Goal: Task Accomplishment & Management: Complete application form

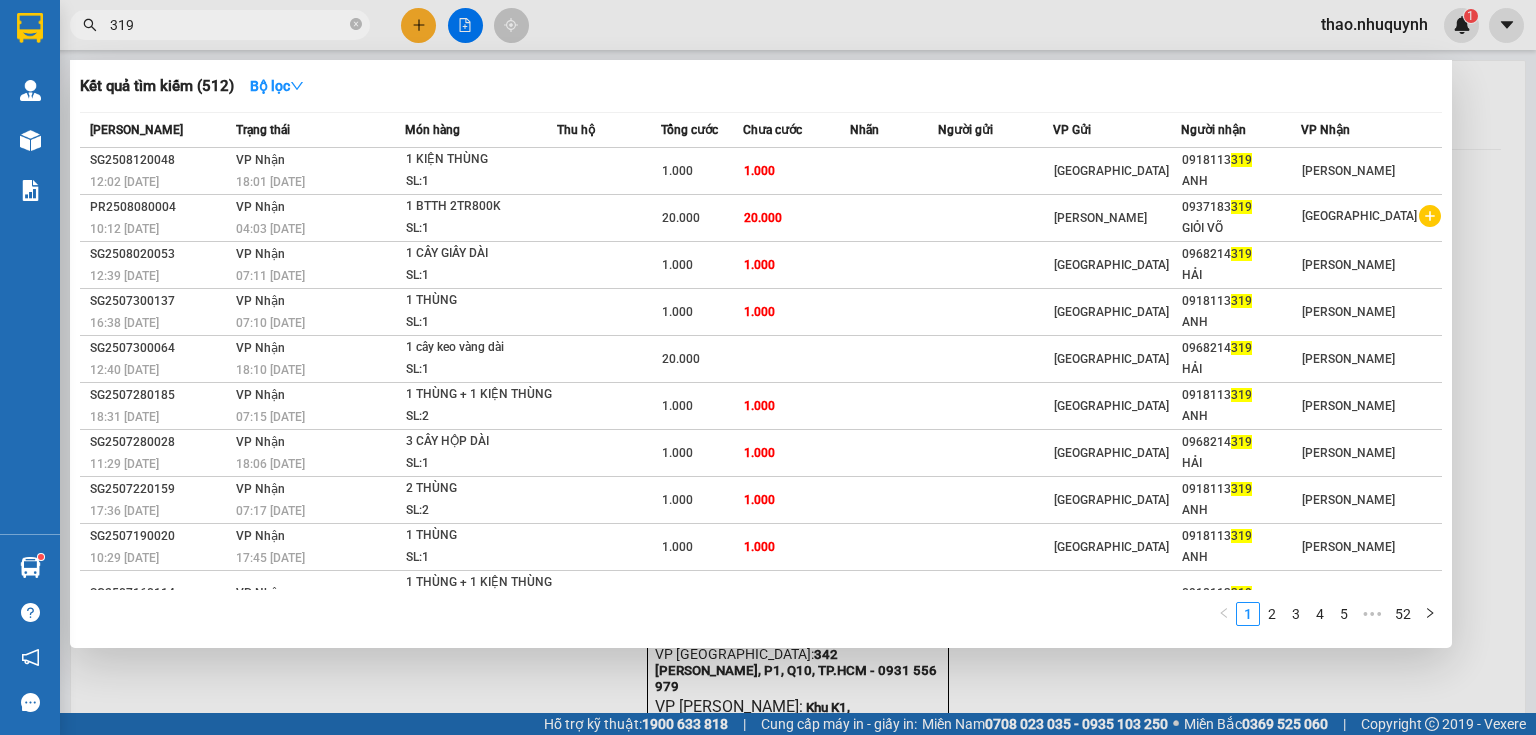
click at [360, 23] on icon "close-circle" at bounding box center [356, 24] width 12 height 12
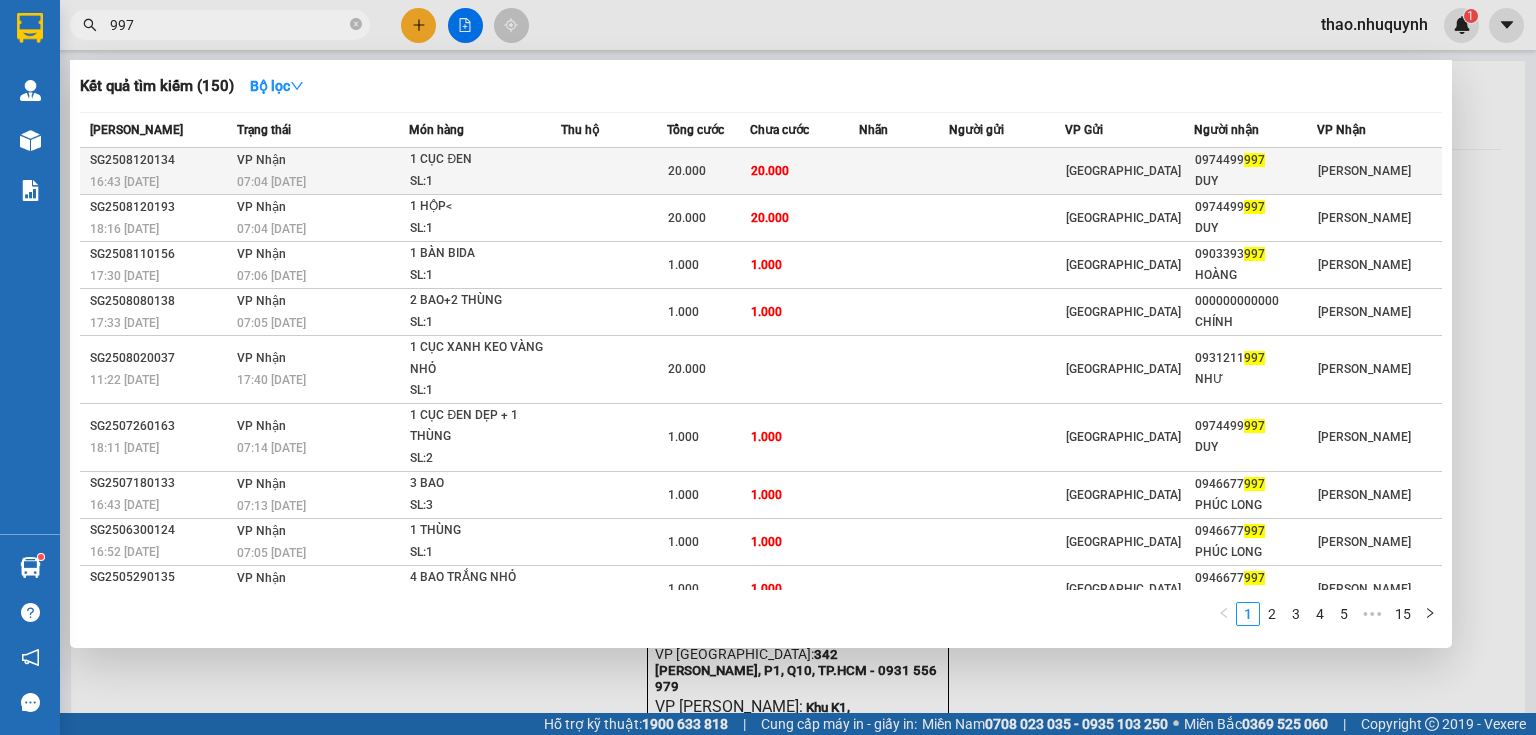
type input "997"
click at [482, 175] on div "SL: 1" at bounding box center [485, 182] width 150 height 22
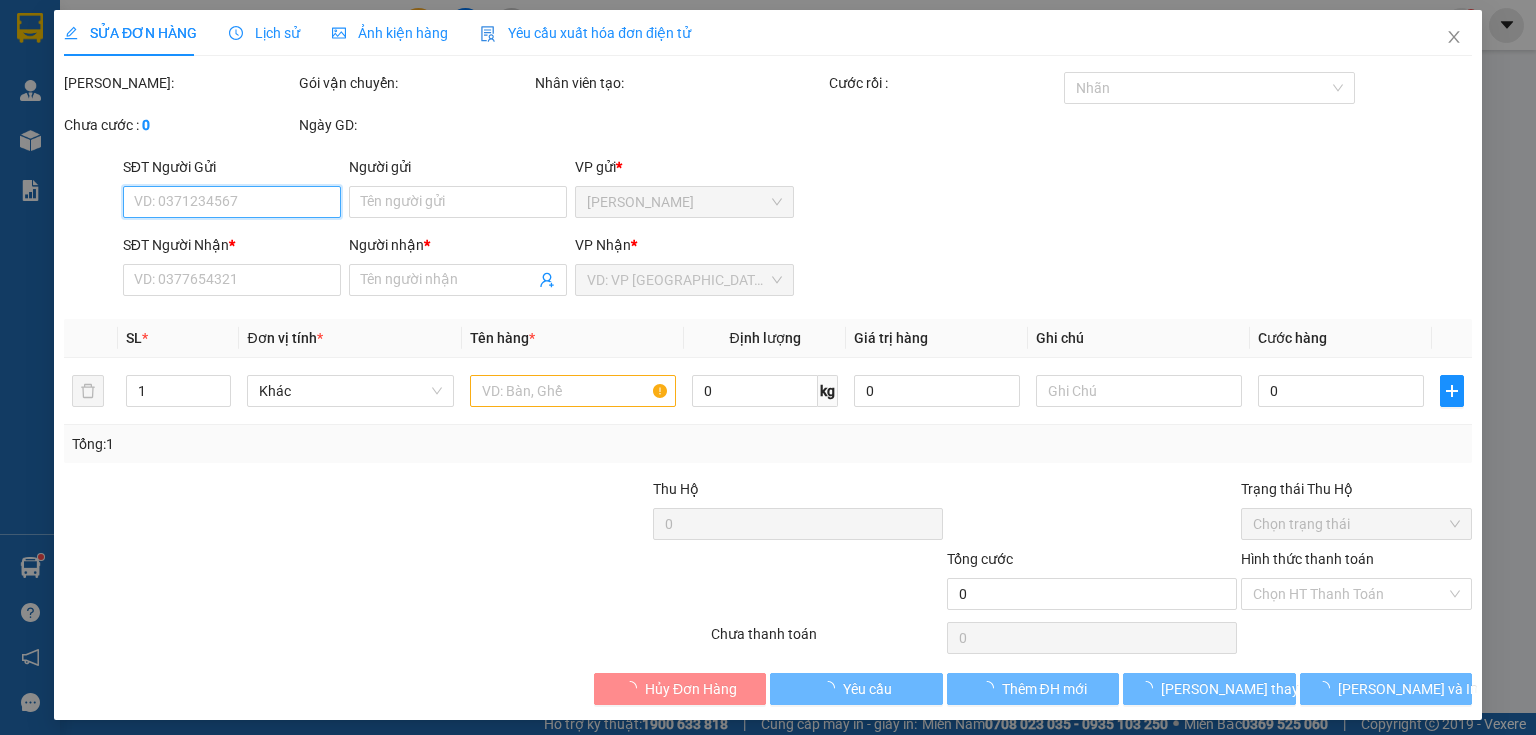
type input "0974499997"
type input "DUY"
type input "20.000"
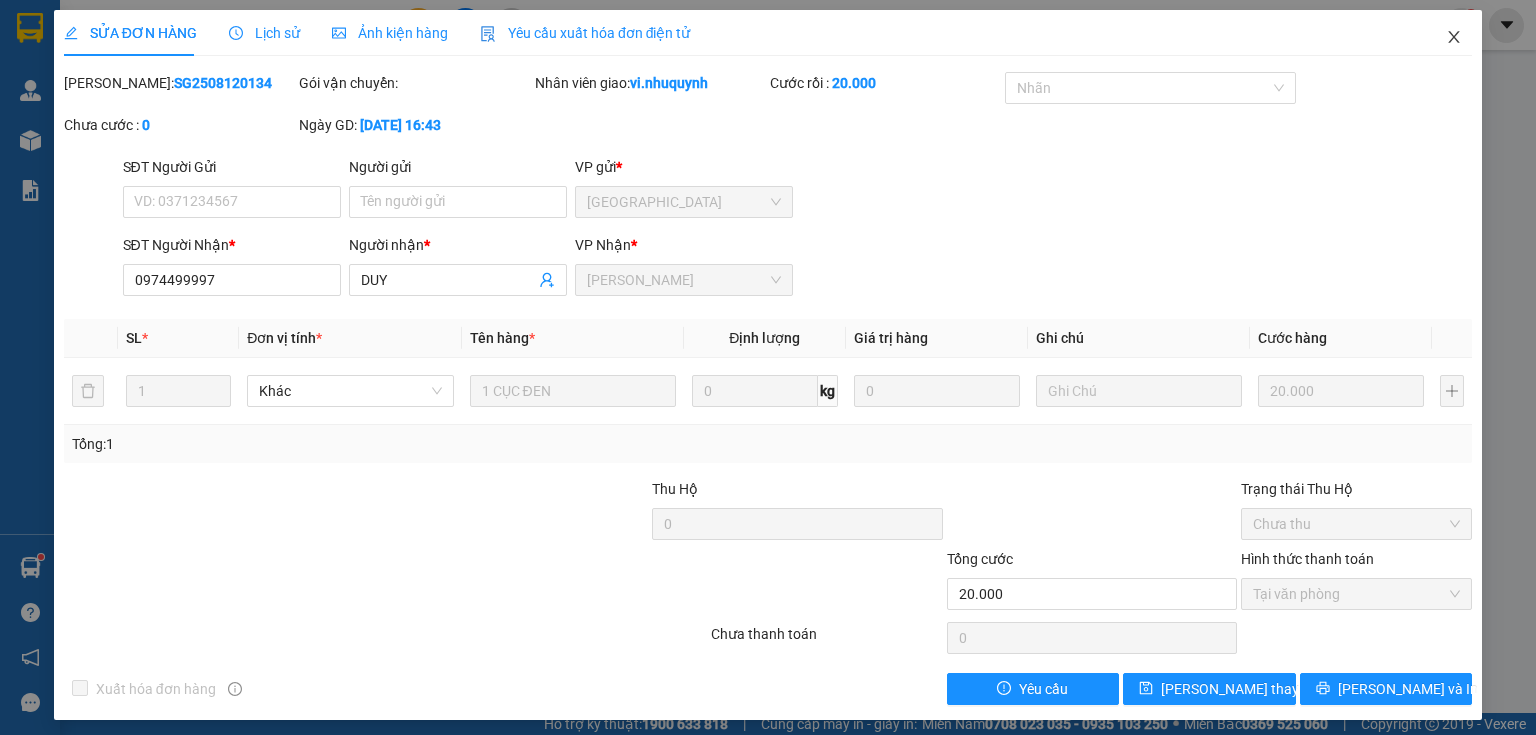
click at [1446, 40] on icon "close" at bounding box center [1454, 37] width 16 height 16
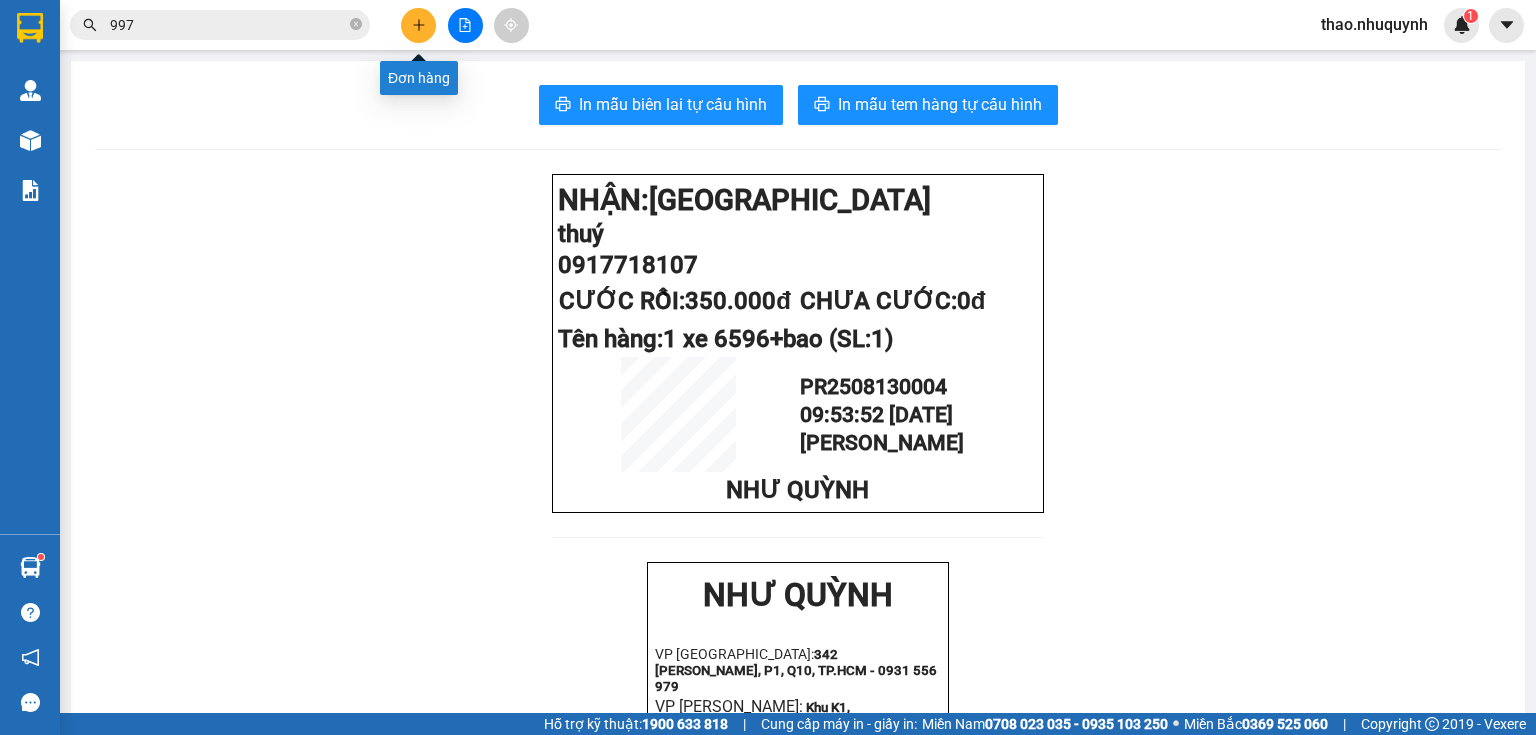
click at [424, 18] on icon "plus" at bounding box center [419, 25] width 14 height 14
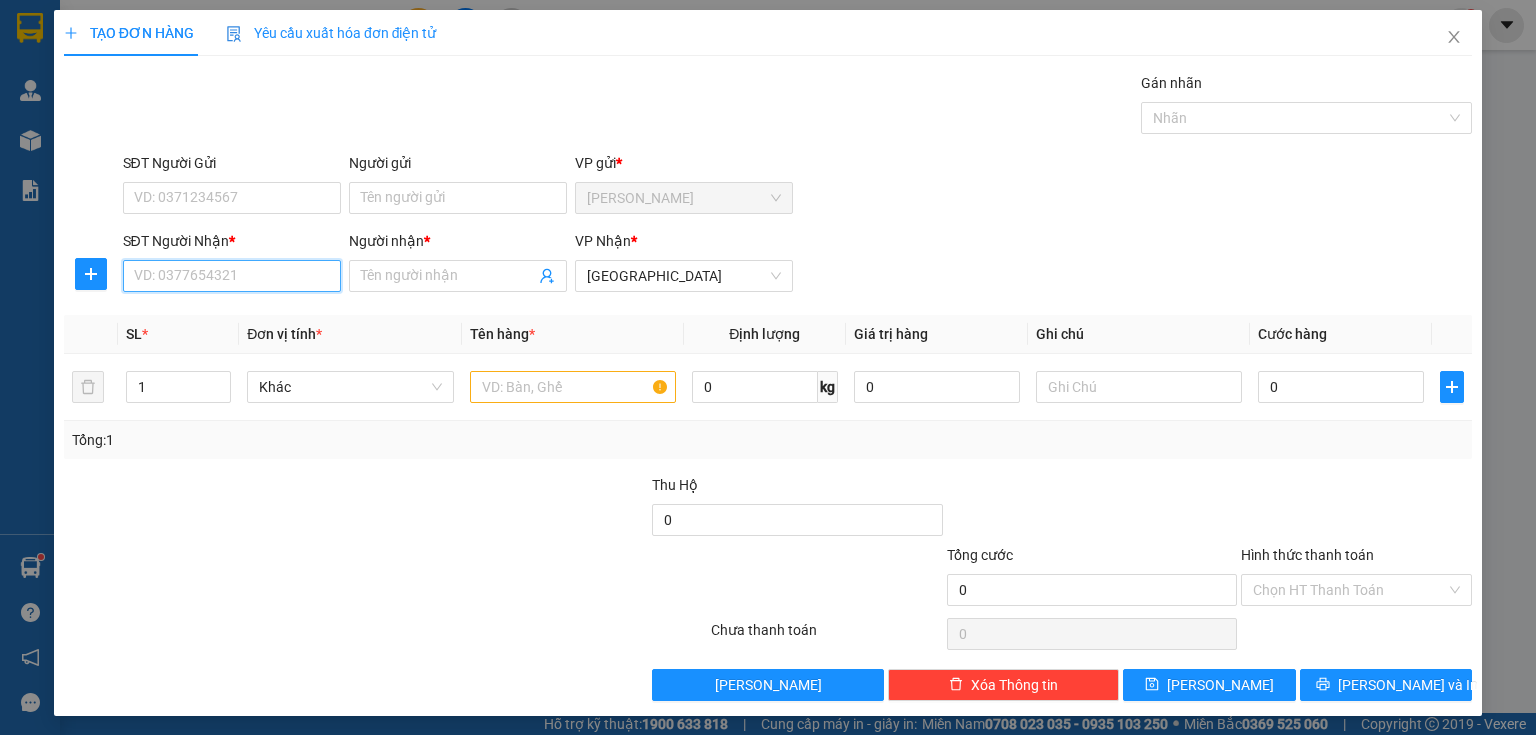
click at [272, 280] on input "SĐT Người Nhận *" at bounding box center [232, 276] width 218 height 32
type input "0869714640"
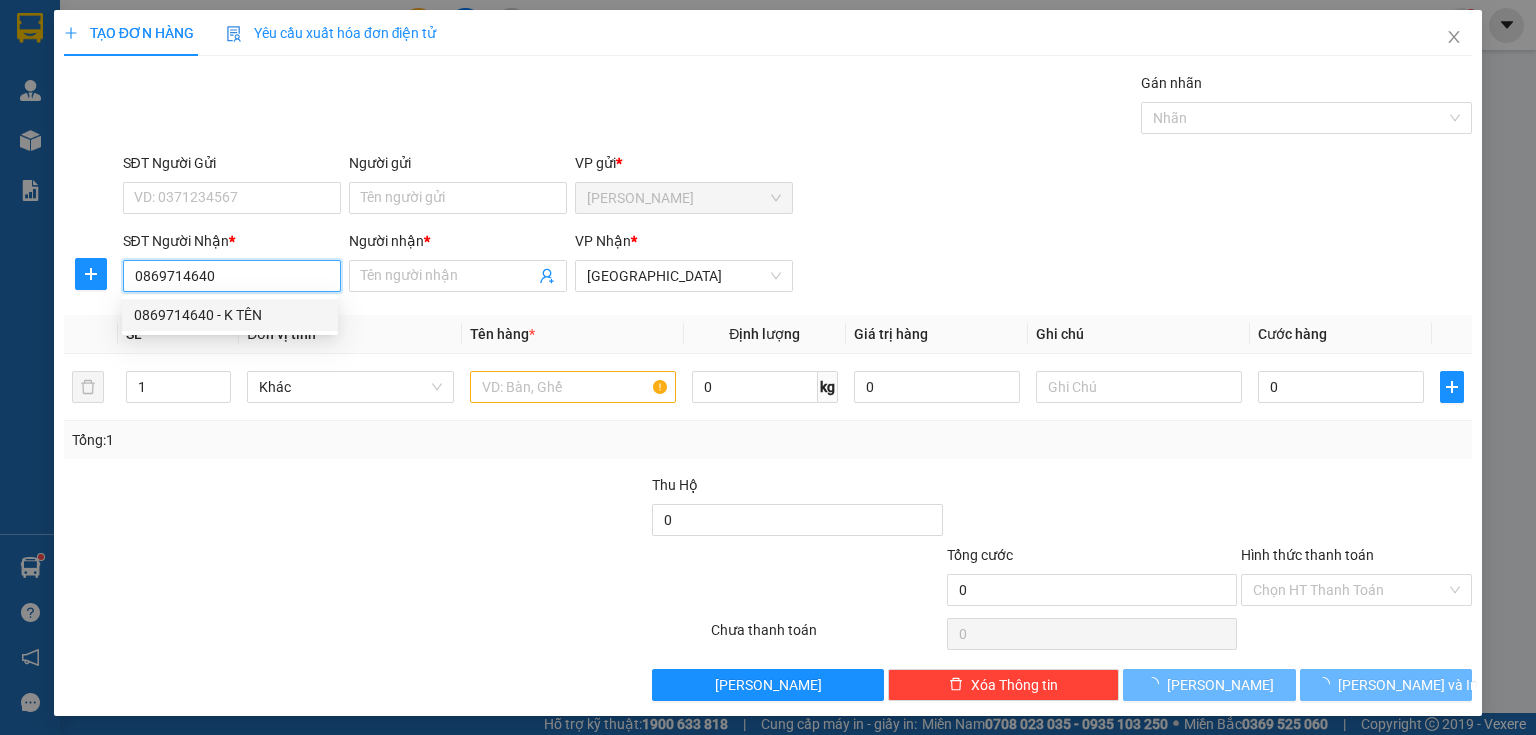
click at [204, 320] on div "0869714640 - K TÊN" at bounding box center [230, 315] width 192 height 22
type input "K TÊN"
type input "50.000"
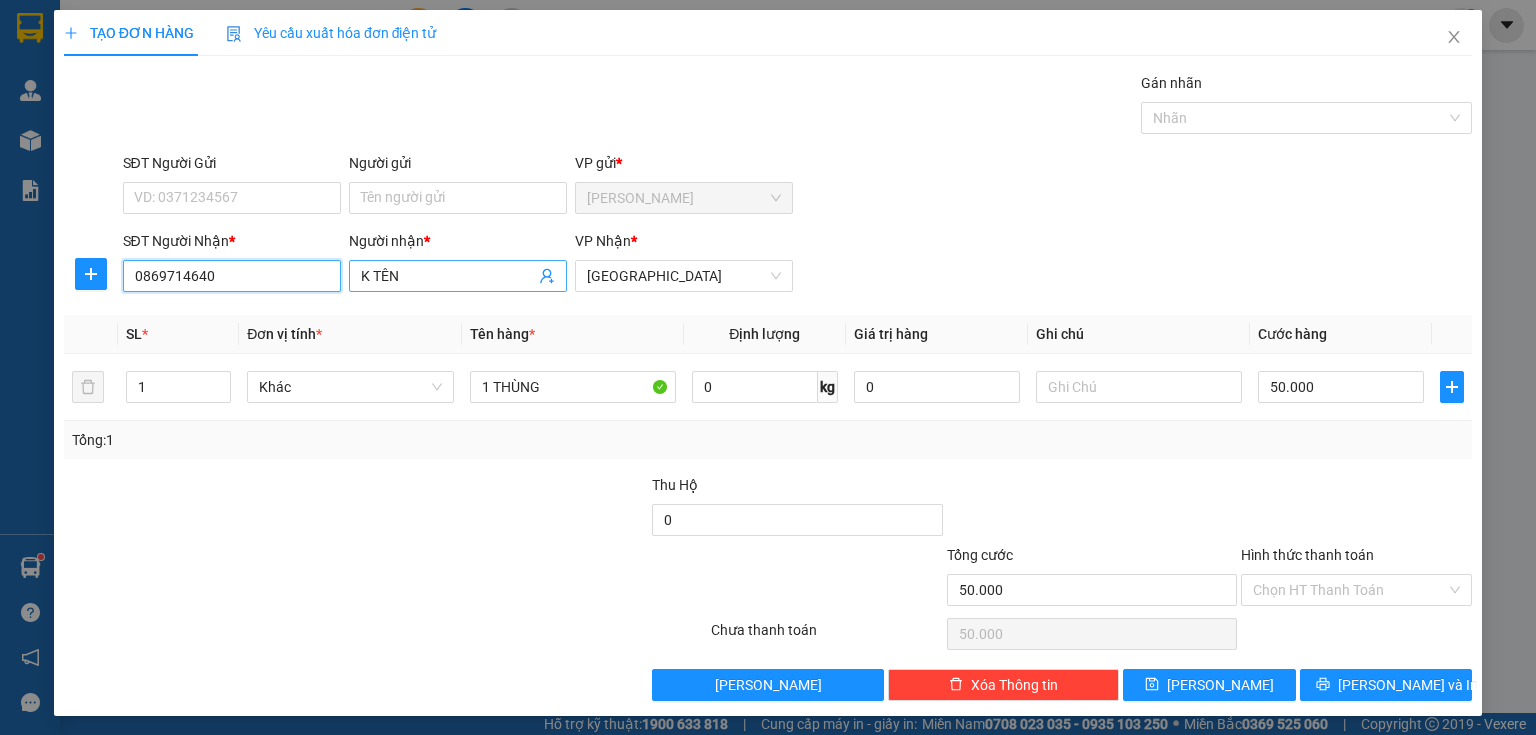
type input "0869714640"
drag, startPoint x: 420, startPoint y: 275, endPoint x: 211, endPoint y: 268, distance: 209.1
click at [211, 268] on div "SĐT Người Nhận * 0869714640 Người nhận * K TÊN K TÊN VP Nhận * [GEOGRAPHIC_DATA]" at bounding box center [798, 265] width 1358 height 70
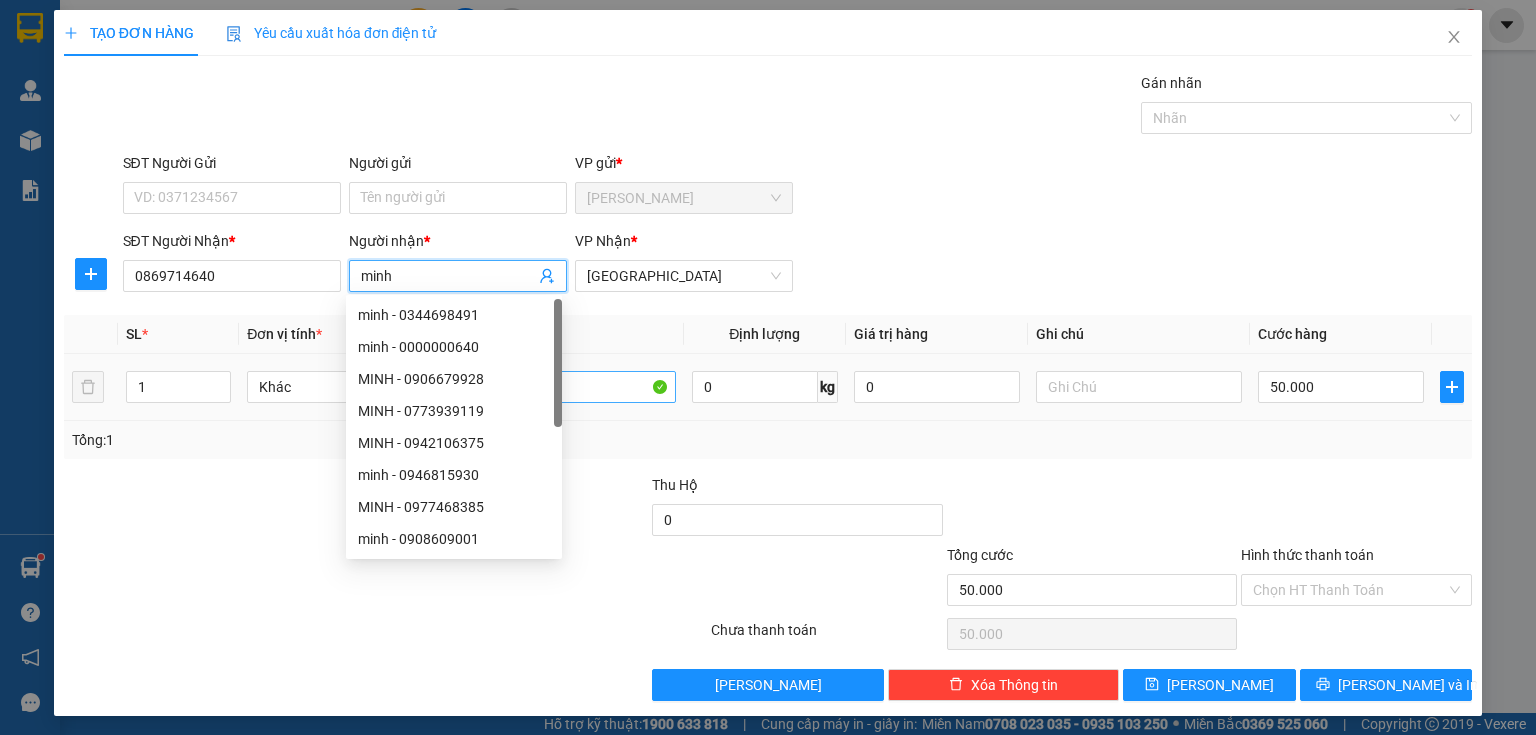
type input "minh"
click at [601, 395] on input "1 THÙNG" at bounding box center [573, 387] width 206 height 32
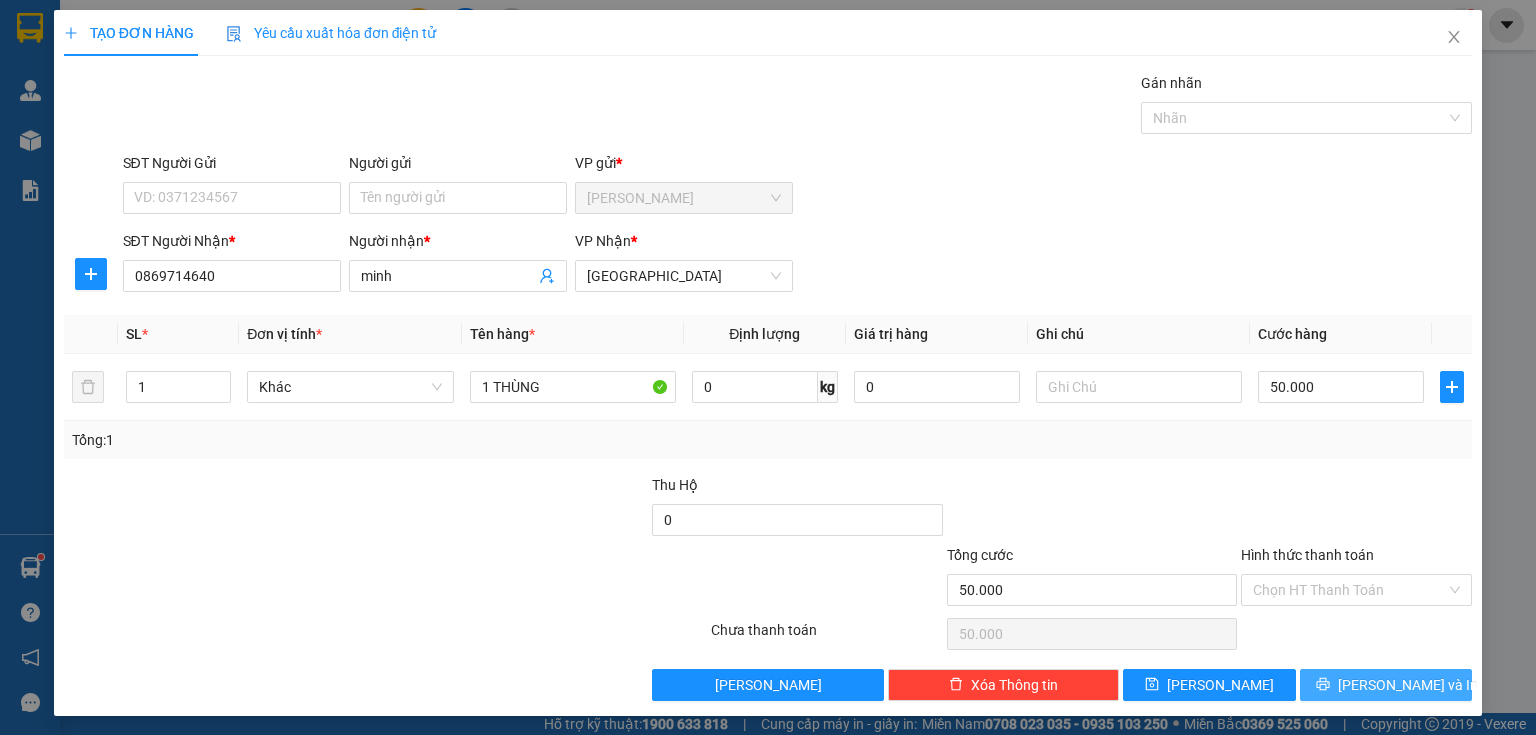
click at [1325, 683] on button "[PERSON_NAME] và In" at bounding box center [1386, 685] width 173 height 32
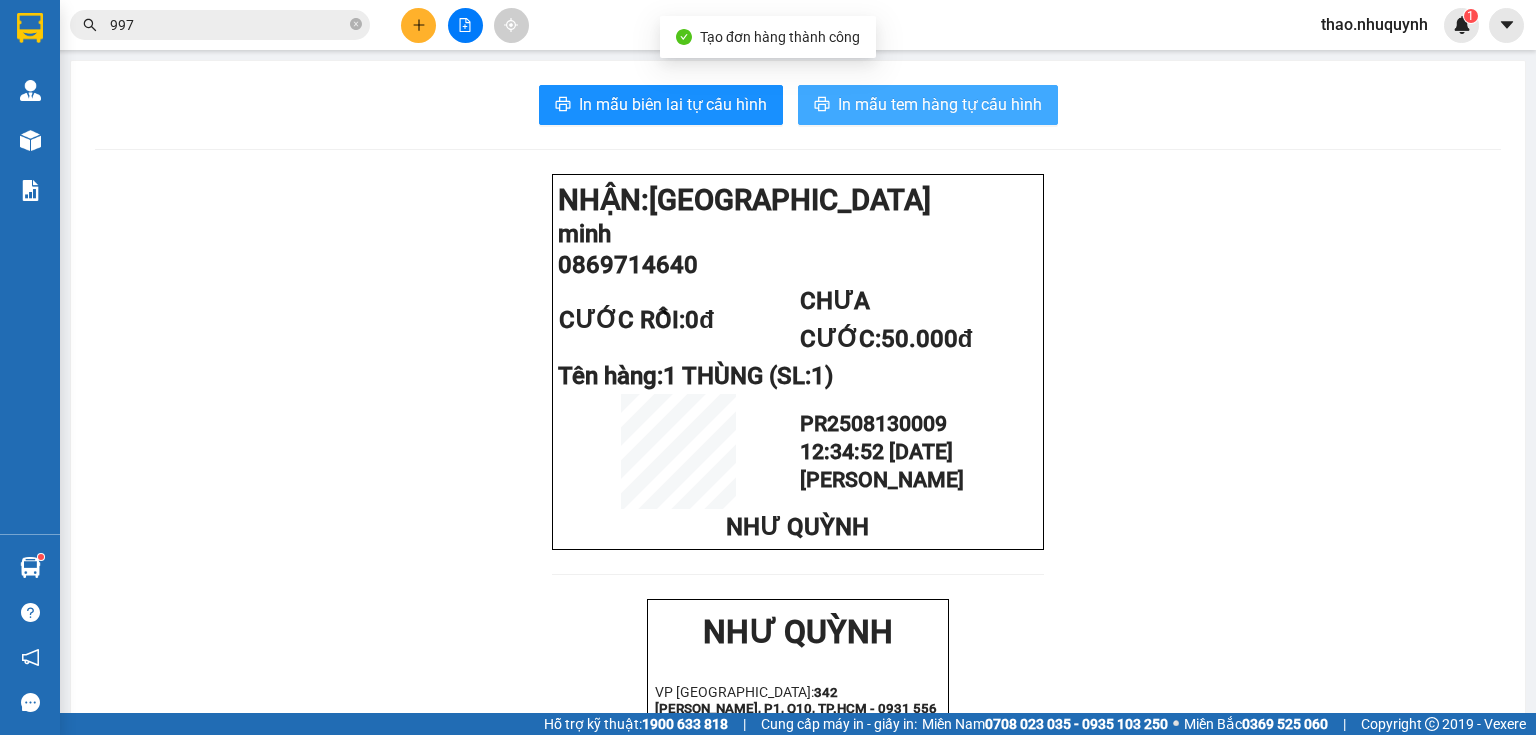
click at [962, 112] on span "In mẫu tem hàng tự cấu hình" at bounding box center [940, 104] width 204 height 25
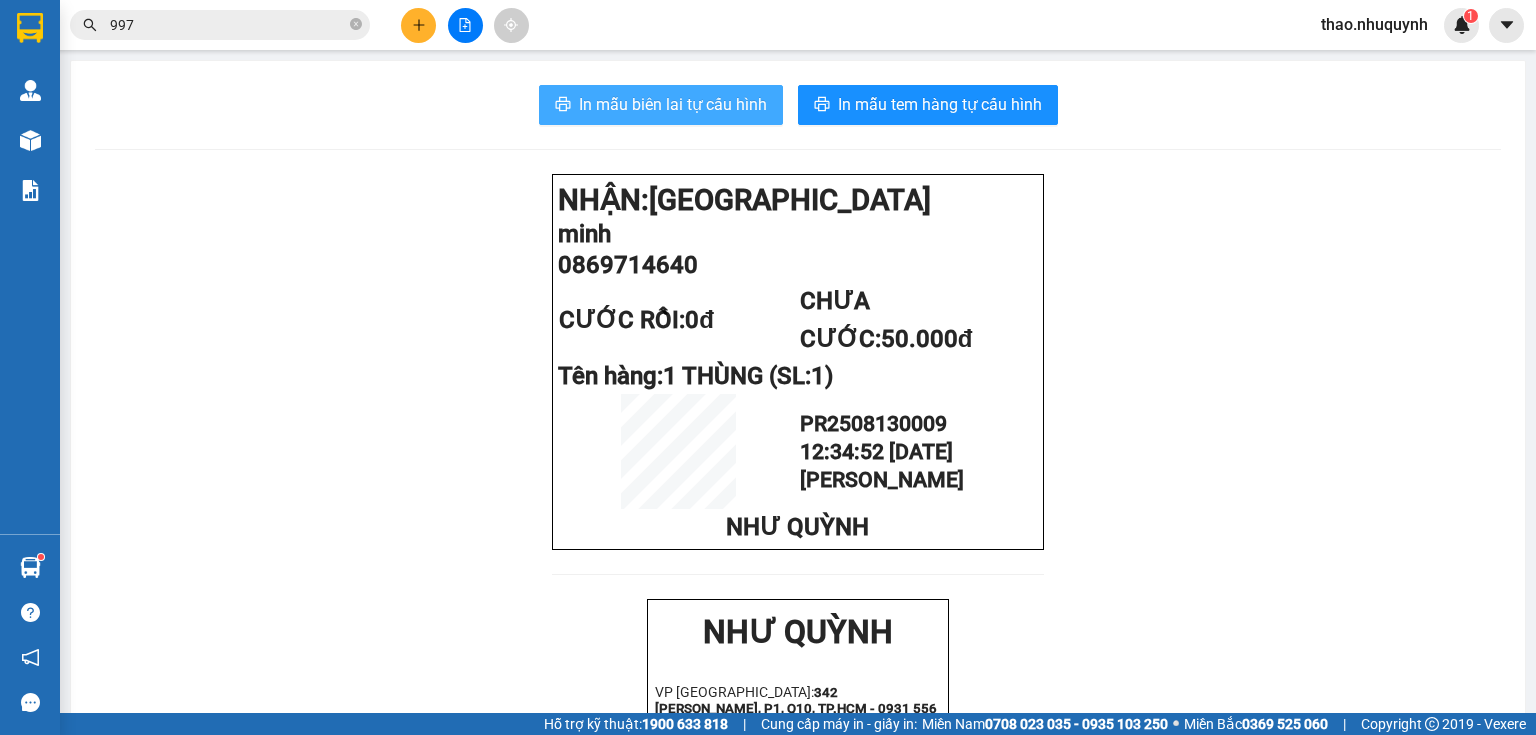
click at [623, 90] on button "In mẫu biên lai tự cấu hình" at bounding box center [661, 105] width 244 height 40
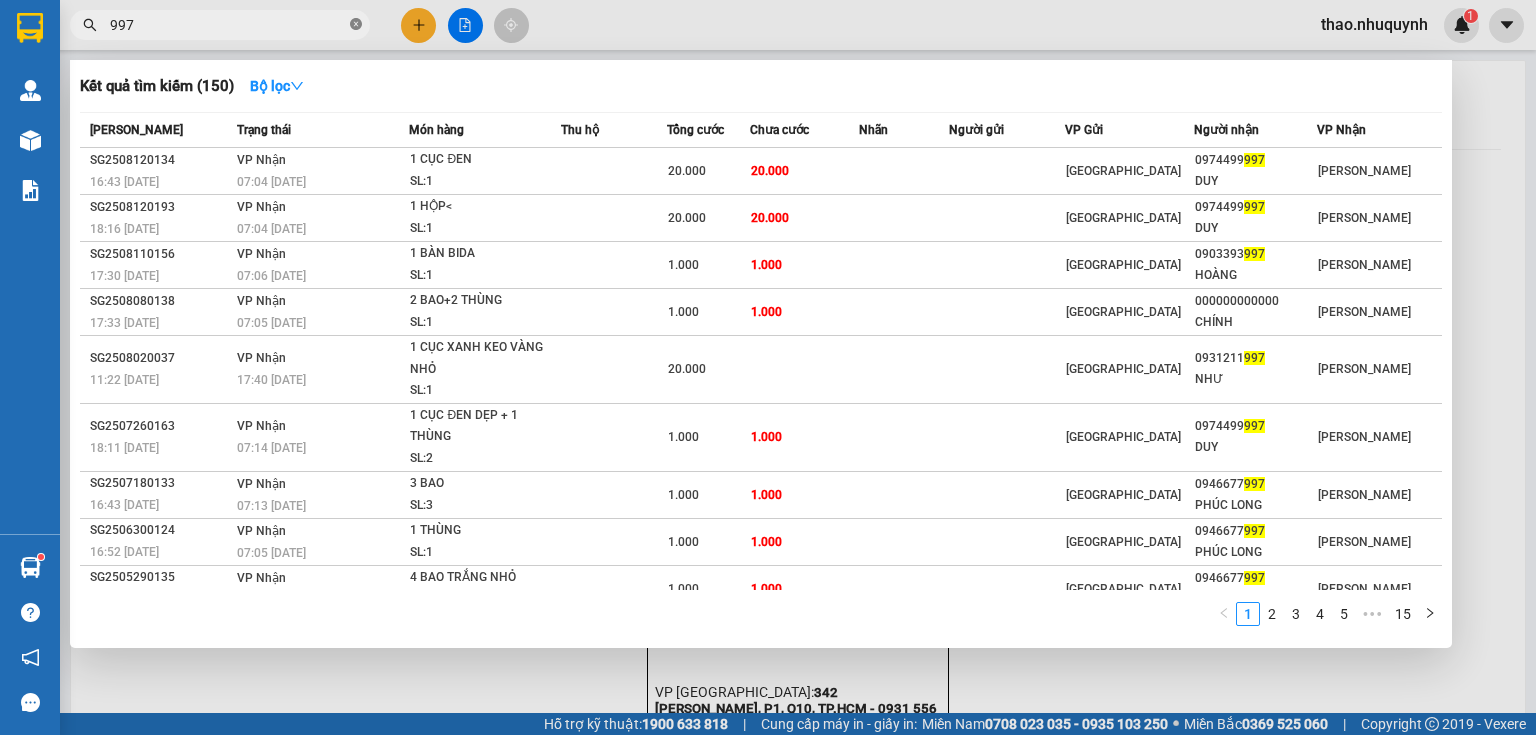
click at [356, 22] on icon "close-circle" at bounding box center [356, 24] width 12 height 12
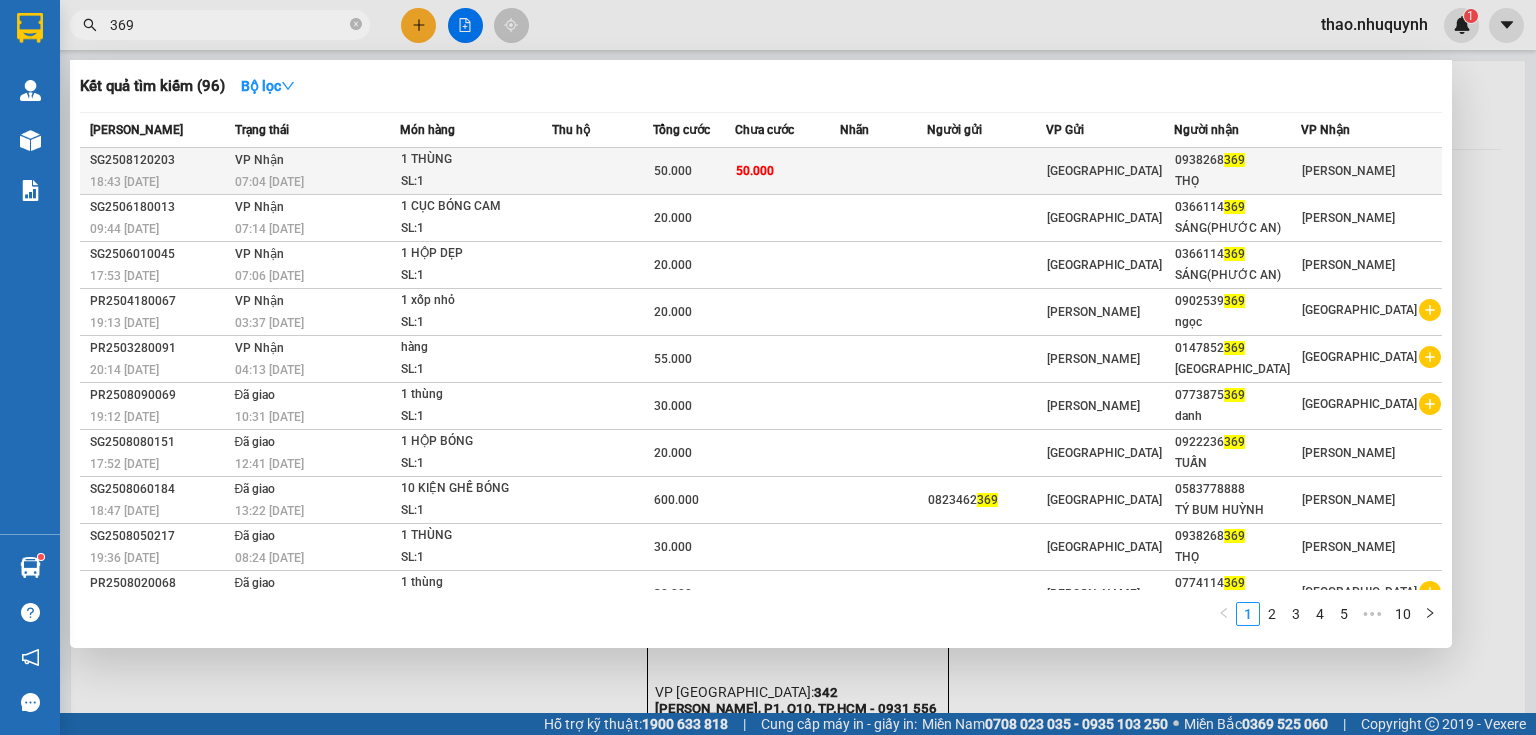
type input "369"
click at [592, 150] on td at bounding box center [603, 171] width 102 height 47
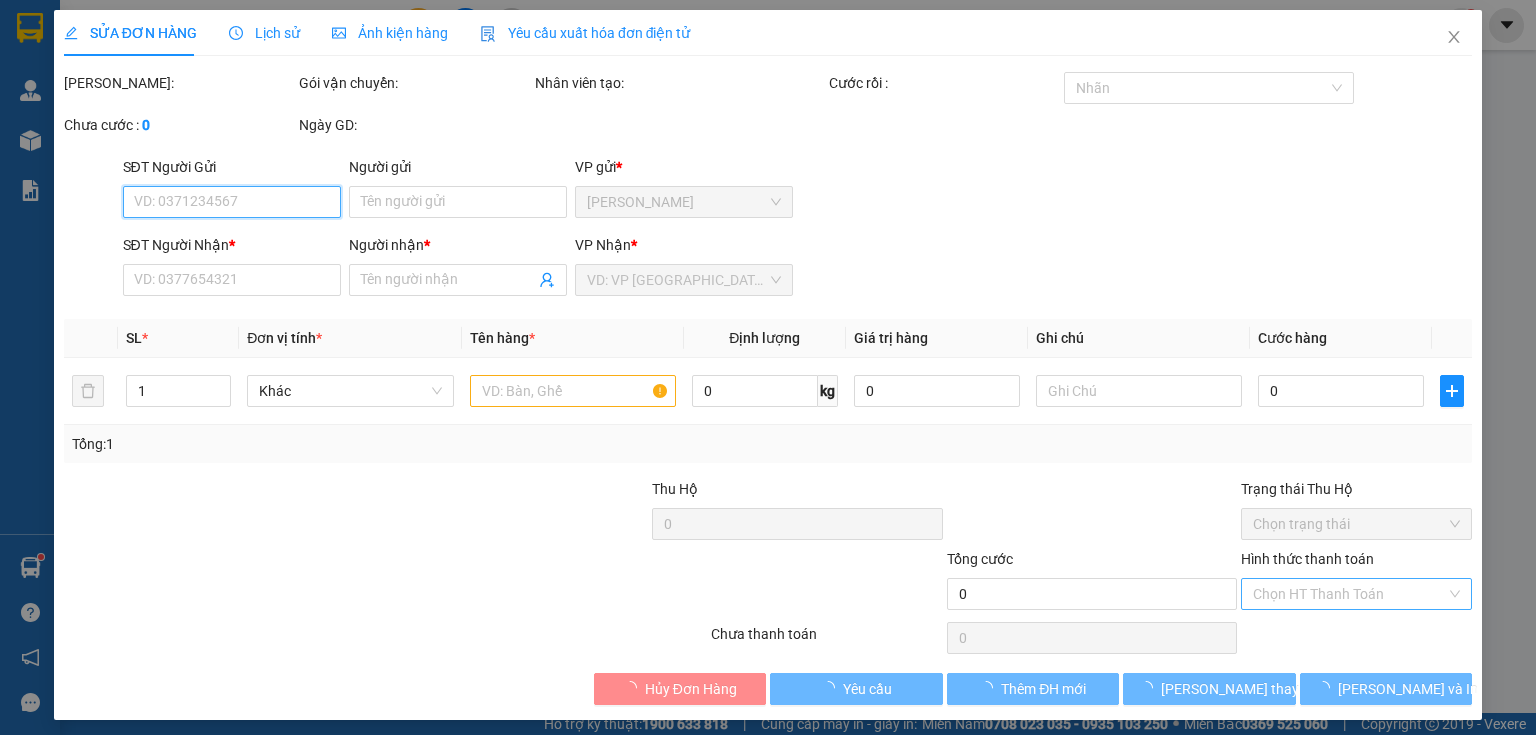
type input "0938268369"
type input "THỌ"
type input "50.000"
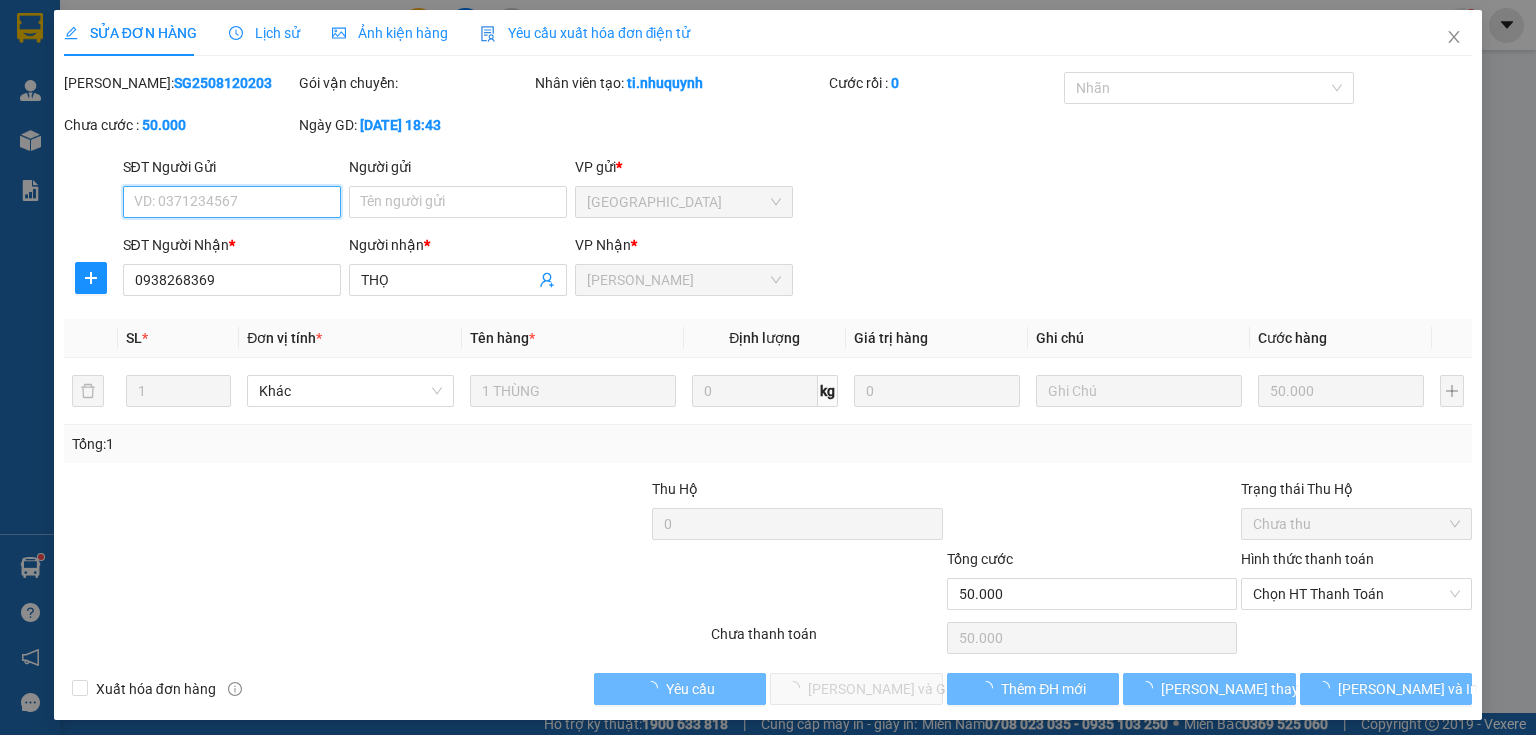
drag, startPoint x: 1412, startPoint y: 588, endPoint x: 1321, endPoint y: 609, distance: 93.4
click at [1364, 590] on span "Chọn HT Thanh Toán" at bounding box center [1356, 594] width 207 height 30
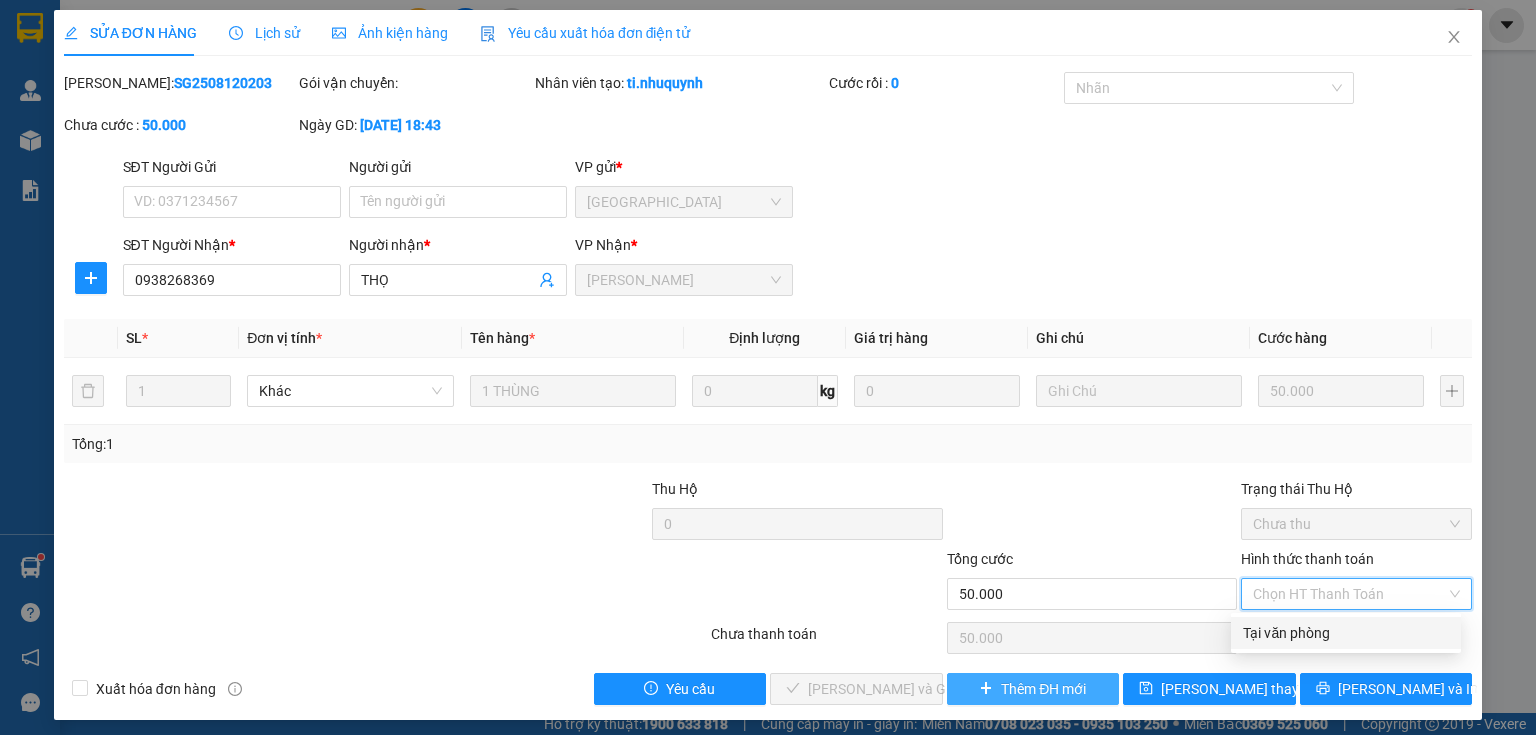
drag, startPoint x: 1281, startPoint y: 638, endPoint x: 1013, endPoint y: 688, distance: 272.6
click at [1276, 635] on div "Tại văn phòng" at bounding box center [1346, 633] width 206 height 22
type input "0"
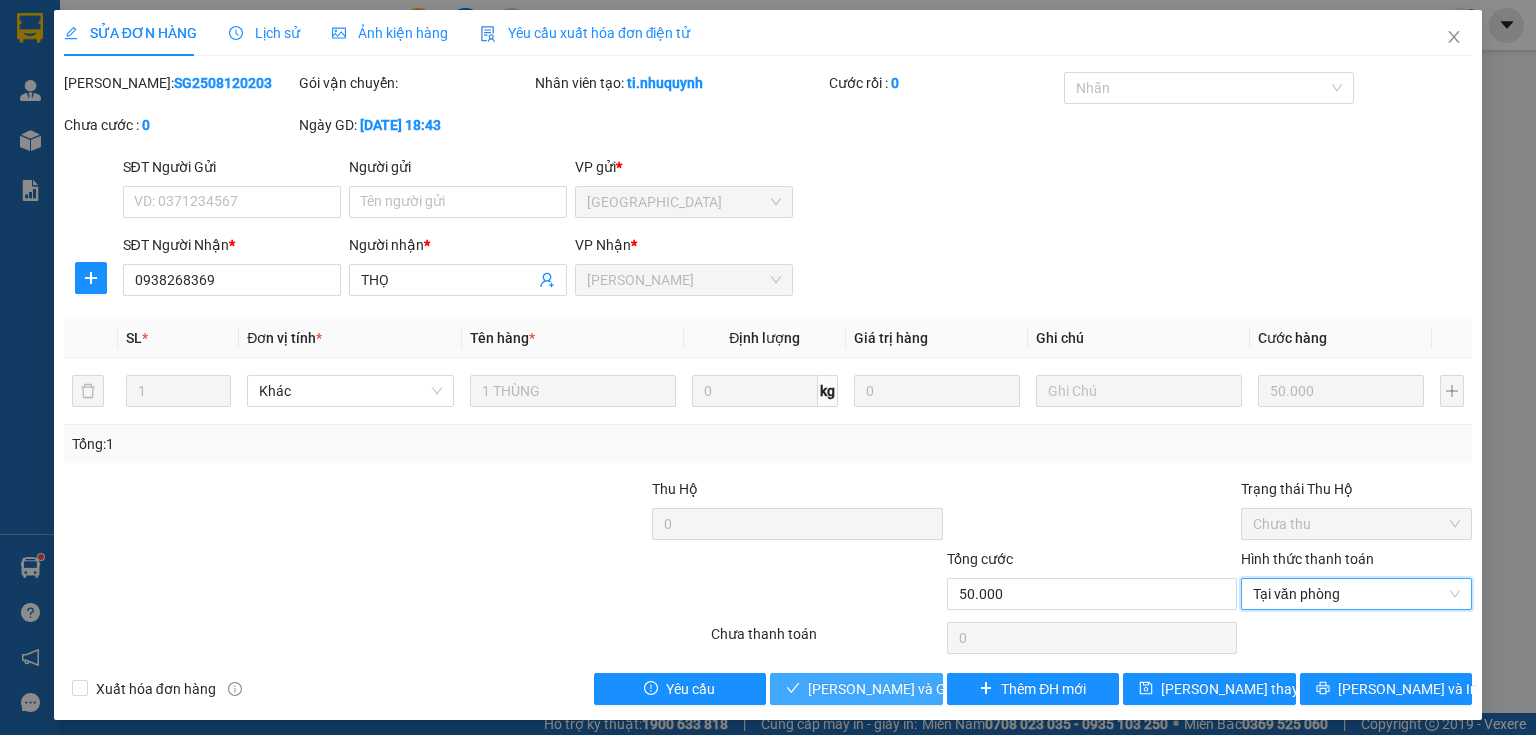
click at [888, 688] on span "[PERSON_NAME] và Giao hàng" at bounding box center [904, 689] width 192 height 22
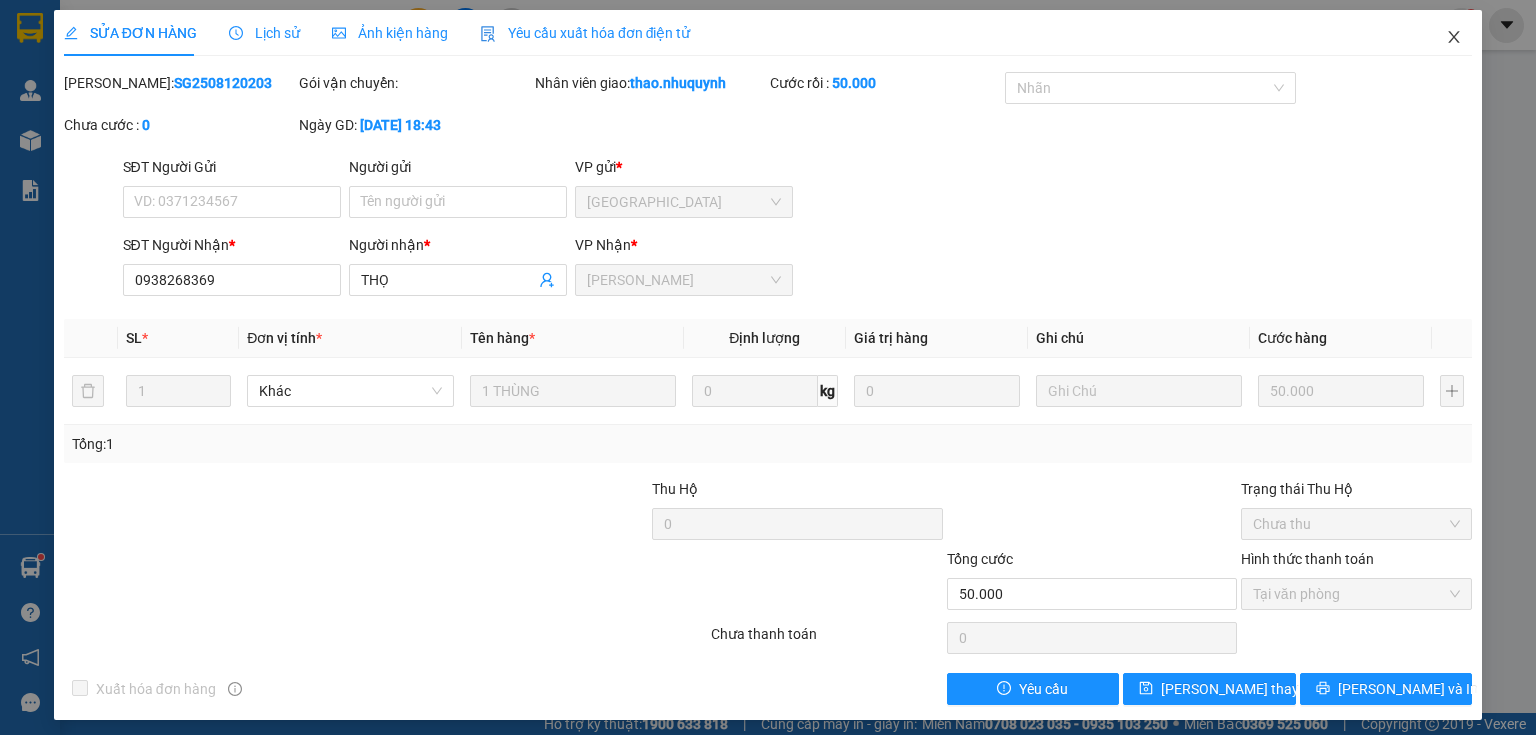
click at [1446, 41] on icon "close" at bounding box center [1454, 37] width 16 height 16
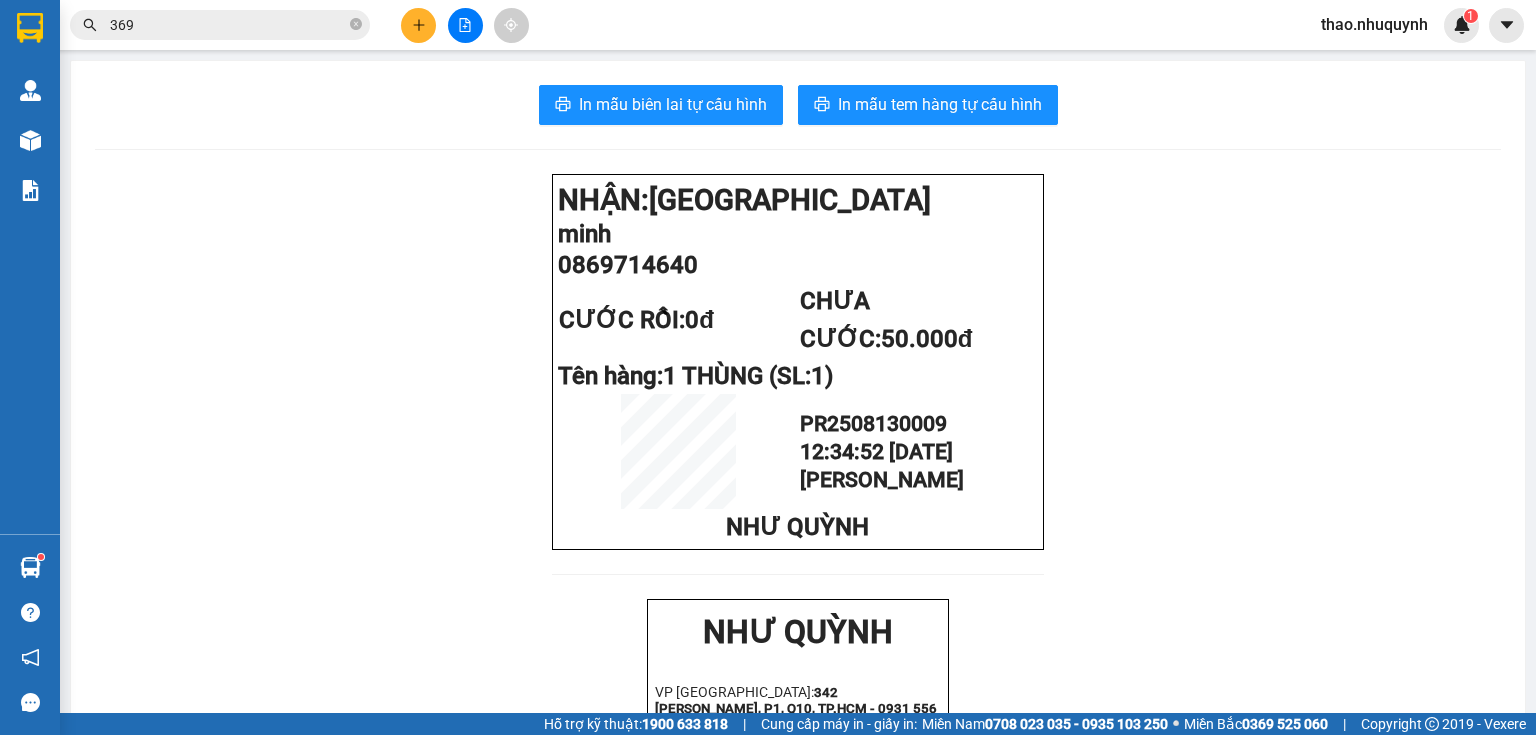
click at [356, 26] on icon "close-circle" at bounding box center [356, 24] width 12 height 12
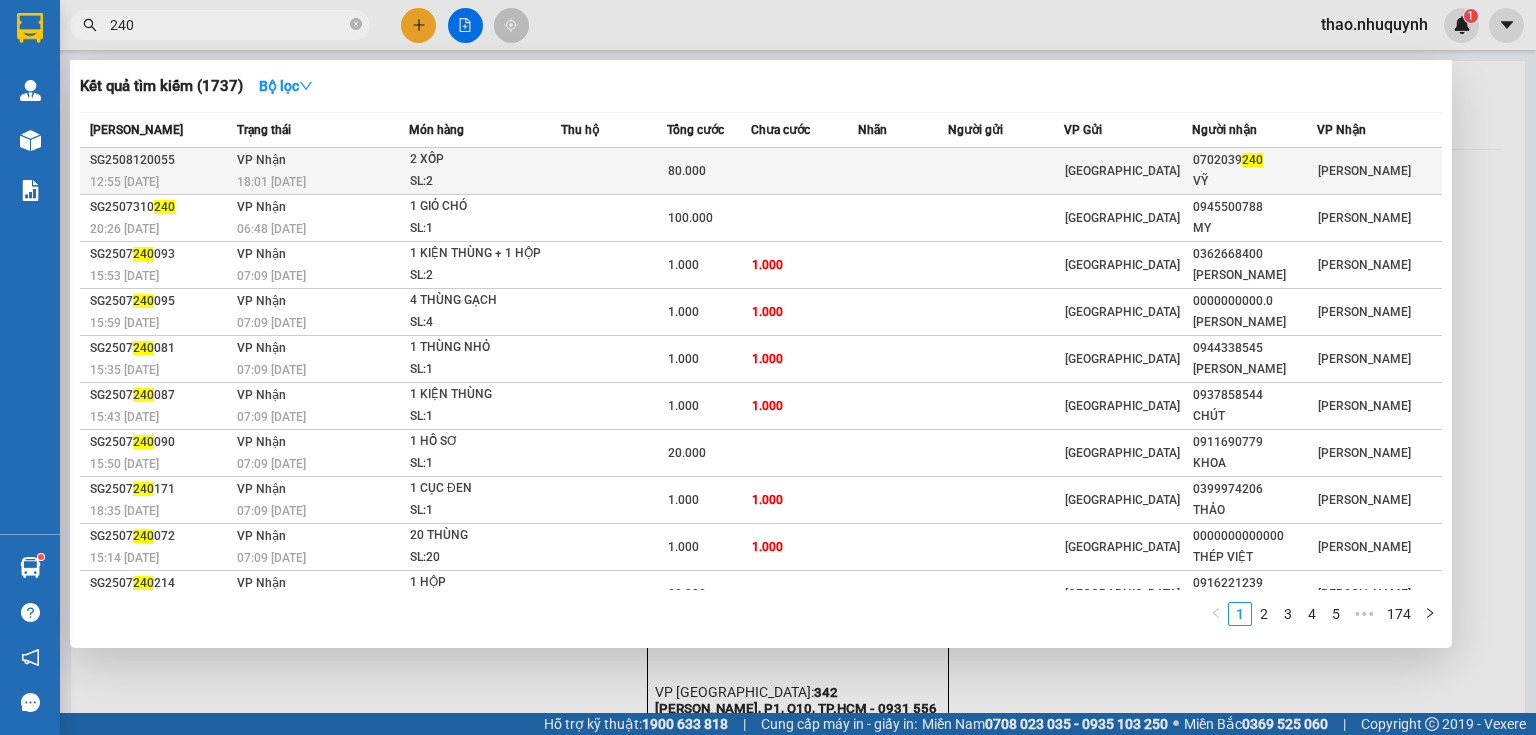
type input "240"
click at [433, 168] on div "2 XỐP" at bounding box center [485, 160] width 150 height 22
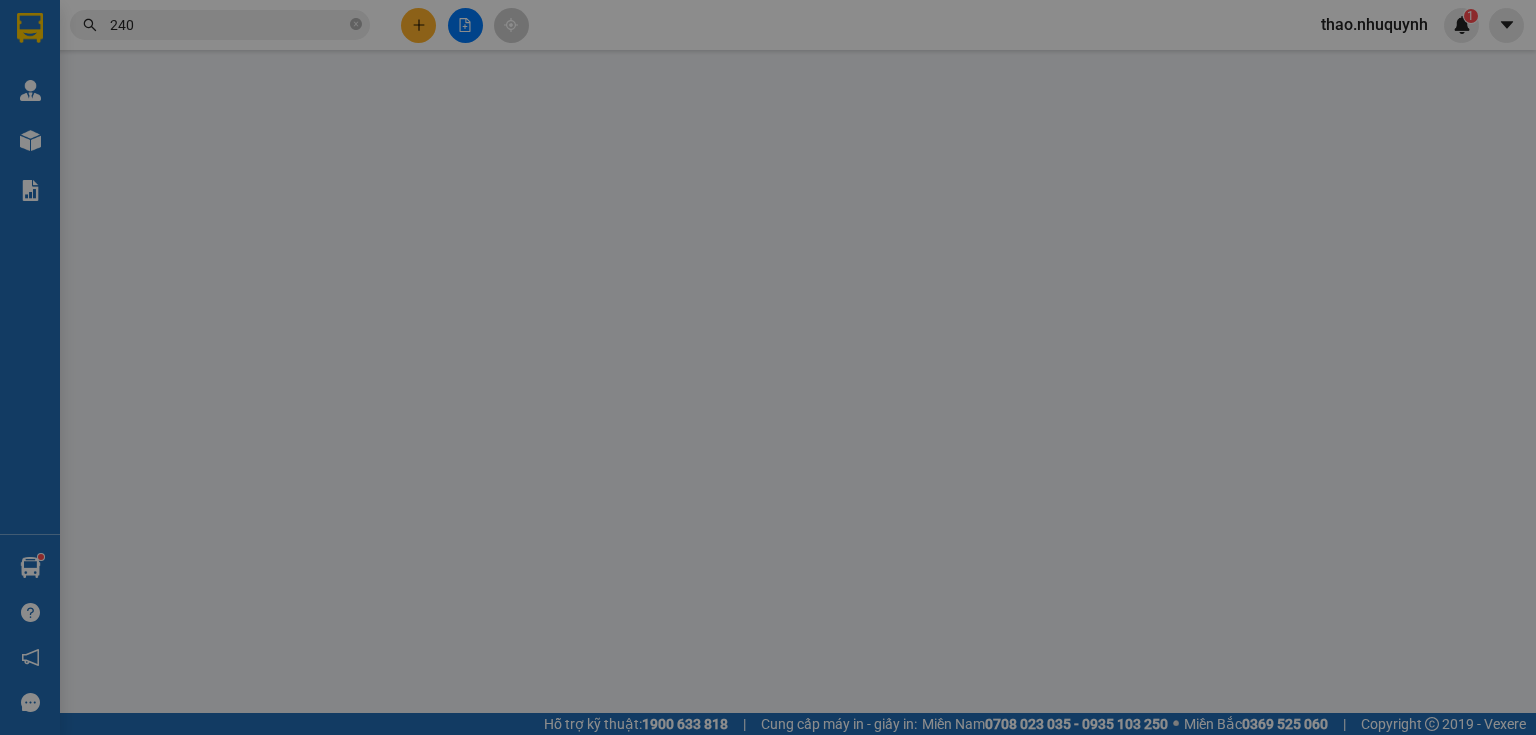
type input "0702039240"
type input "VỸ"
type input "80.000"
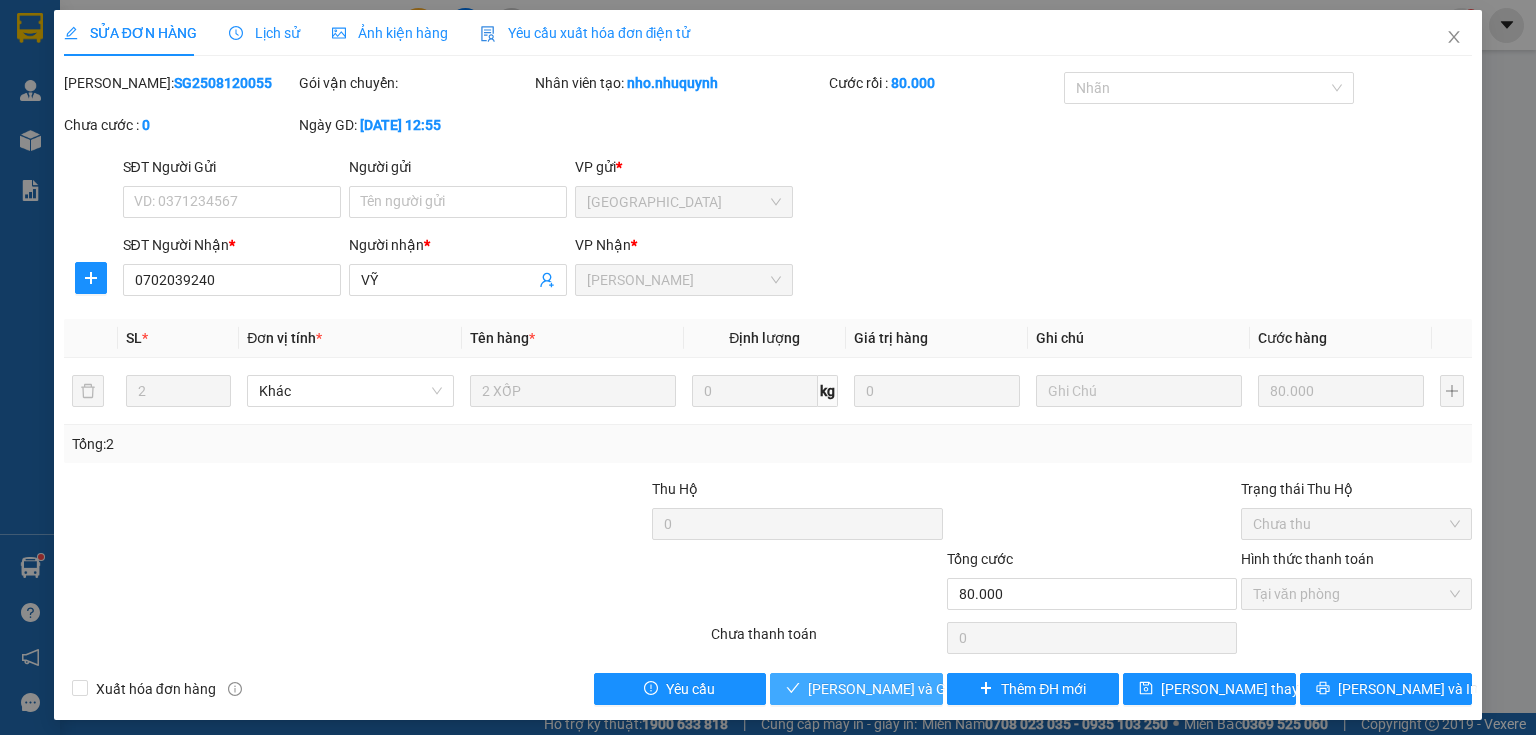
drag, startPoint x: 836, startPoint y: 688, endPoint x: 931, endPoint y: 227, distance: 470.7
click at [842, 679] on span "[PERSON_NAME] và Giao hàng" at bounding box center [904, 689] width 192 height 22
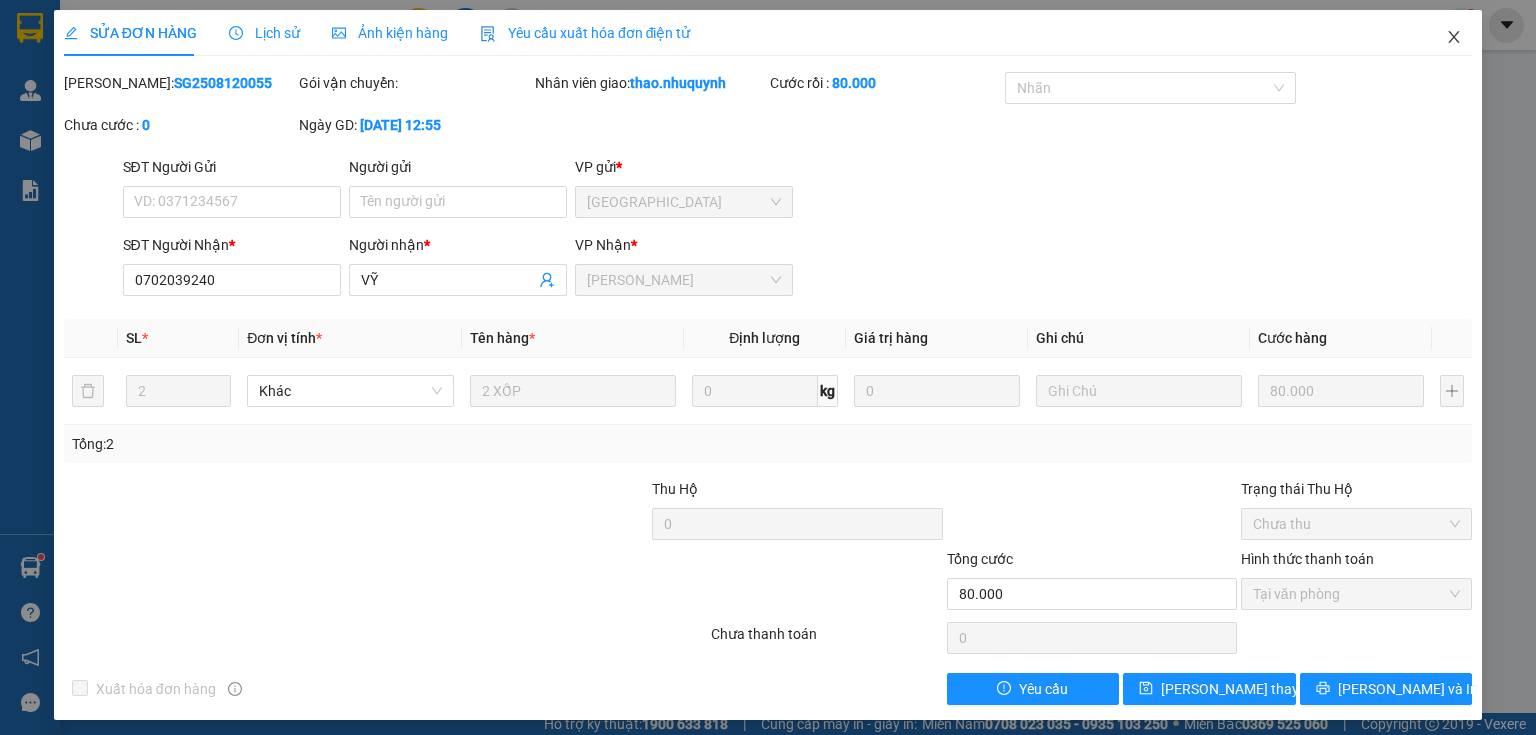
click at [1449, 35] on icon "close" at bounding box center [1454, 37] width 11 height 12
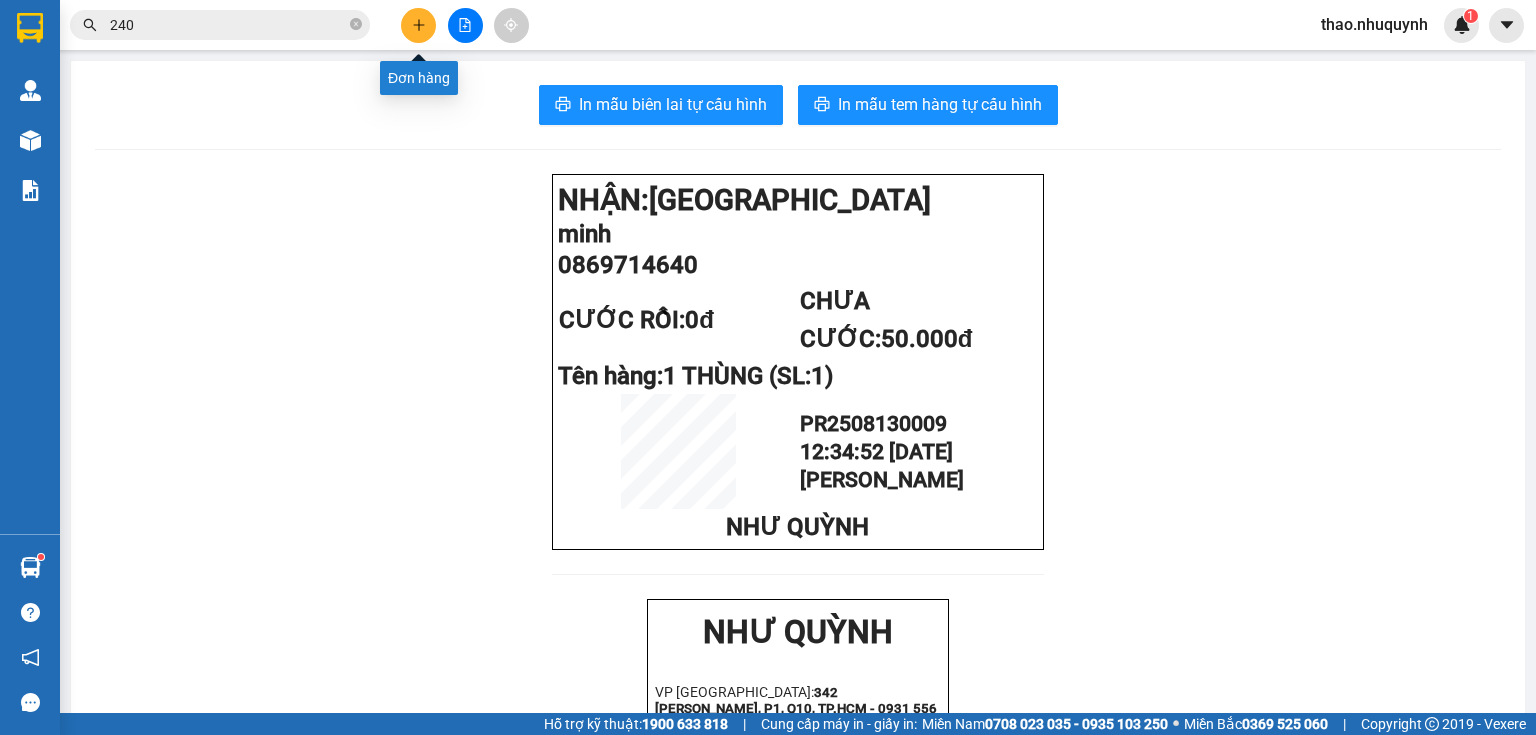
click at [422, 24] on icon "plus" at bounding box center [418, 24] width 11 height 1
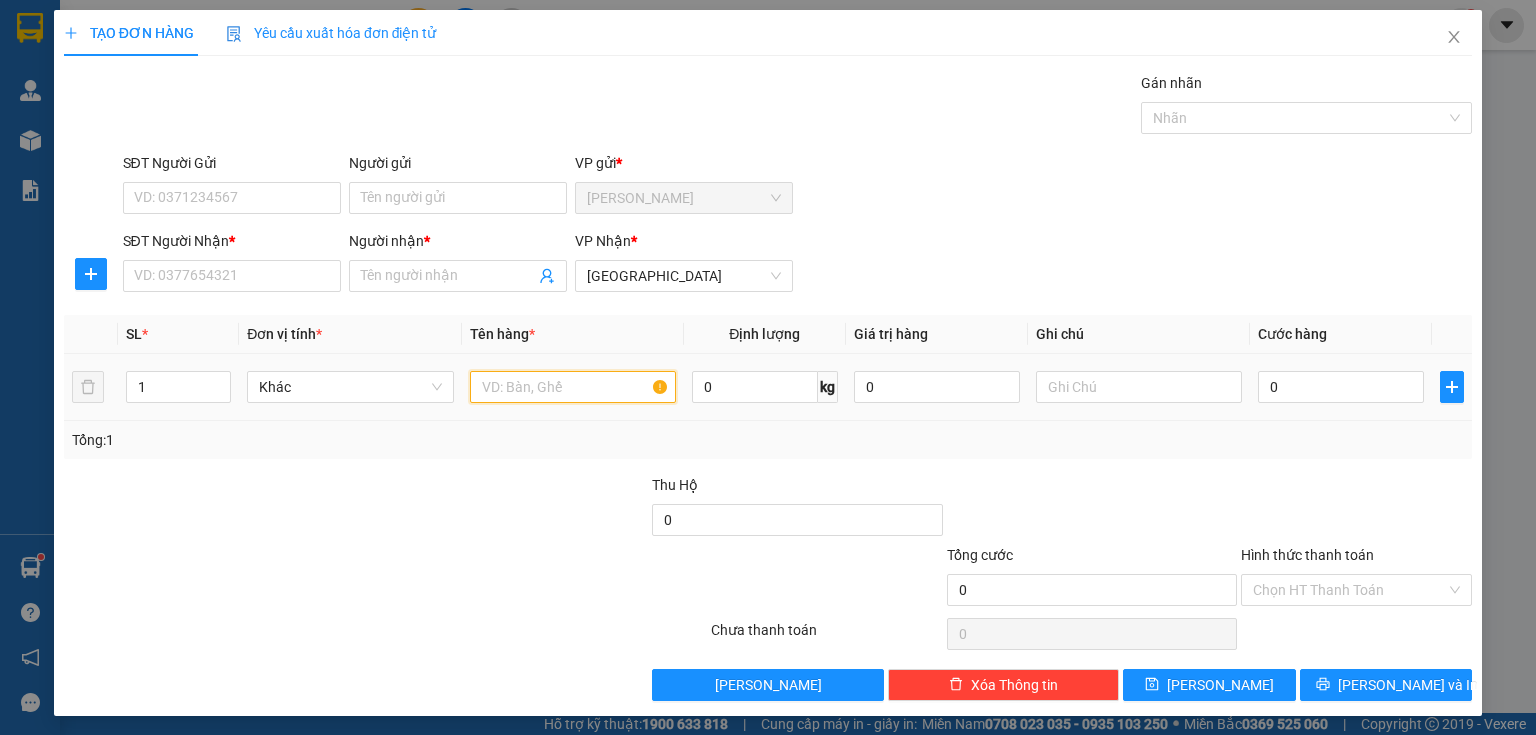
click at [516, 376] on input "text" at bounding box center [573, 387] width 206 height 32
type input "1 bịch"
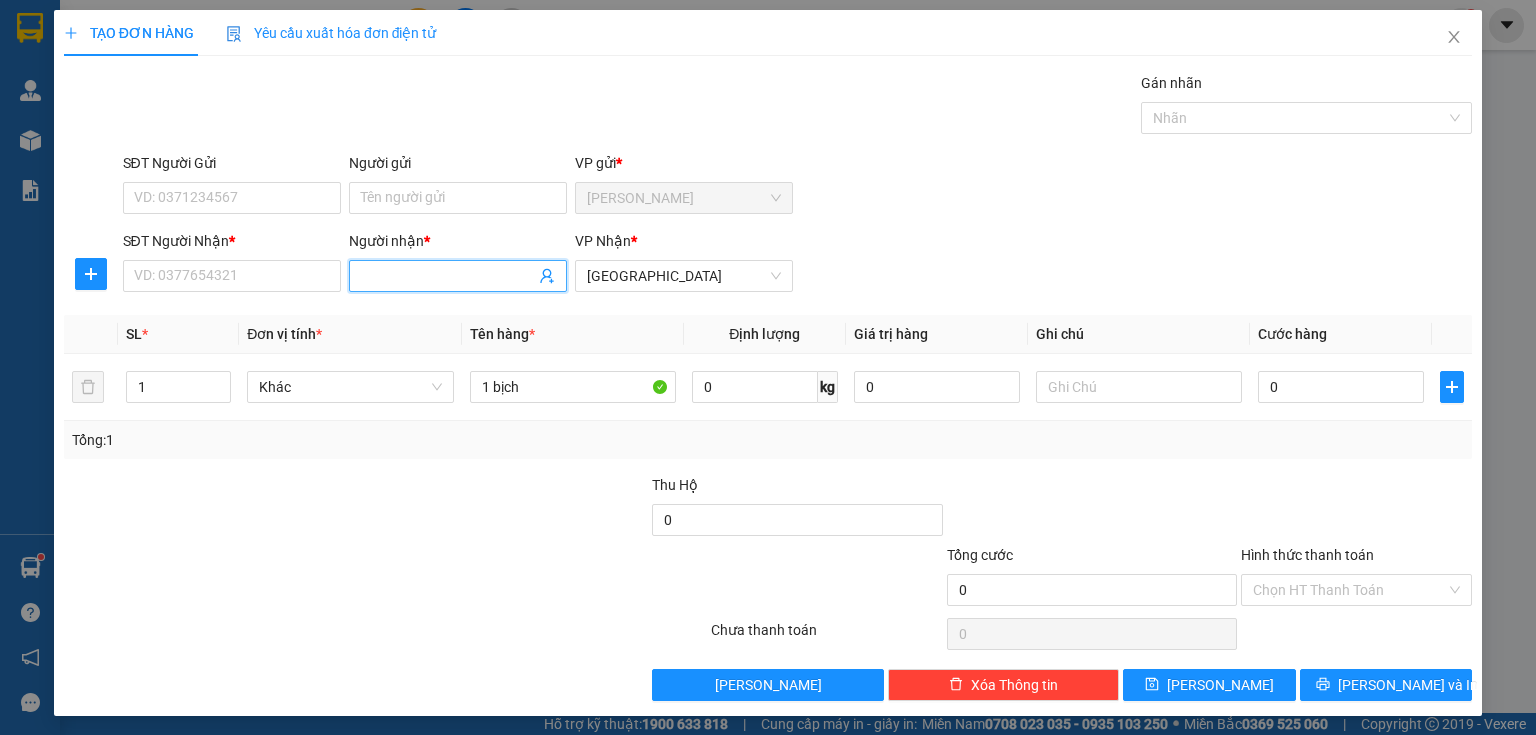
click at [410, 272] on input "Người nhận *" at bounding box center [448, 276] width 174 height 22
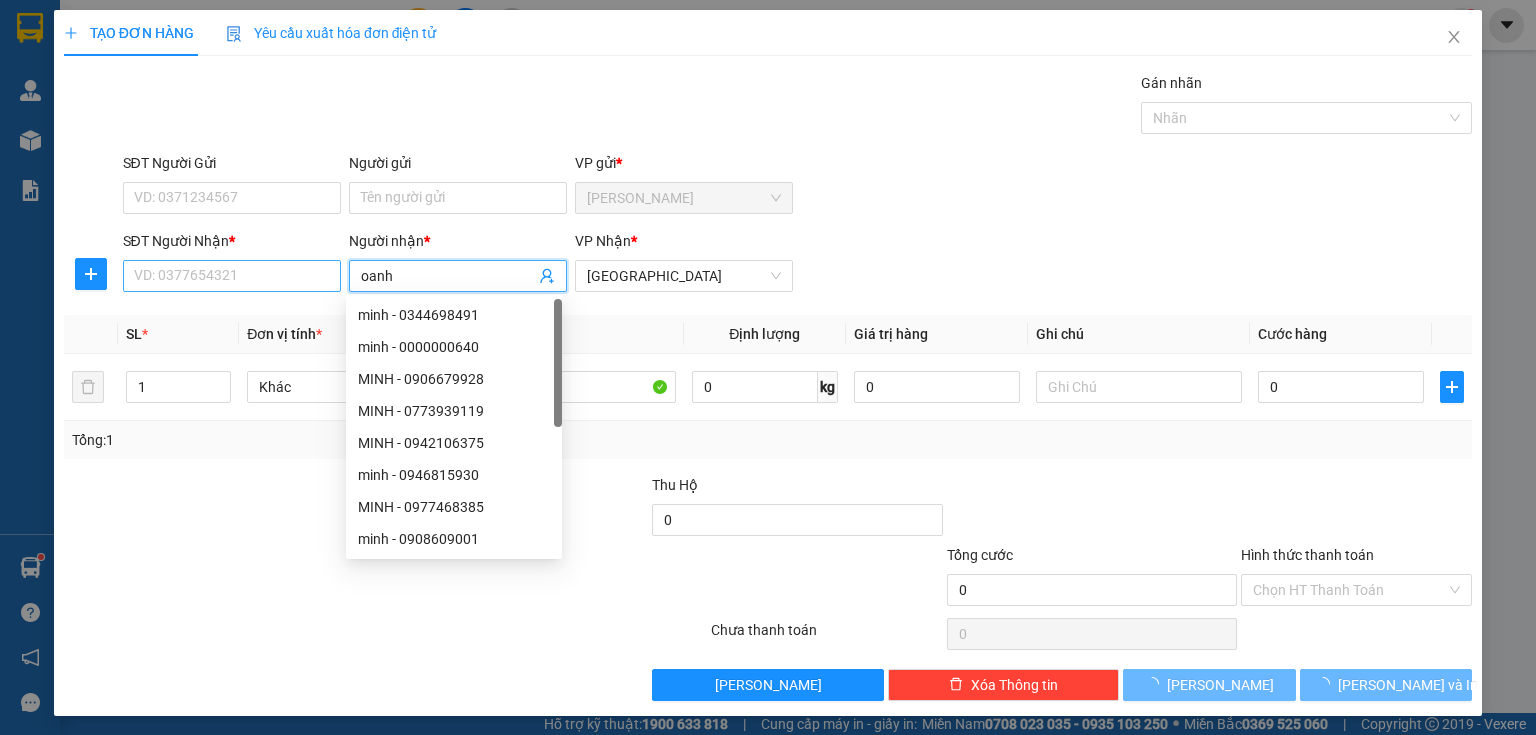
type input "oanh"
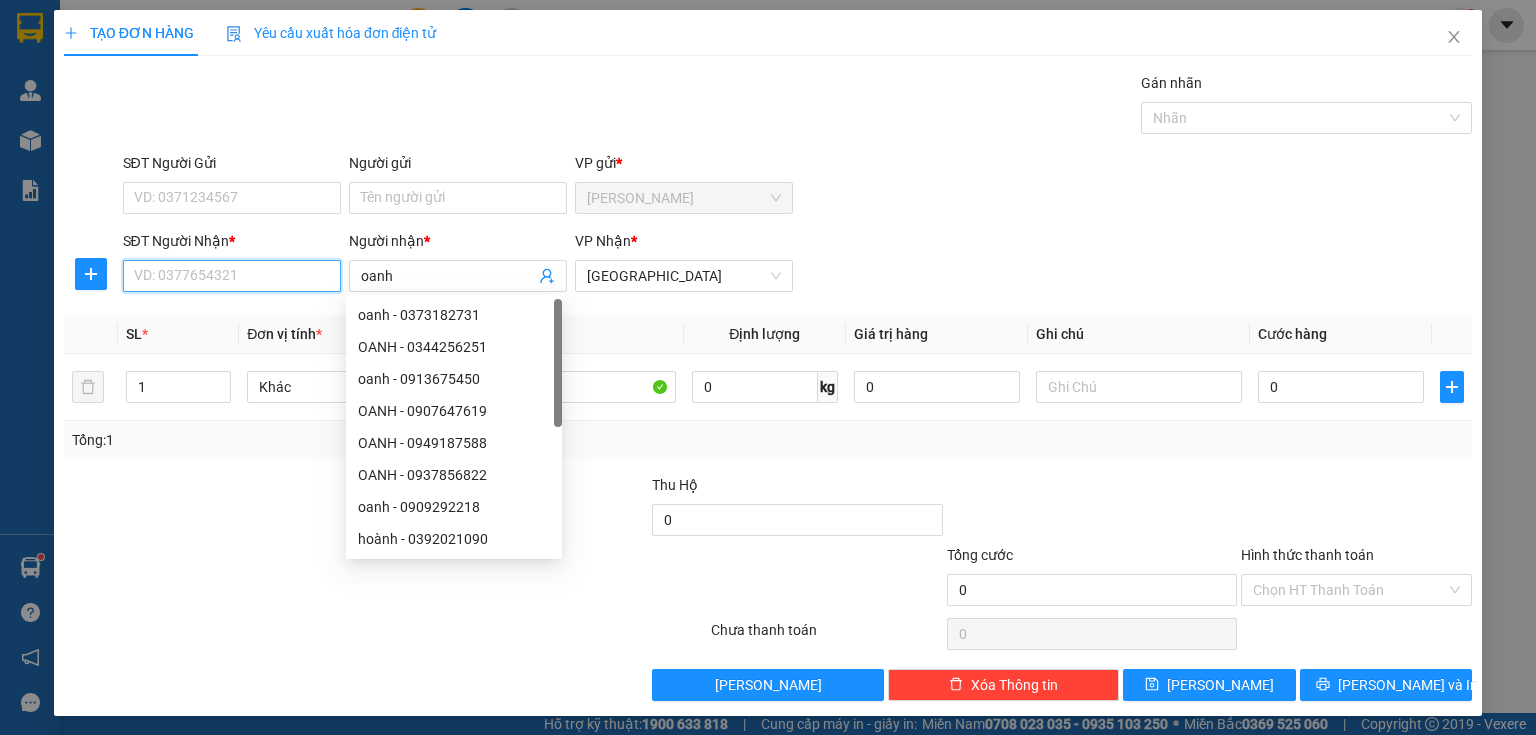
click at [204, 279] on input "SĐT Người Nhận *" at bounding box center [232, 276] width 218 height 32
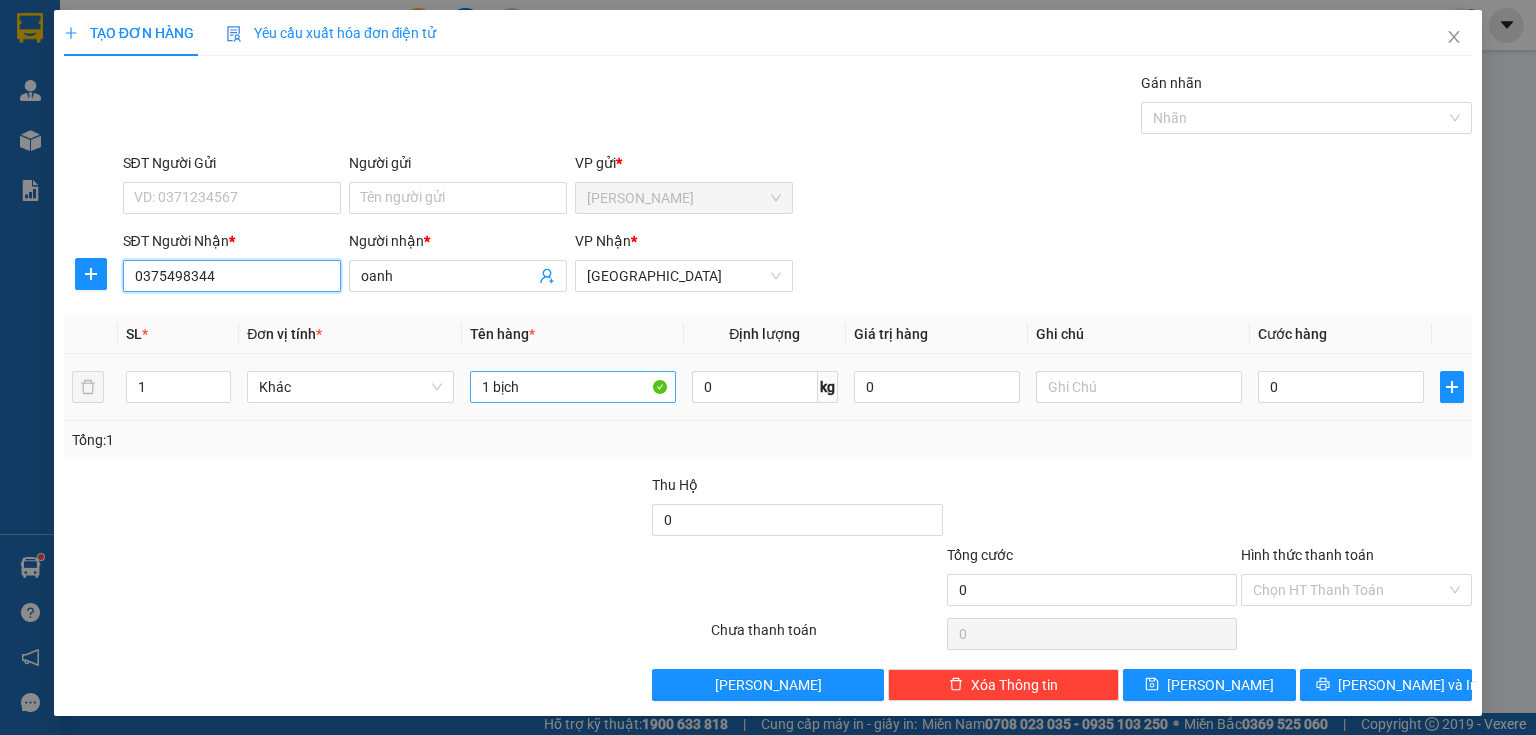
type input "0375498344"
click at [560, 392] on input "1 bịch" at bounding box center [573, 387] width 206 height 32
type input "1 bịch hồng"
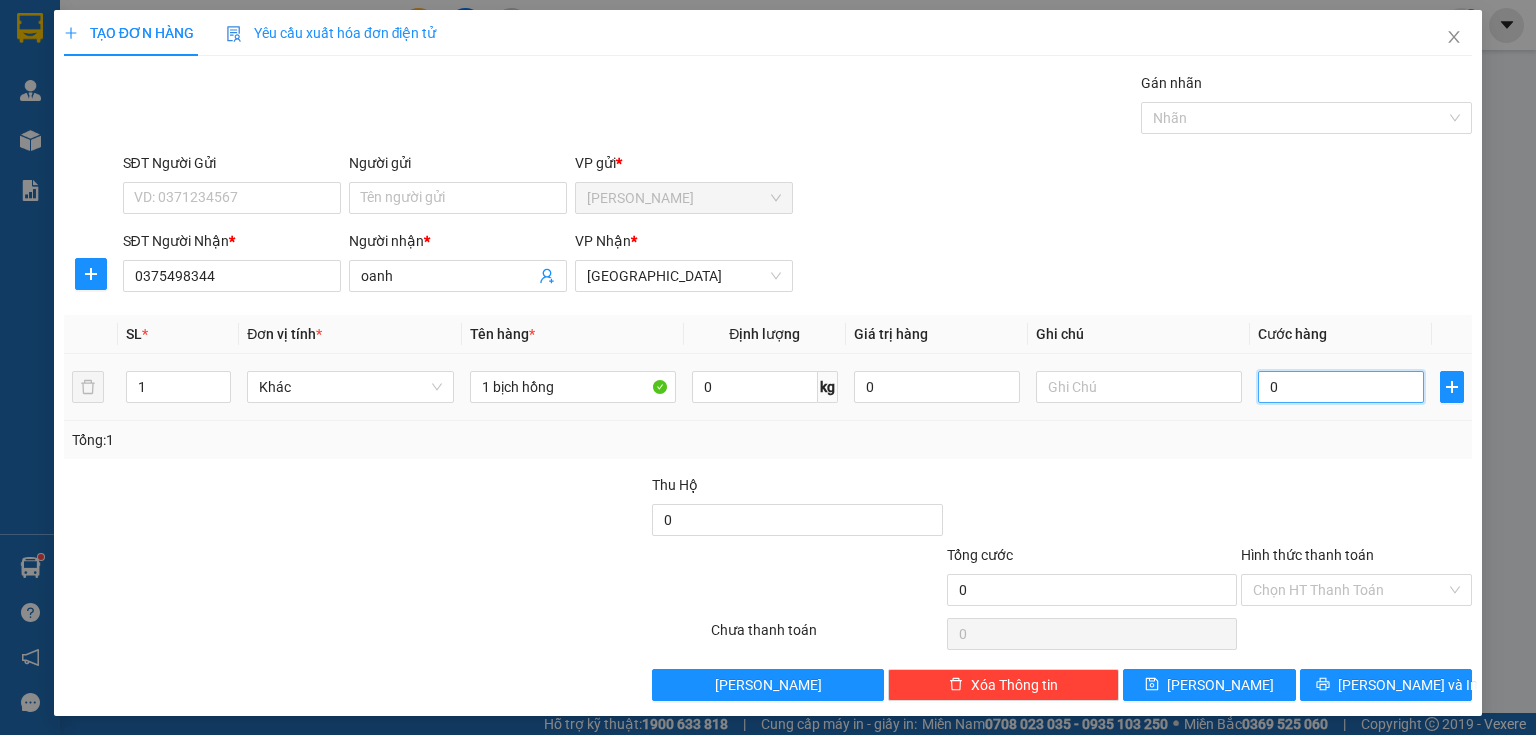
click at [1283, 390] on input "0" at bounding box center [1341, 387] width 166 height 32
type input "2"
type input "20"
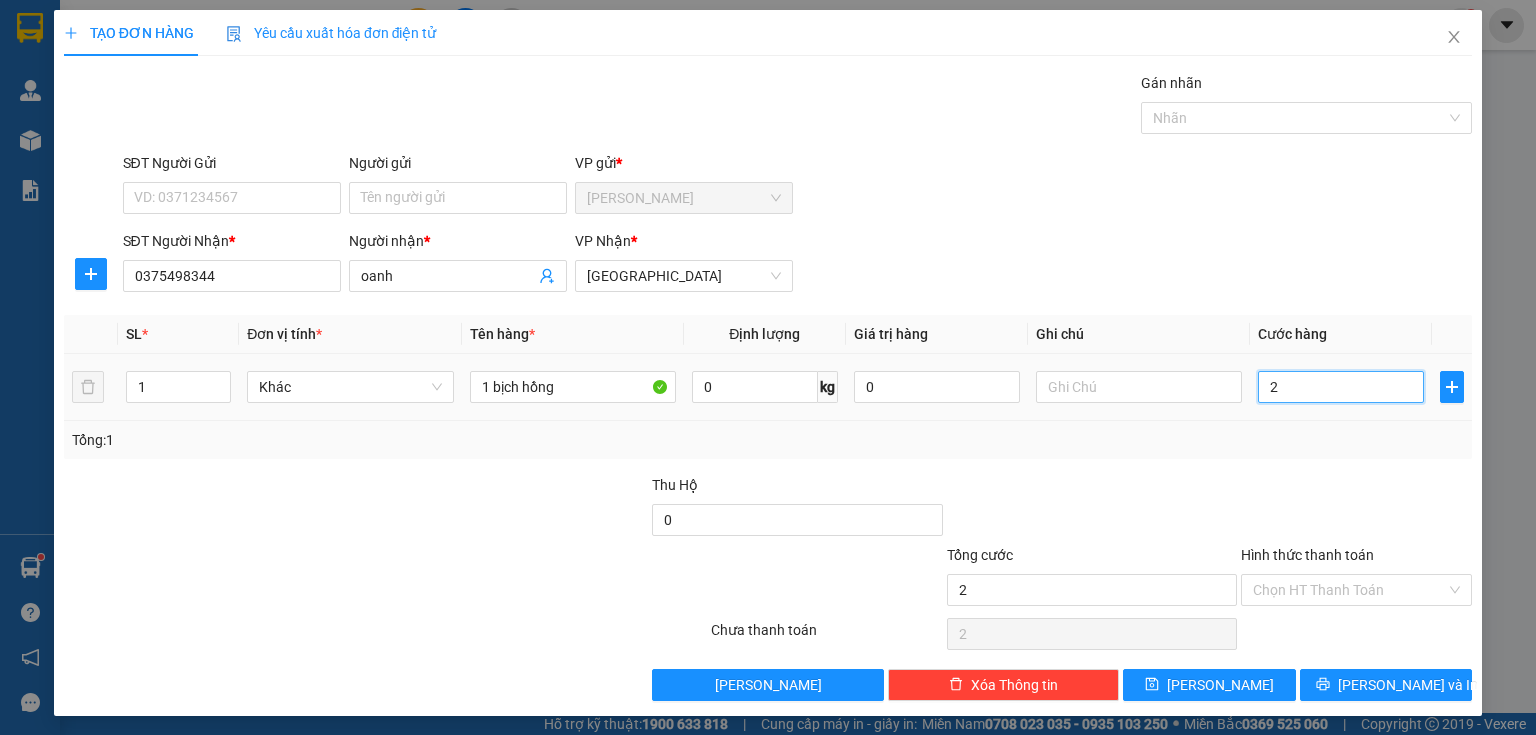
type input "20"
type input "200"
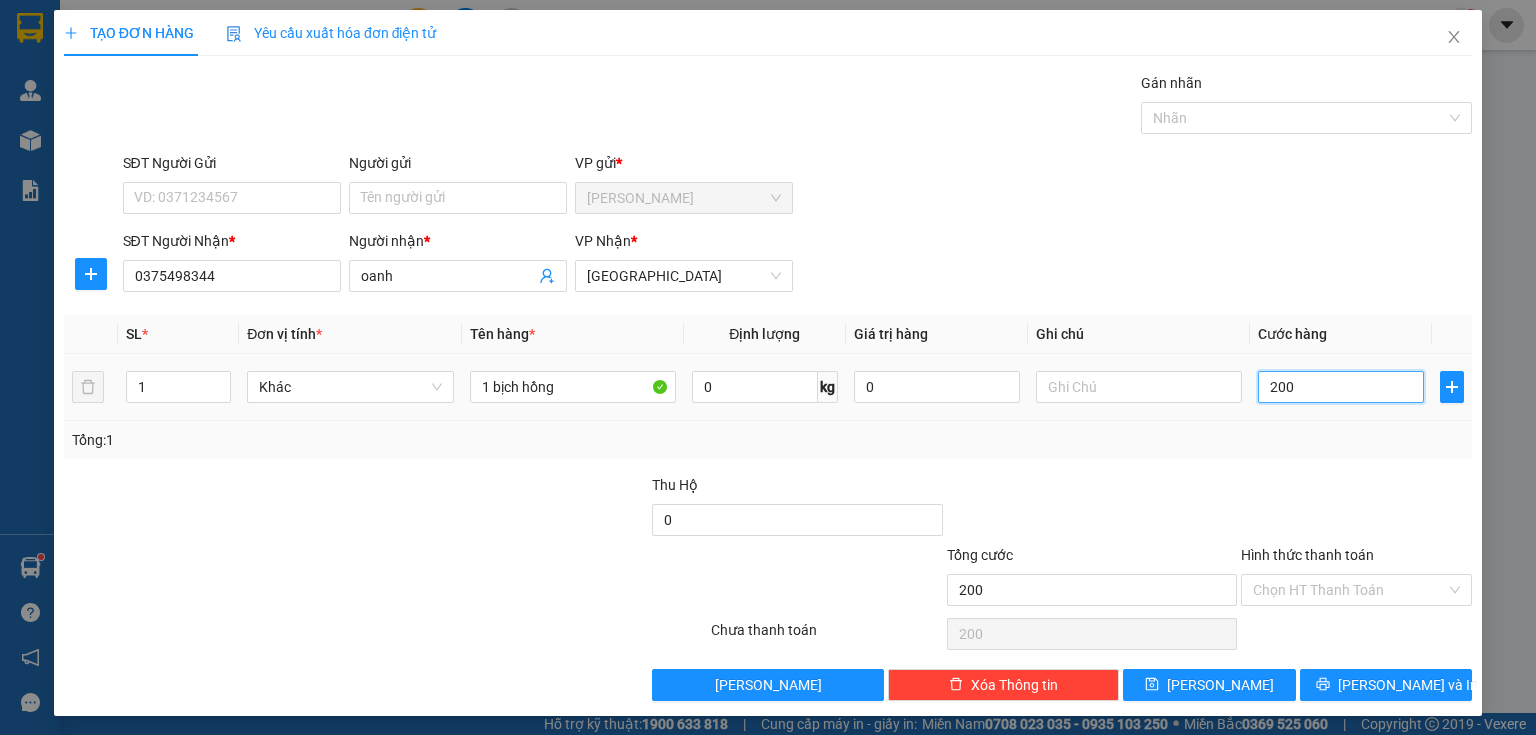
type input "2.000"
type input "20.000"
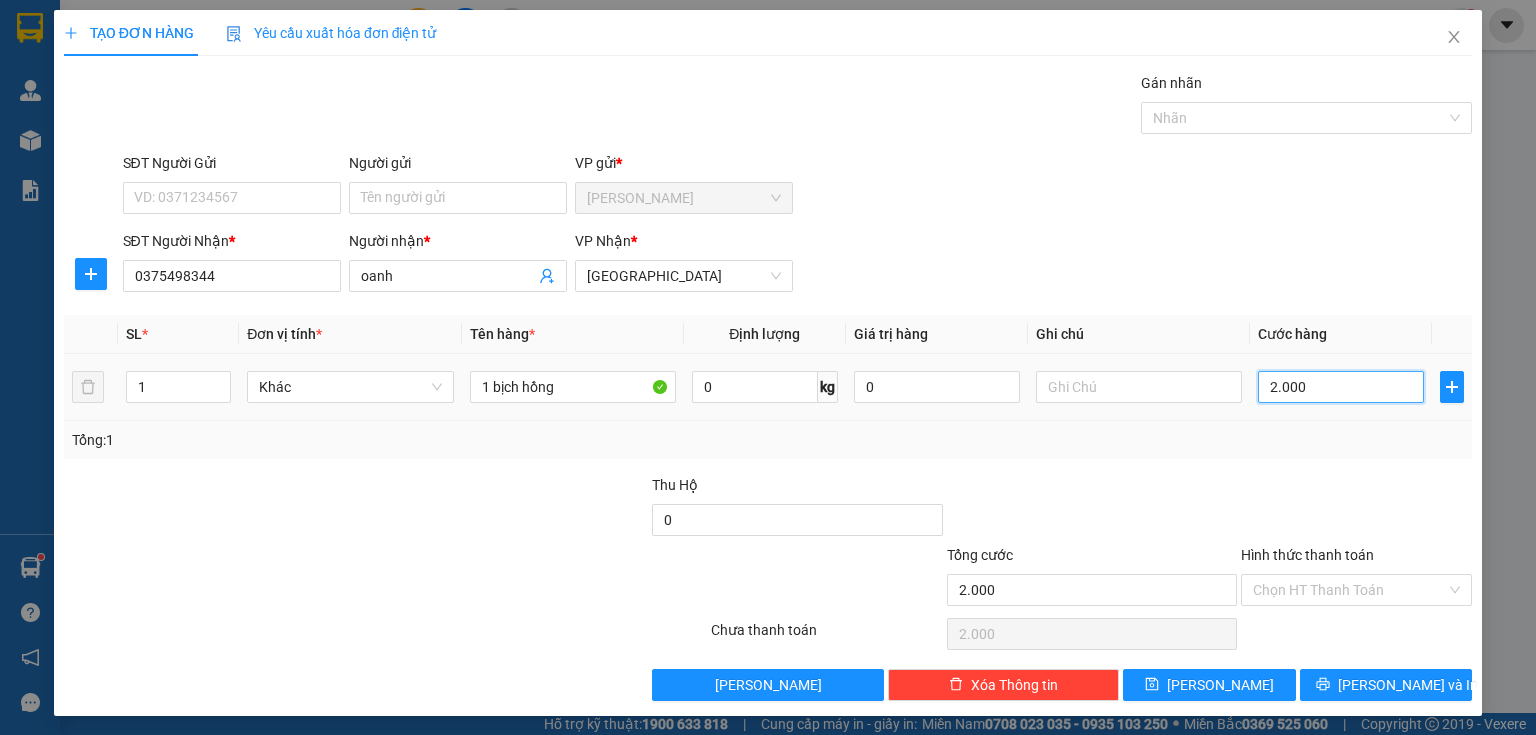
type input "20.000"
drag, startPoint x: 1292, startPoint y: 588, endPoint x: 1280, endPoint y: 621, distance: 35.1
click at [1292, 589] on input "Hình thức thanh toán" at bounding box center [1349, 590] width 193 height 30
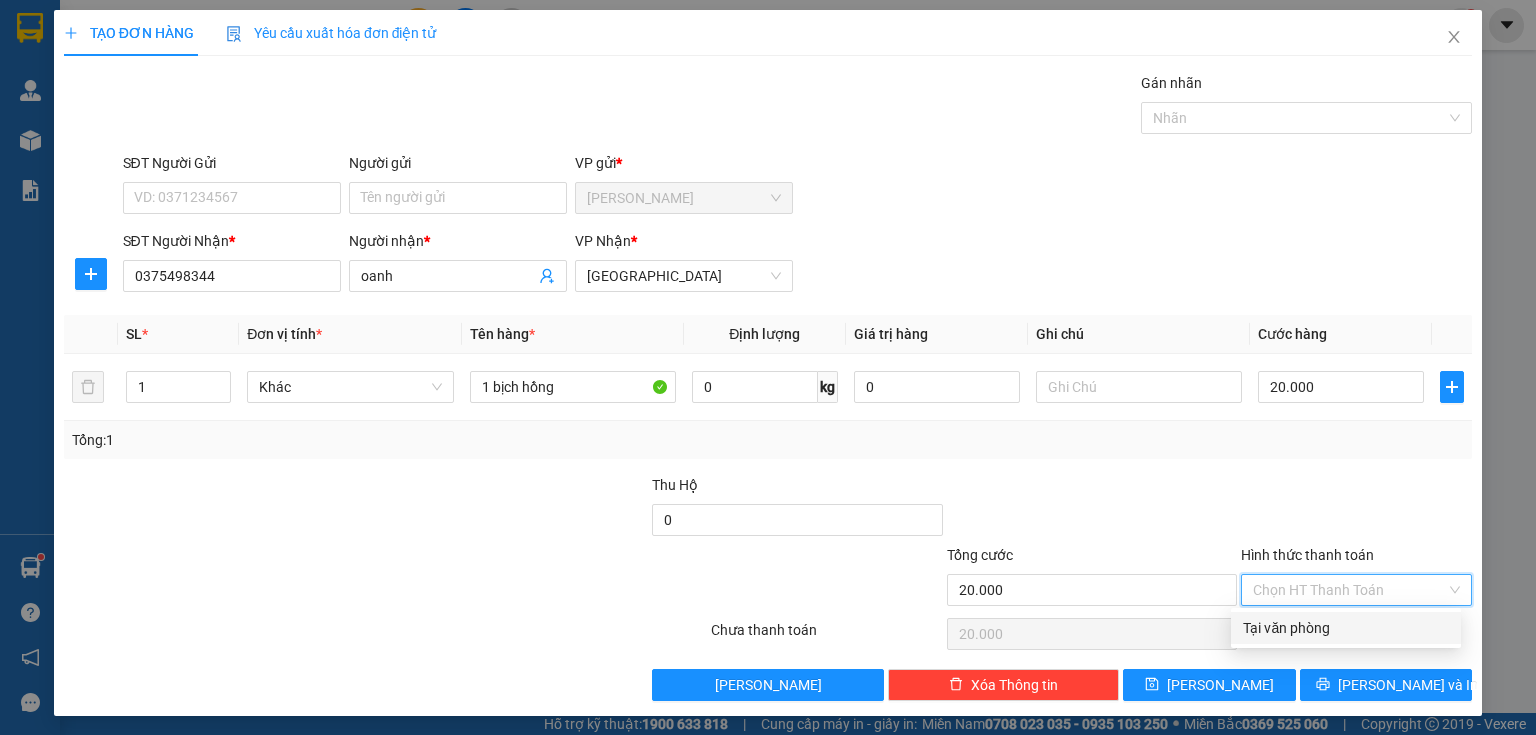
drag, startPoint x: 1280, startPoint y: 624, endPoint x: 1277, endPoint y: 636, distance: 12.4
click at [1278, 624] on div "Tại văn phòng" at bounding box center [1346, 628] width 206 height 22
type input "0"
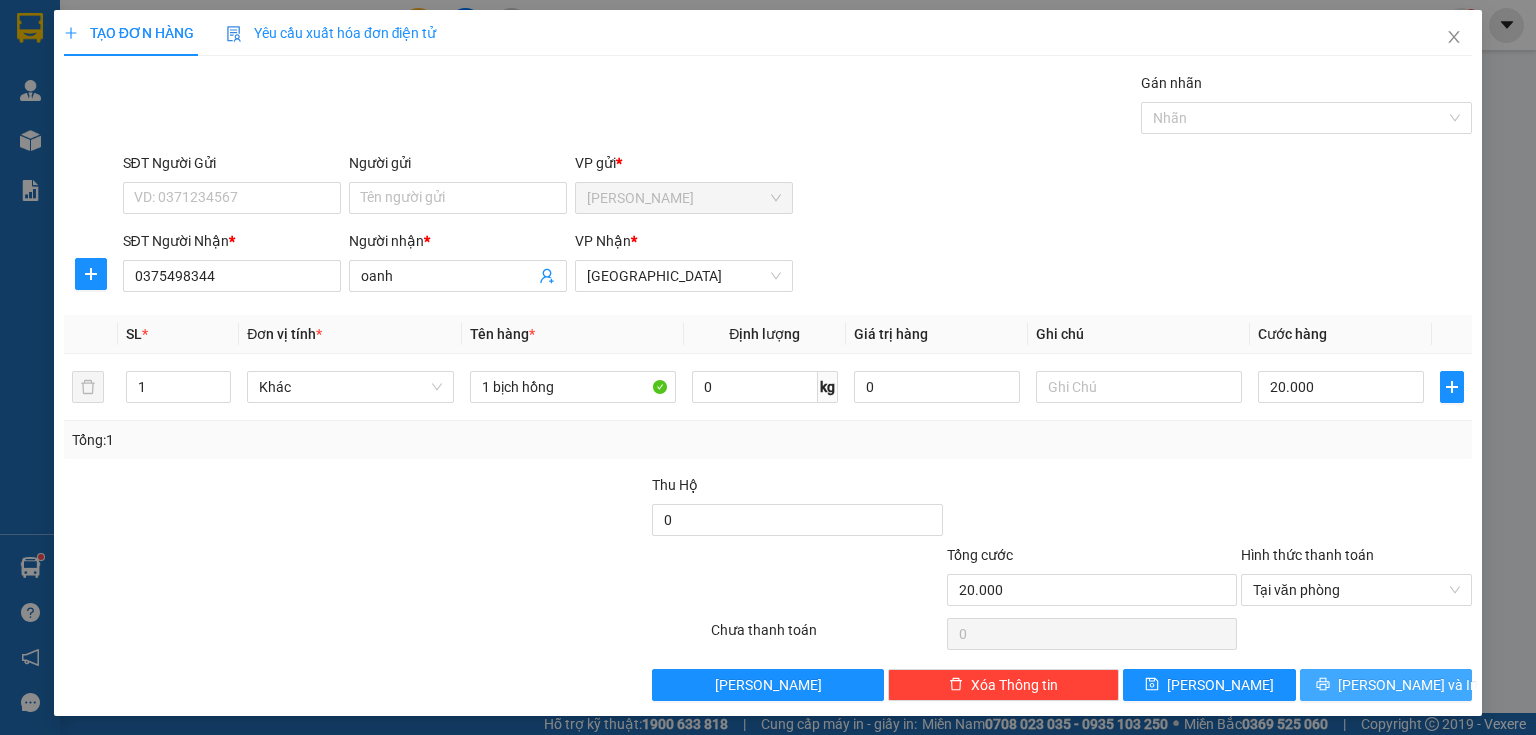
click at [1303, 684] on button "[PERSON_NAME] và In" at bounding box center [1386, 685] width 173 height 32
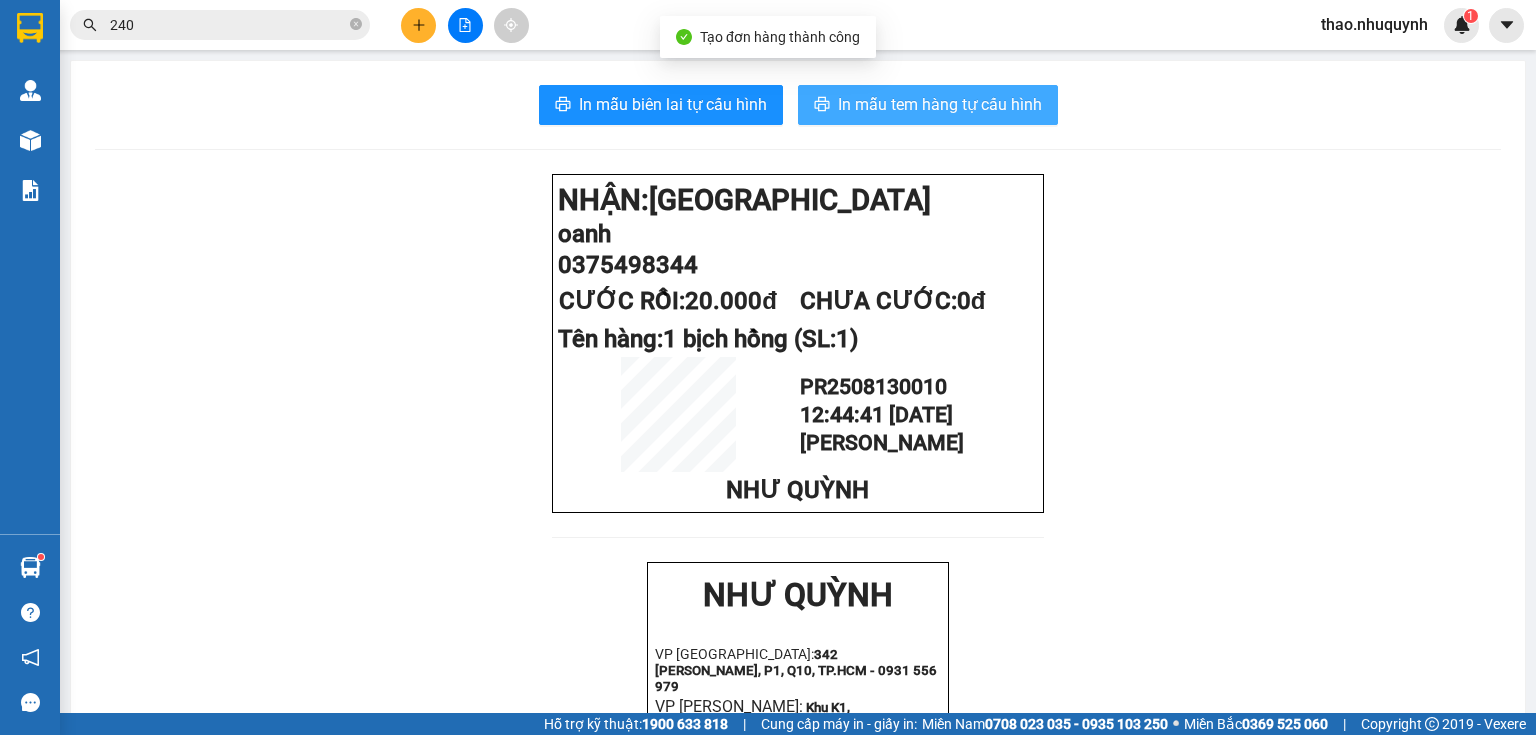
click at [901, 97] on span "In mẫu tem hàng tự cấu hình" at bounding box center [940, 104] width 204 height 25
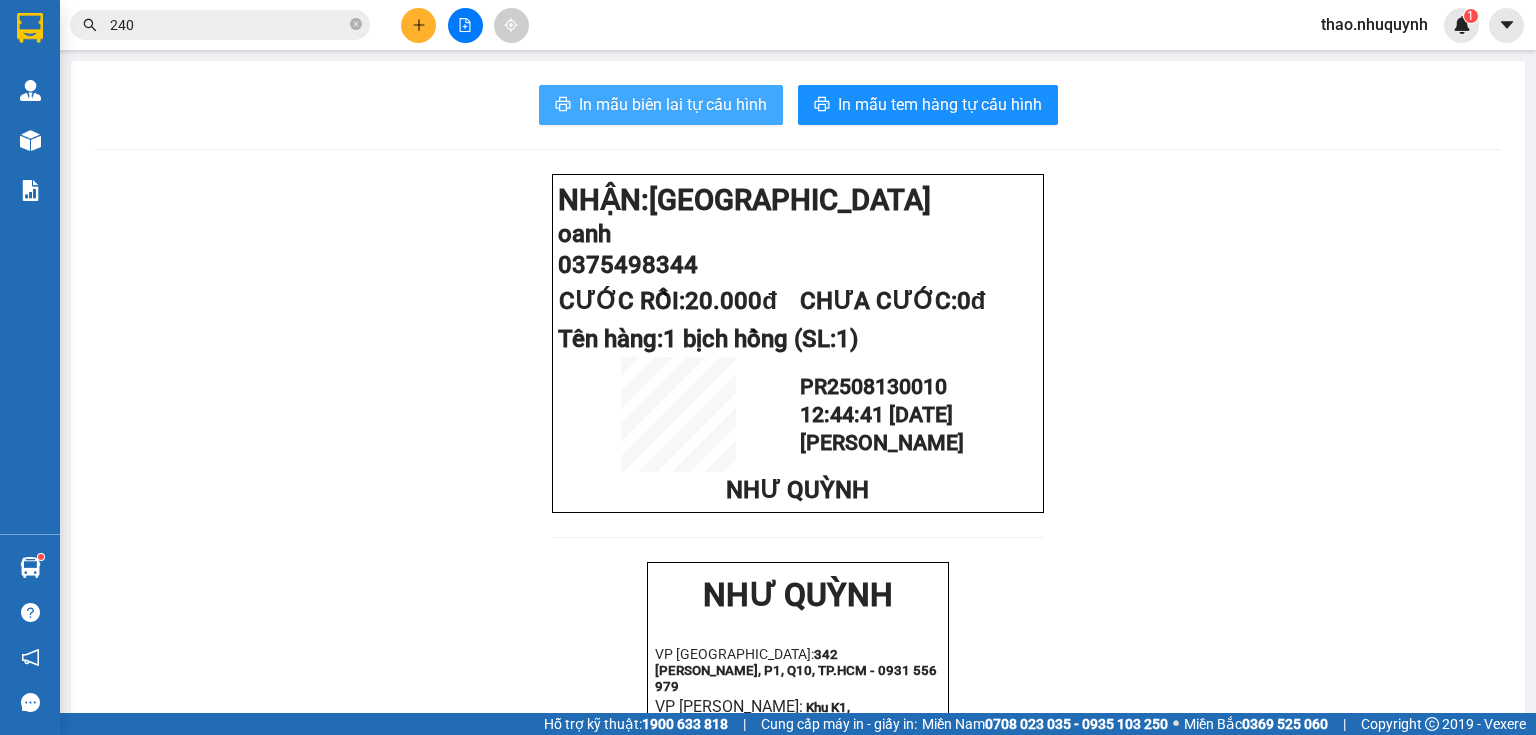
click at [644, 99] on span "In mẫu biên lai tự cấu hình" at bounding box center [673, 104] width 188 height 25
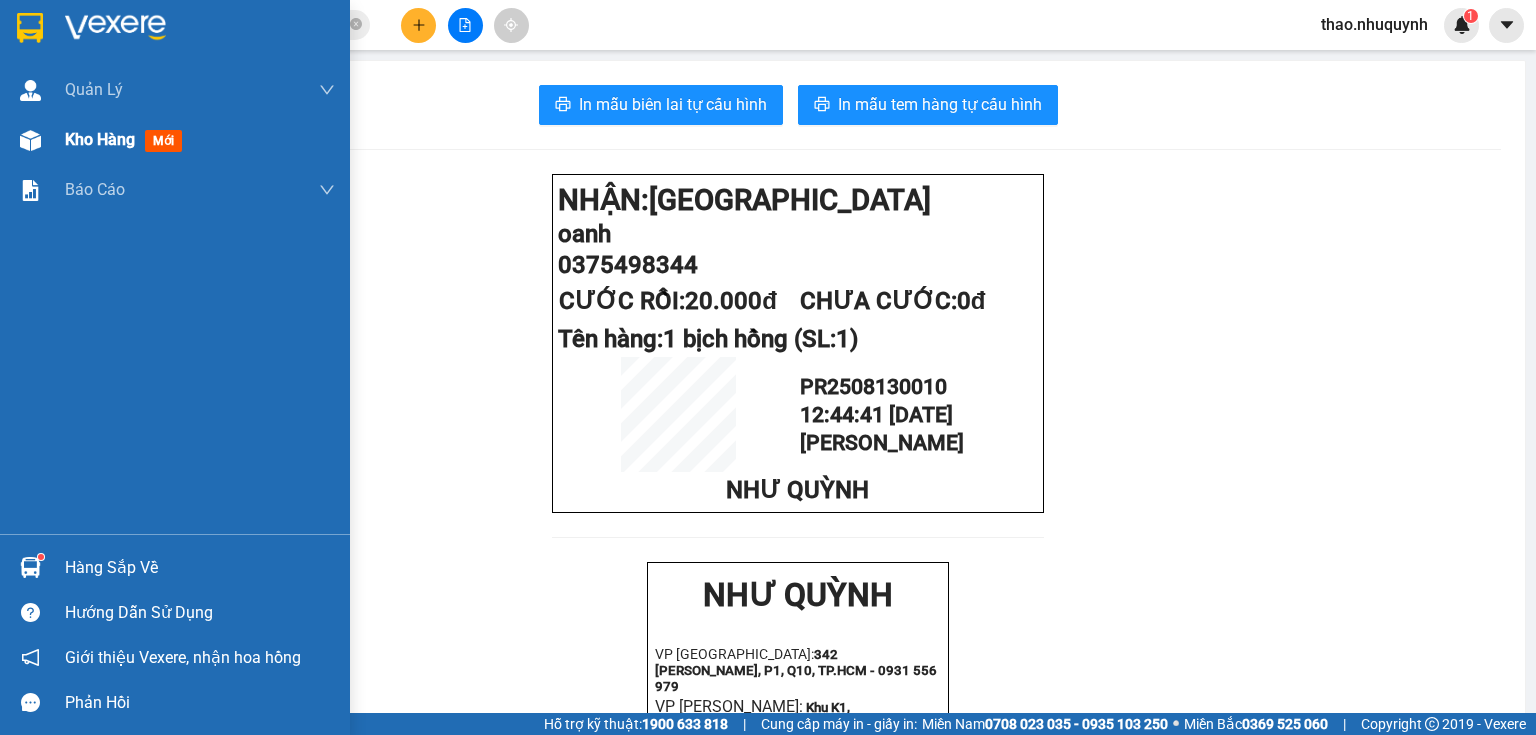
click at [117, 138] on span "Kho hàng" at bounding box center [100, 139] width 70 height 19
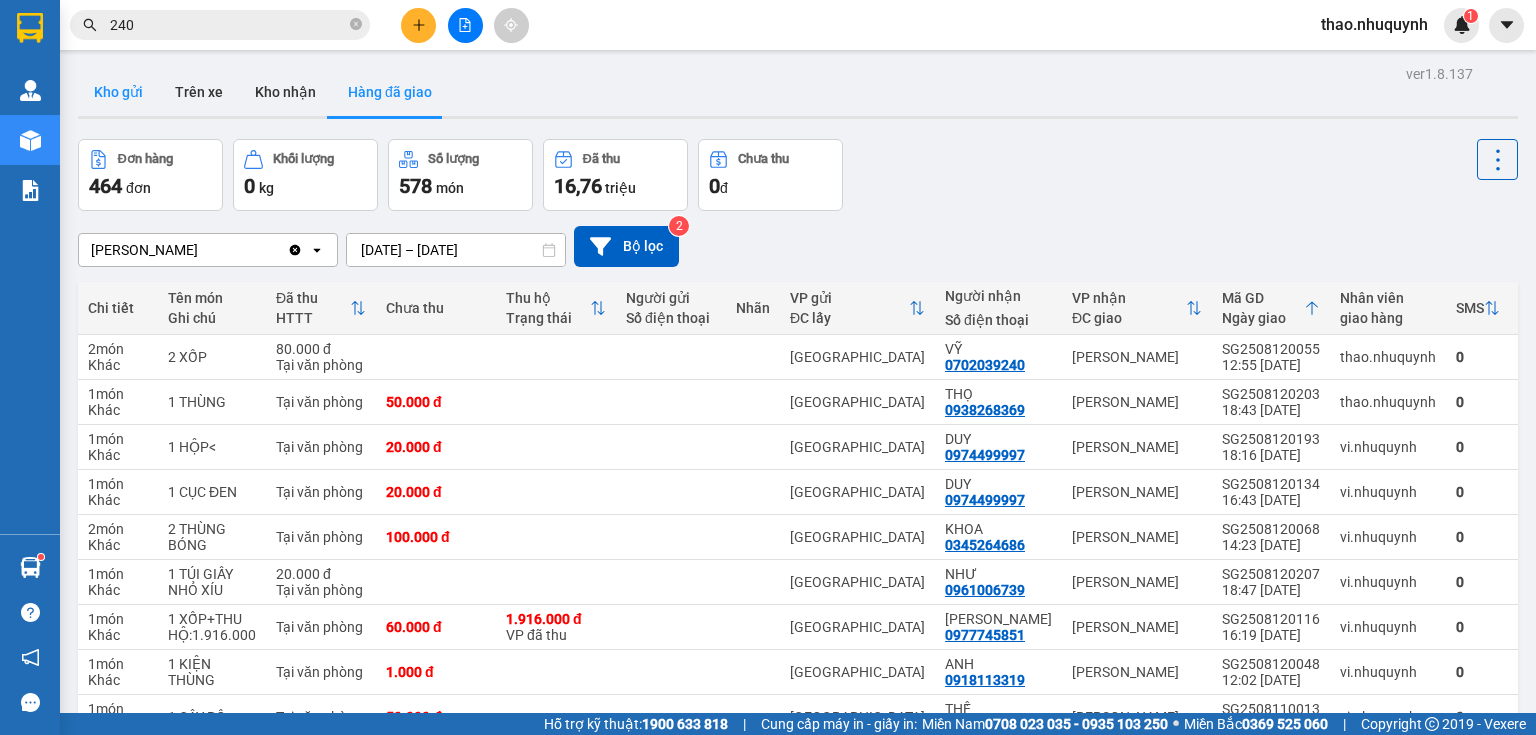
click at [120, 91] on button "Kho gửi" at bounding box center [118, 92] width 81 height 48
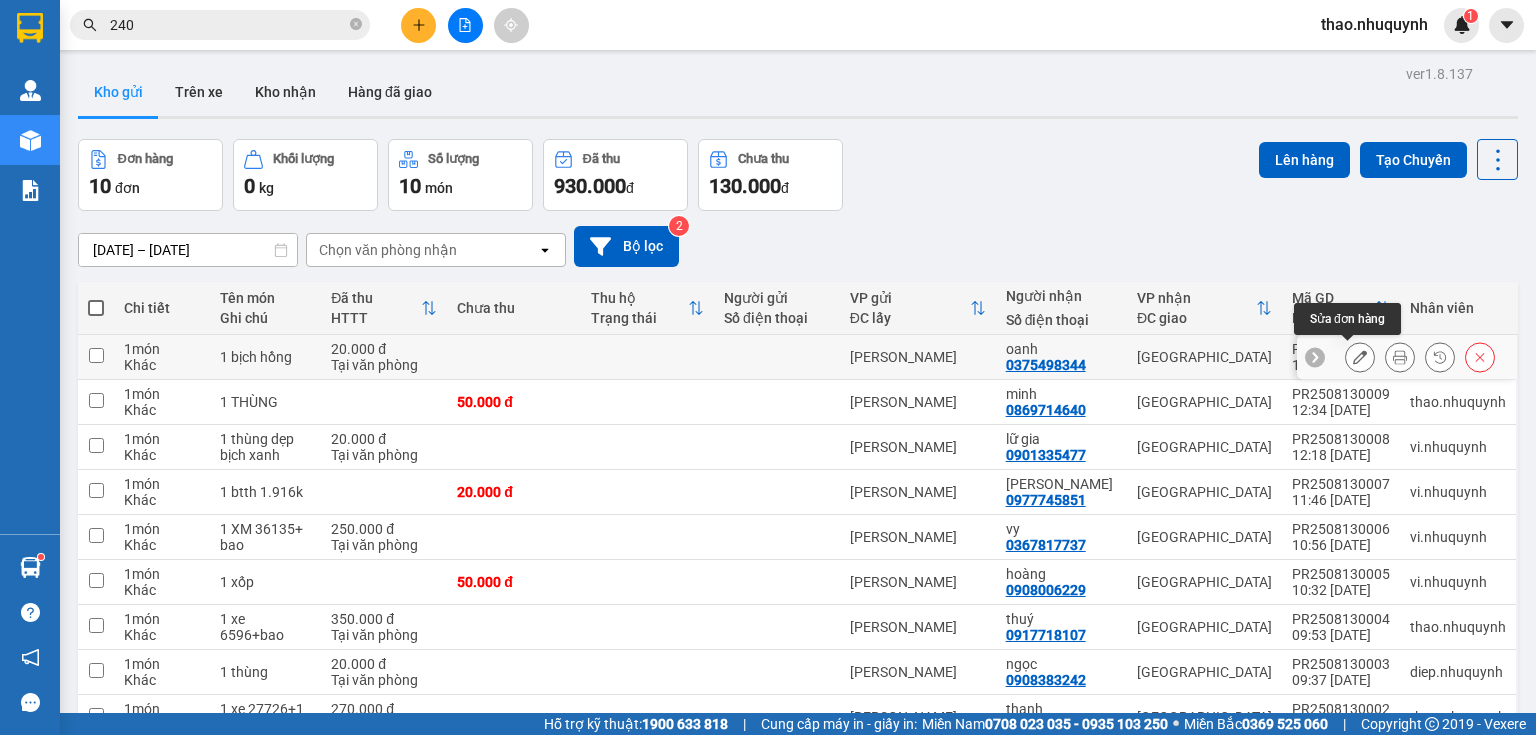
click at [1353, 356] on icon at bounding box center [1360, 357] width 14 height 14
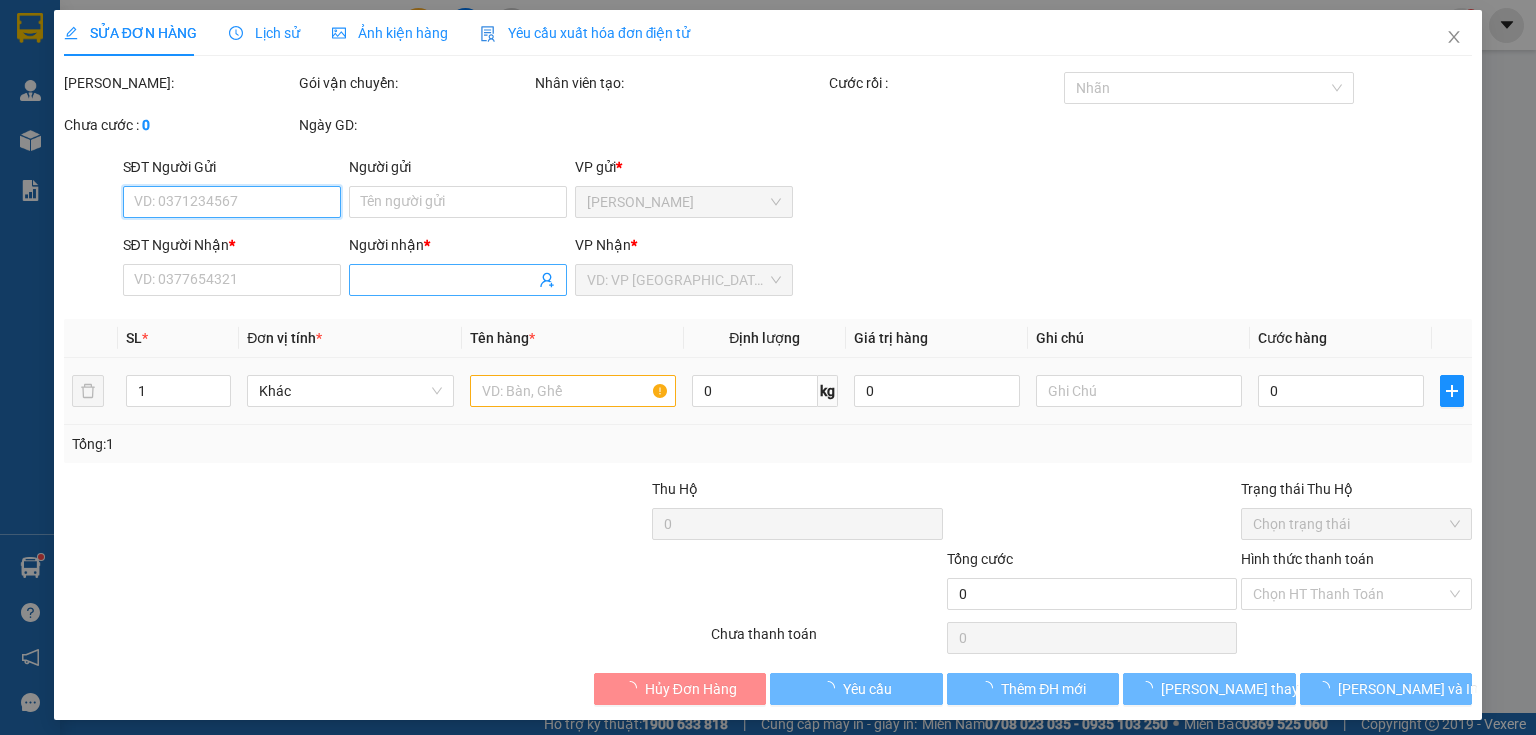
type input "0375498344"
type input "oanh"
type input "20.000"
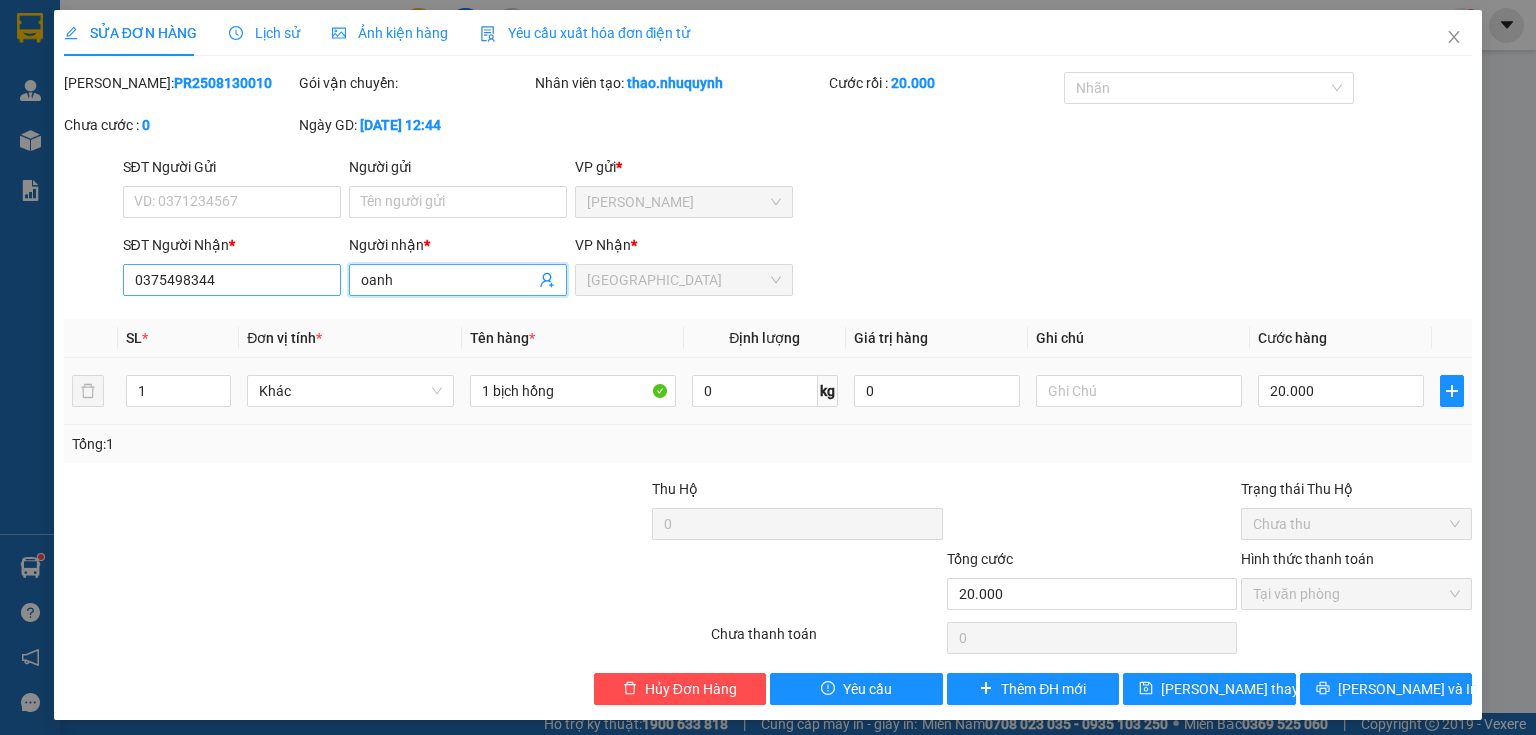
drag, startPoint x: 222, startPoint y: 265, endPoint x: 166, endPoint y: 269, distance: 56.1
click at [166, 269] on div "SĐT Người Nhận * 0375498344 Người nhận * oanh oanh VP Nhận * [GEOGRAPHIC_DATA]" at bounding box center [798, 269] width 1358 height 70
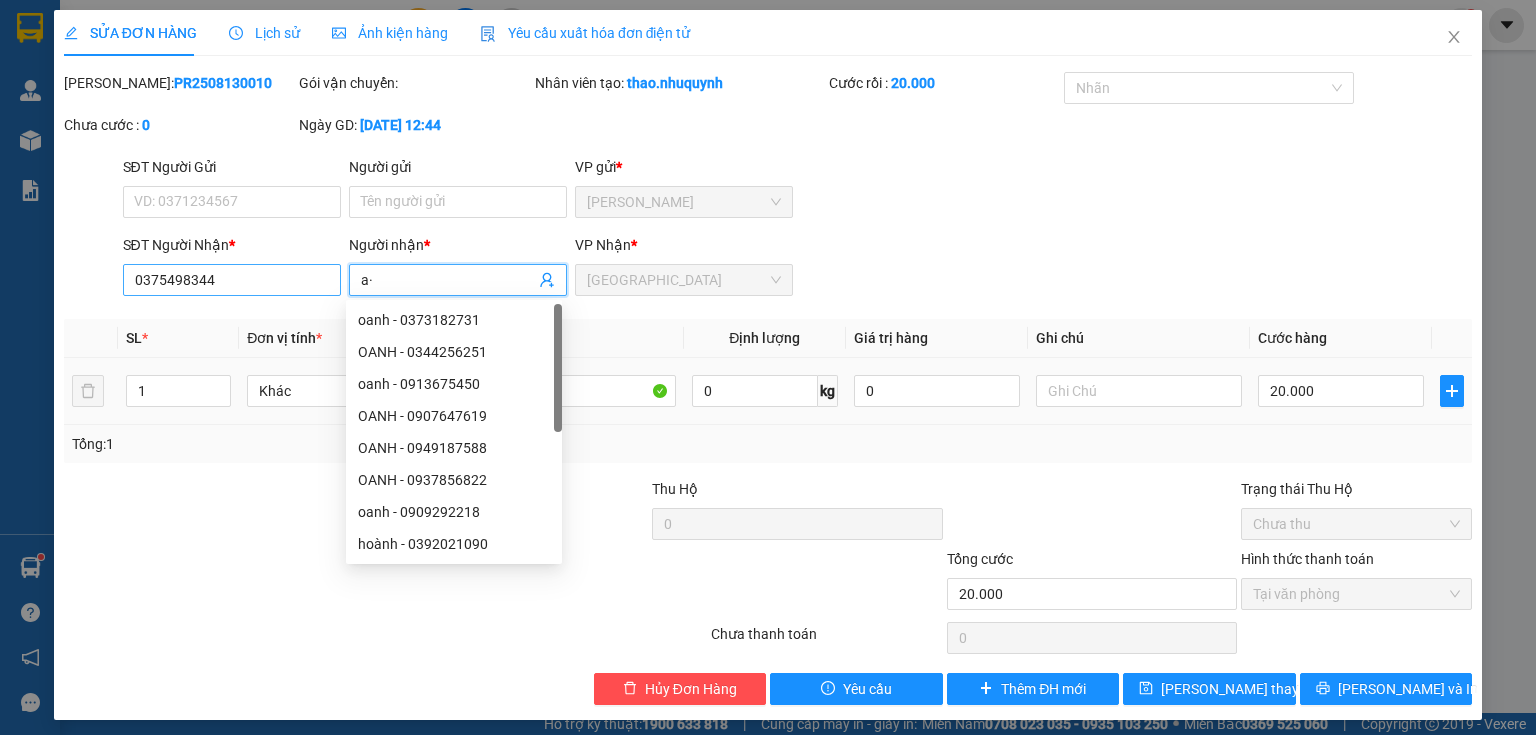
type input "a"
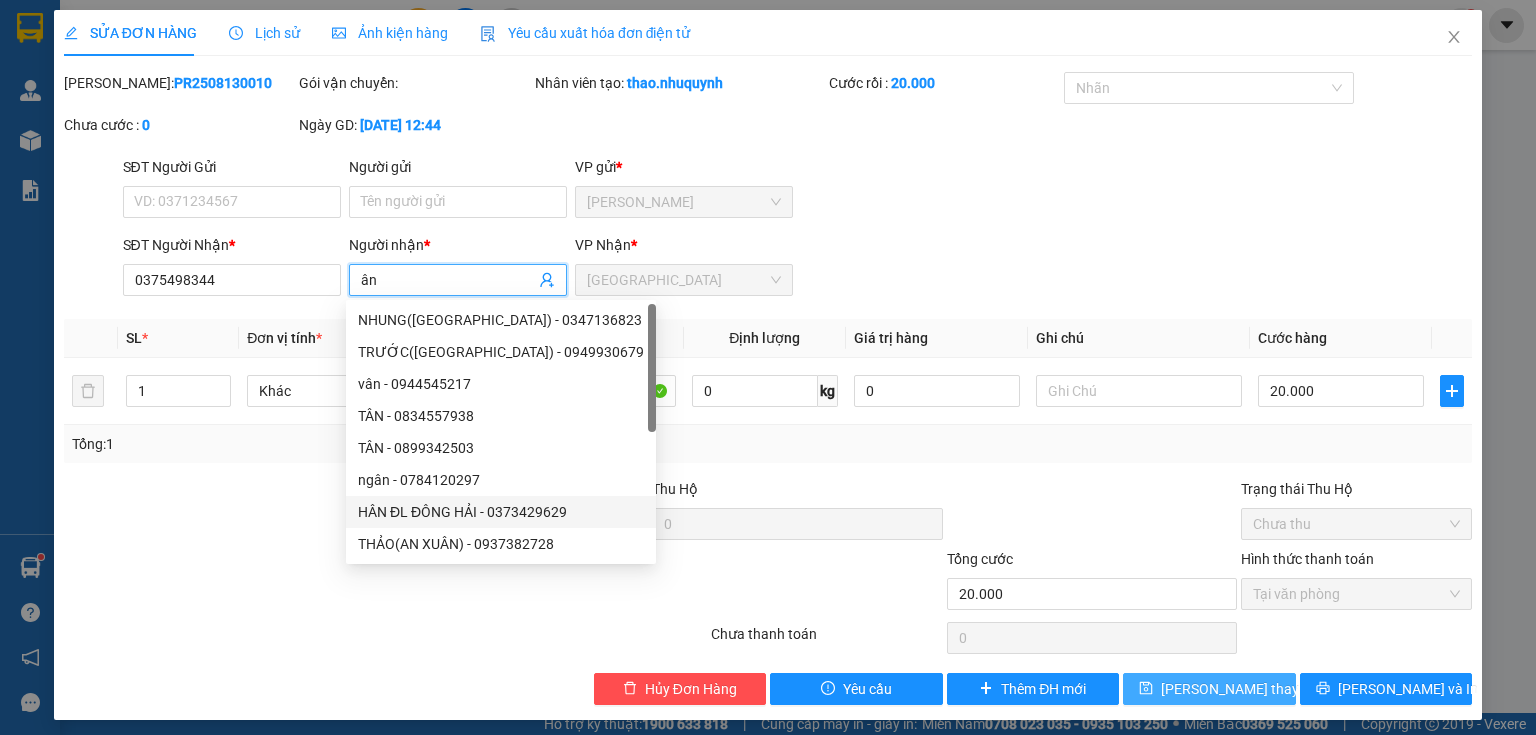
type input "ân"
click at [1209, 685] on span "[PERSON_NAME] thay đổi" at bounding box center [1241, 689] width 160 height 22
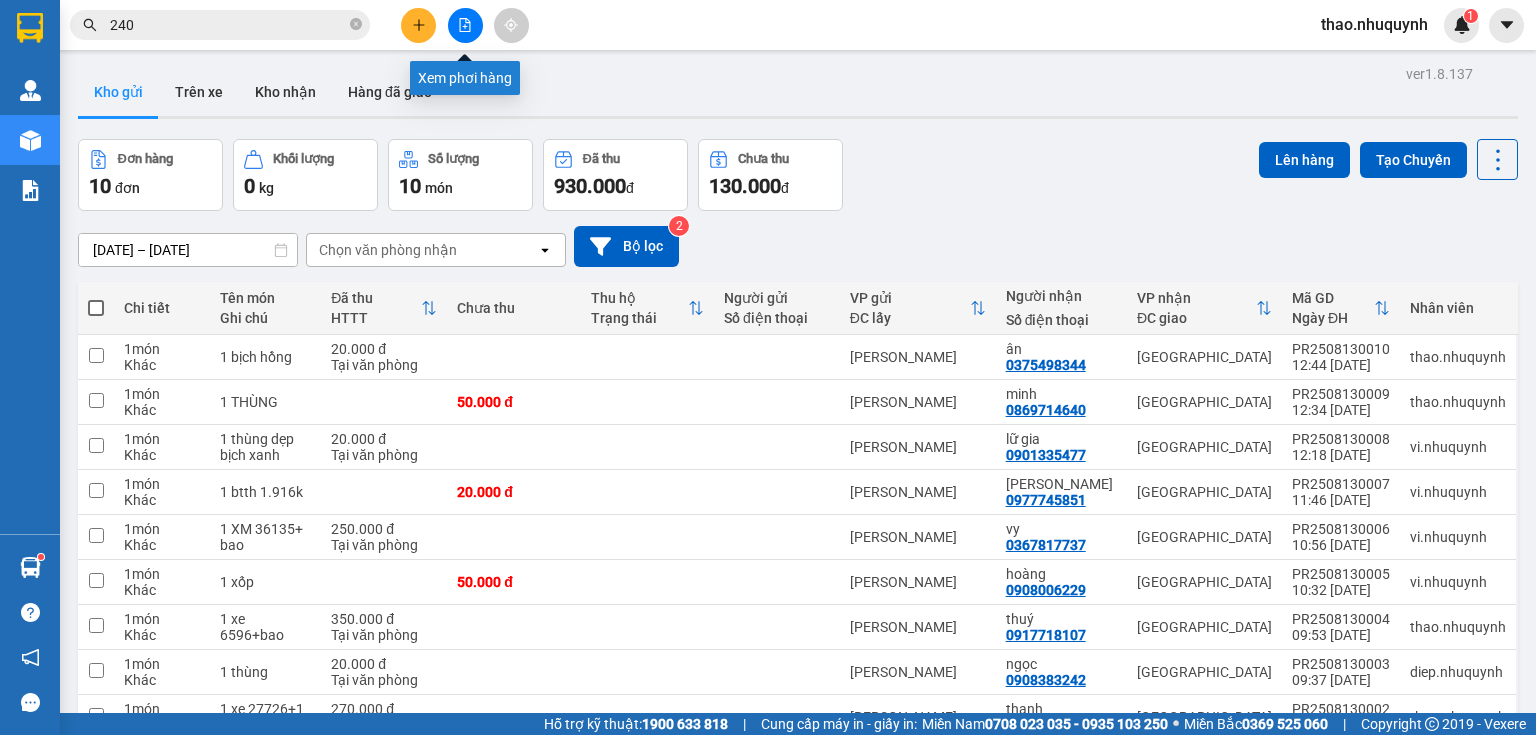
click at [472, 24] on button at bounding box center [465, 25] width 35 height 35
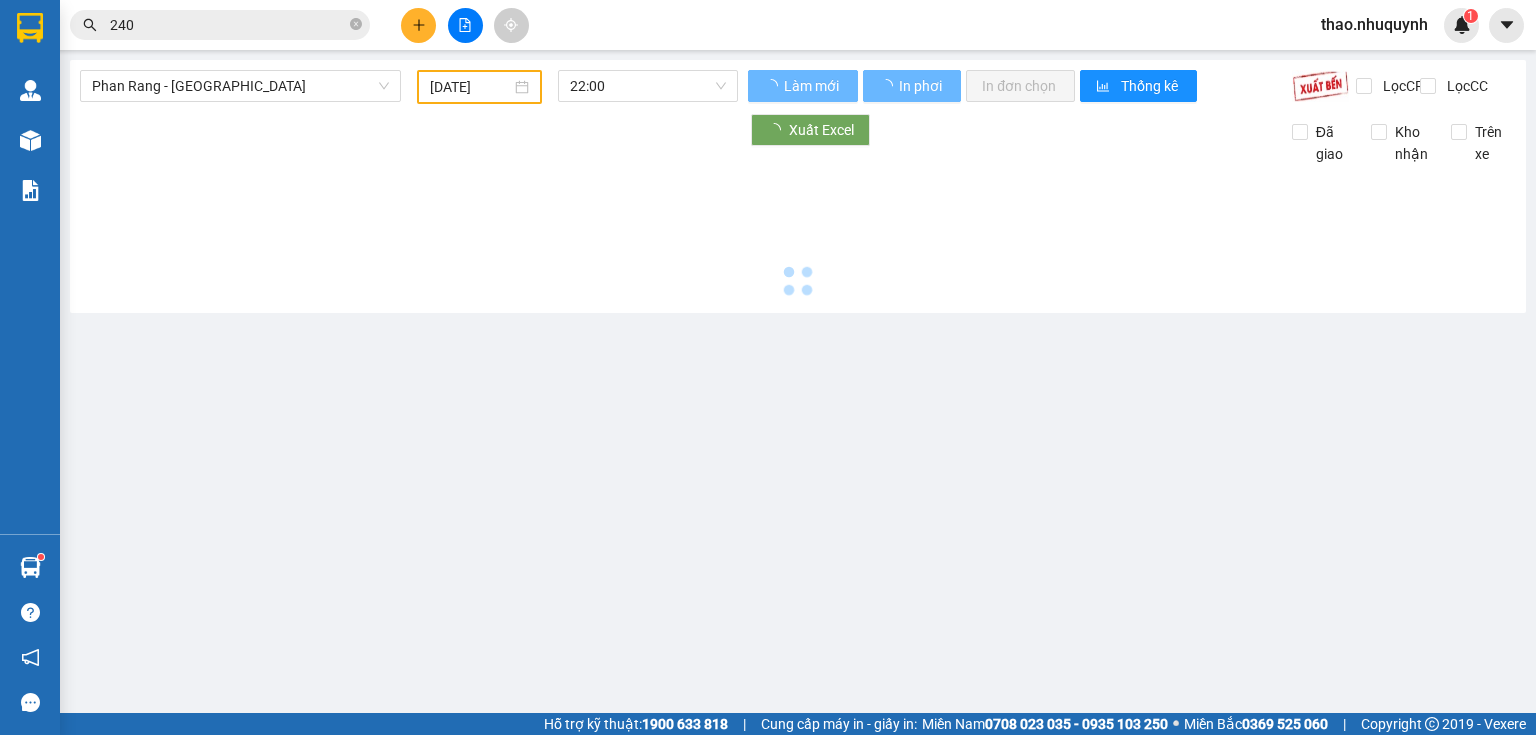
type input "[DATE]"
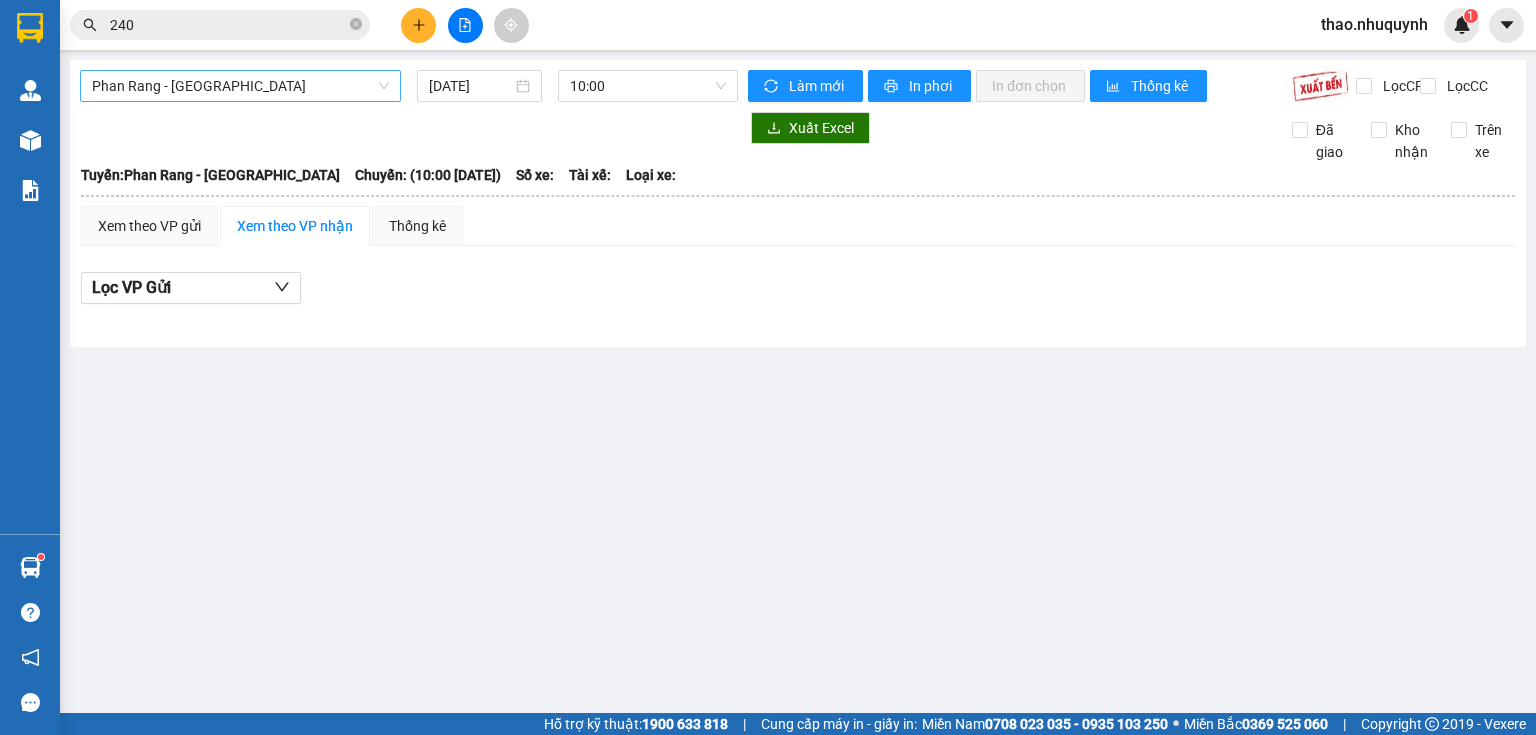
click at [285, 96] on span "Phan Rang - [GEOGRAPHIC_DATA]" at bounding box center [240, 86] width 297 height 30
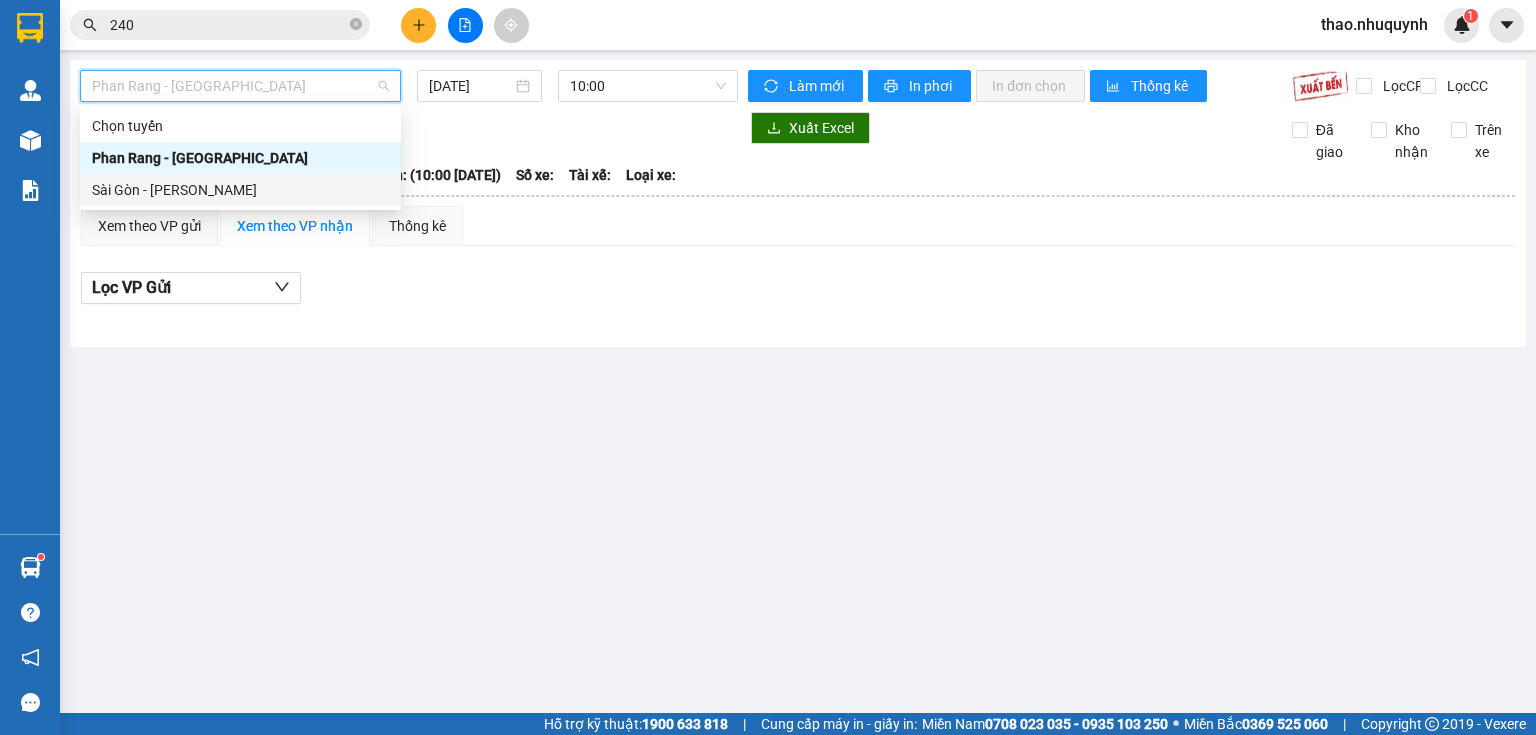
click at [204, 198] on div "Sài Gòn - [PERSON_NAME]" at bounding box center [240, 190] width 297 height 22
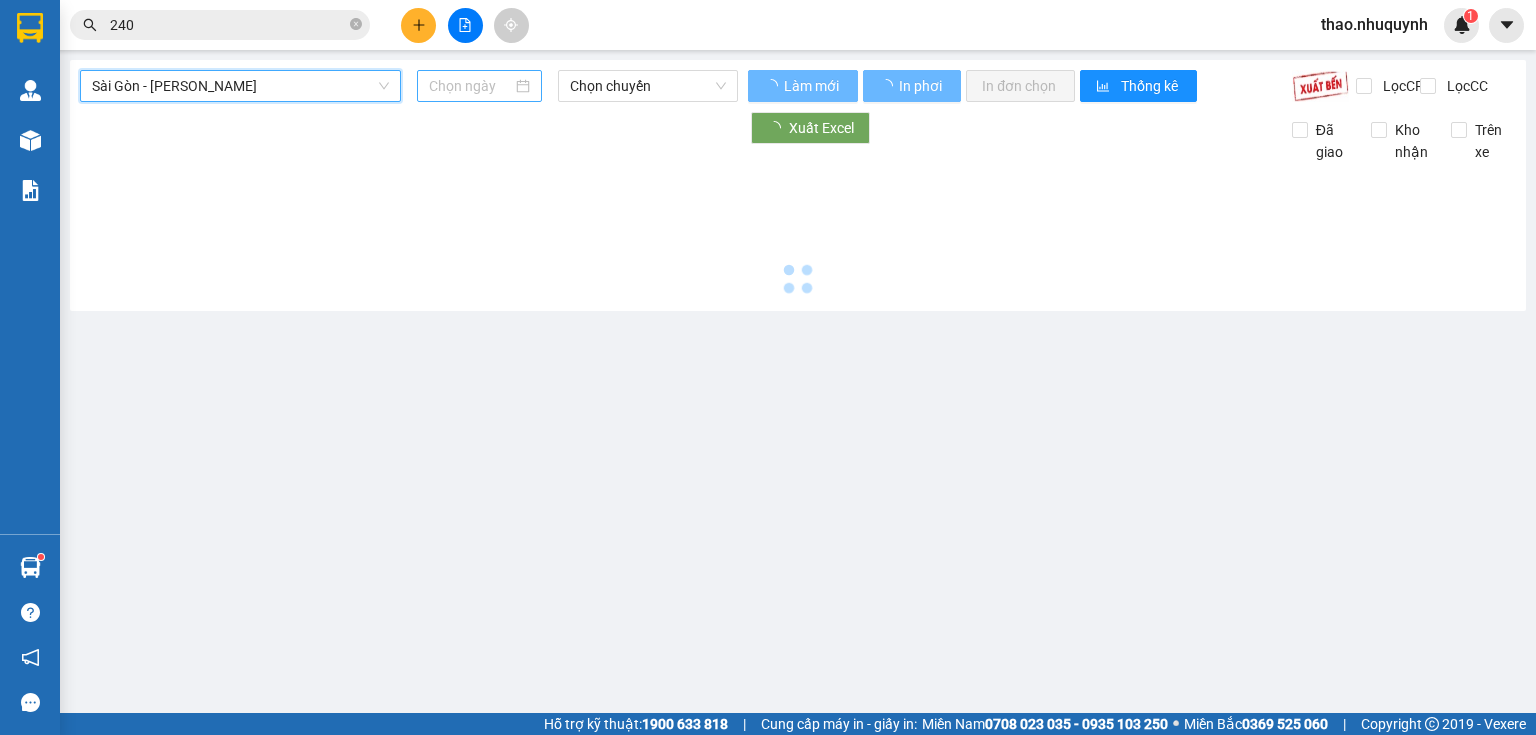
type input "[DATE]"
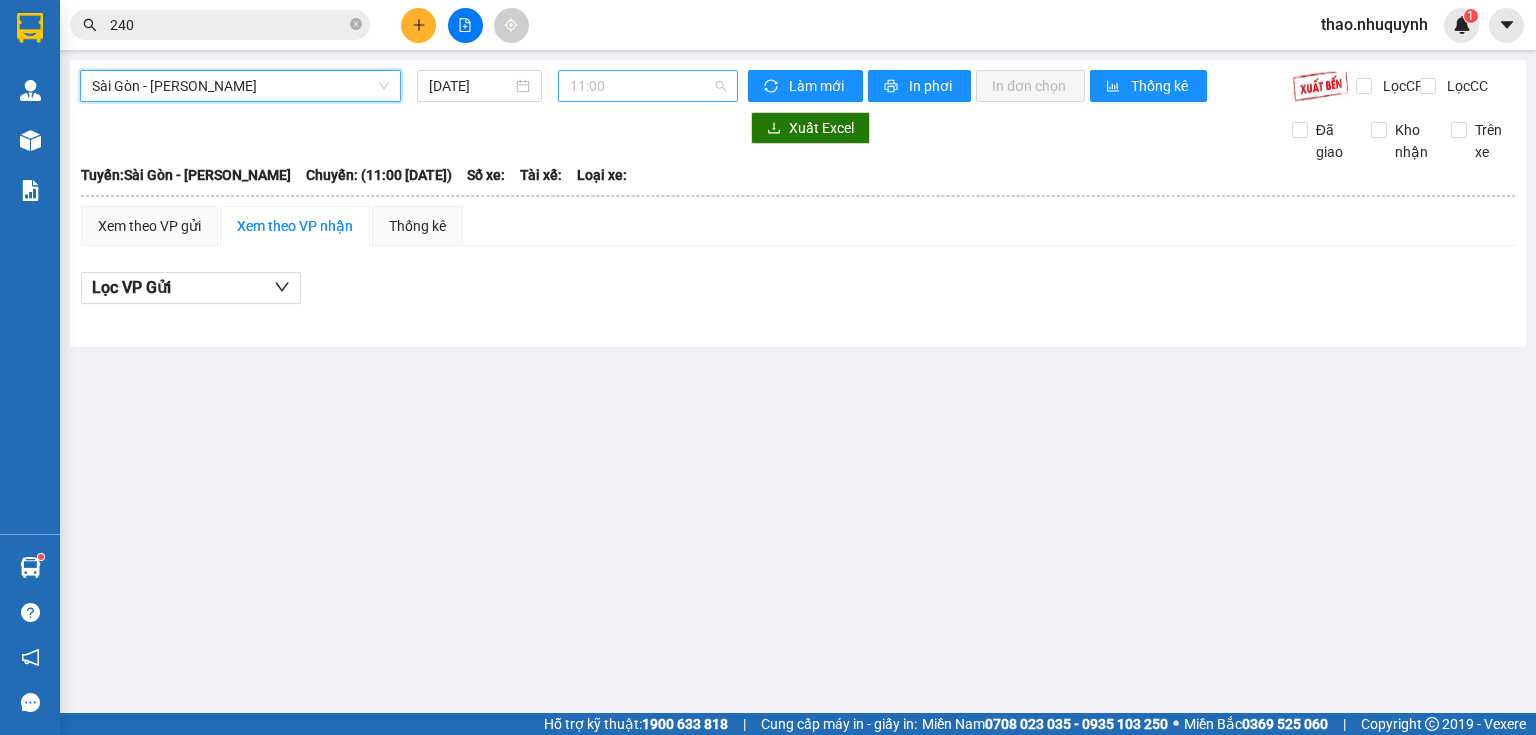
click at [613, 81] on span "11:00" at bounding box center [648, 86] width 157 height 30
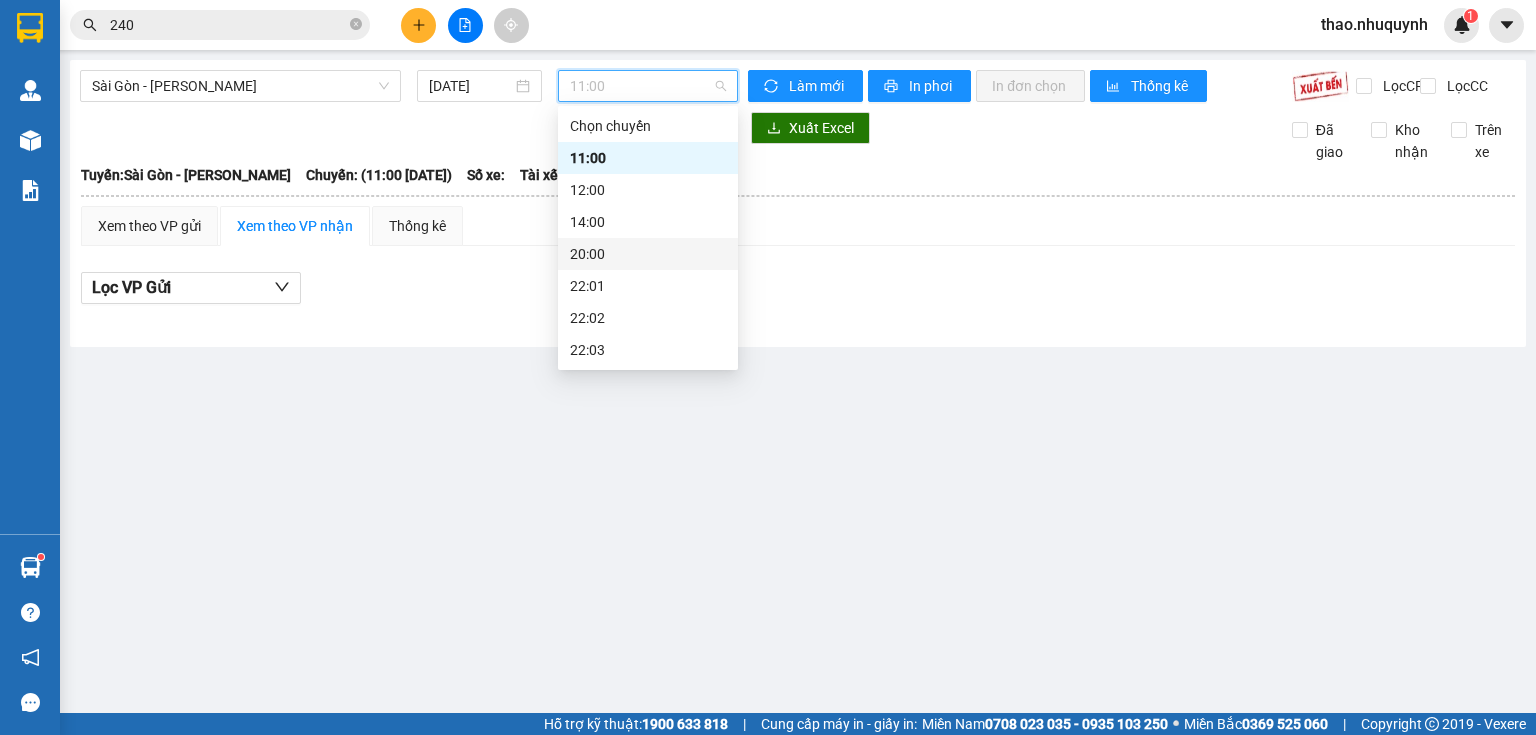
scroll to position [96, 0]
click at [596, 352] on div "22:06" at bounding box center [648, 350] width 156 height 22
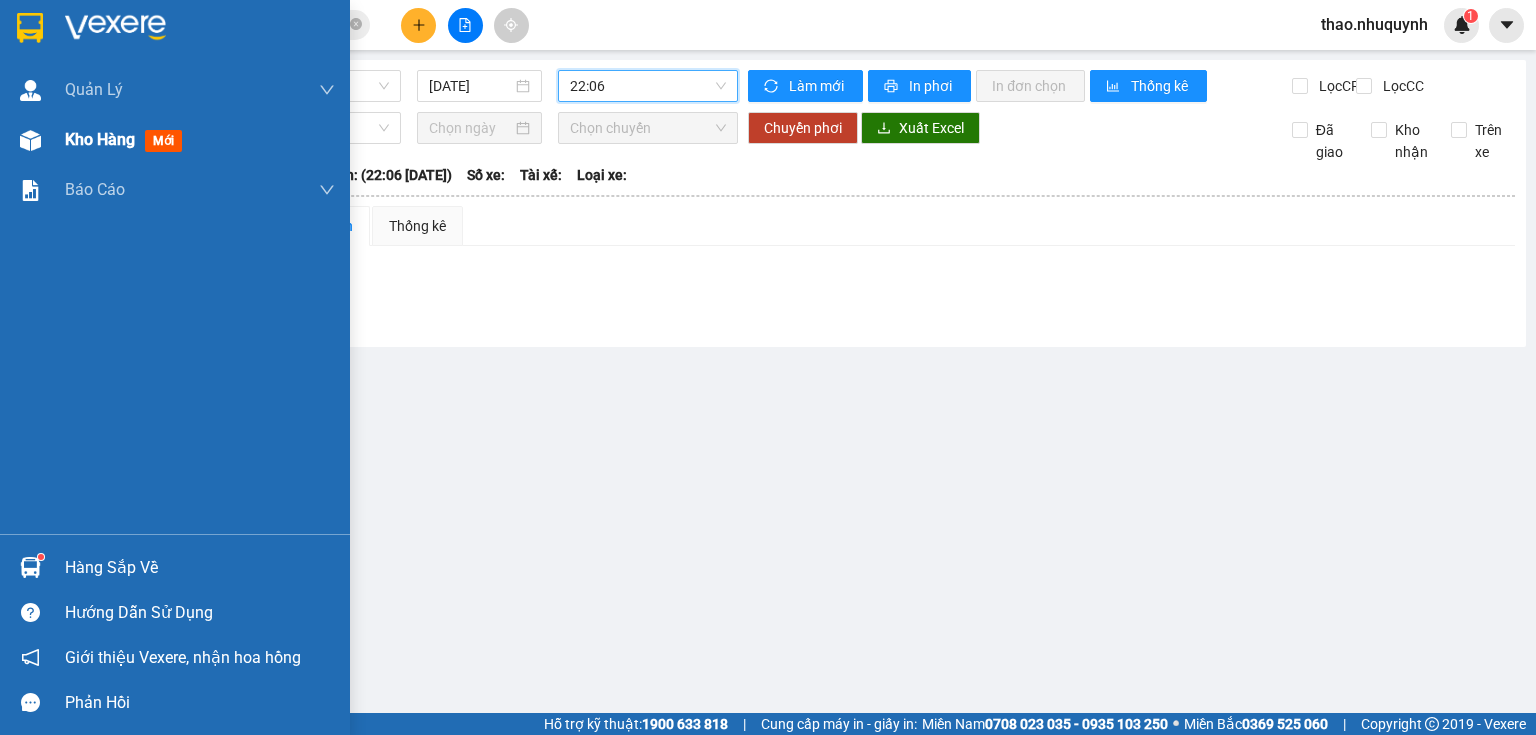
click at [82, 138] on span "Kho hàng" at bounding box center [100, 139] width 70 height 19
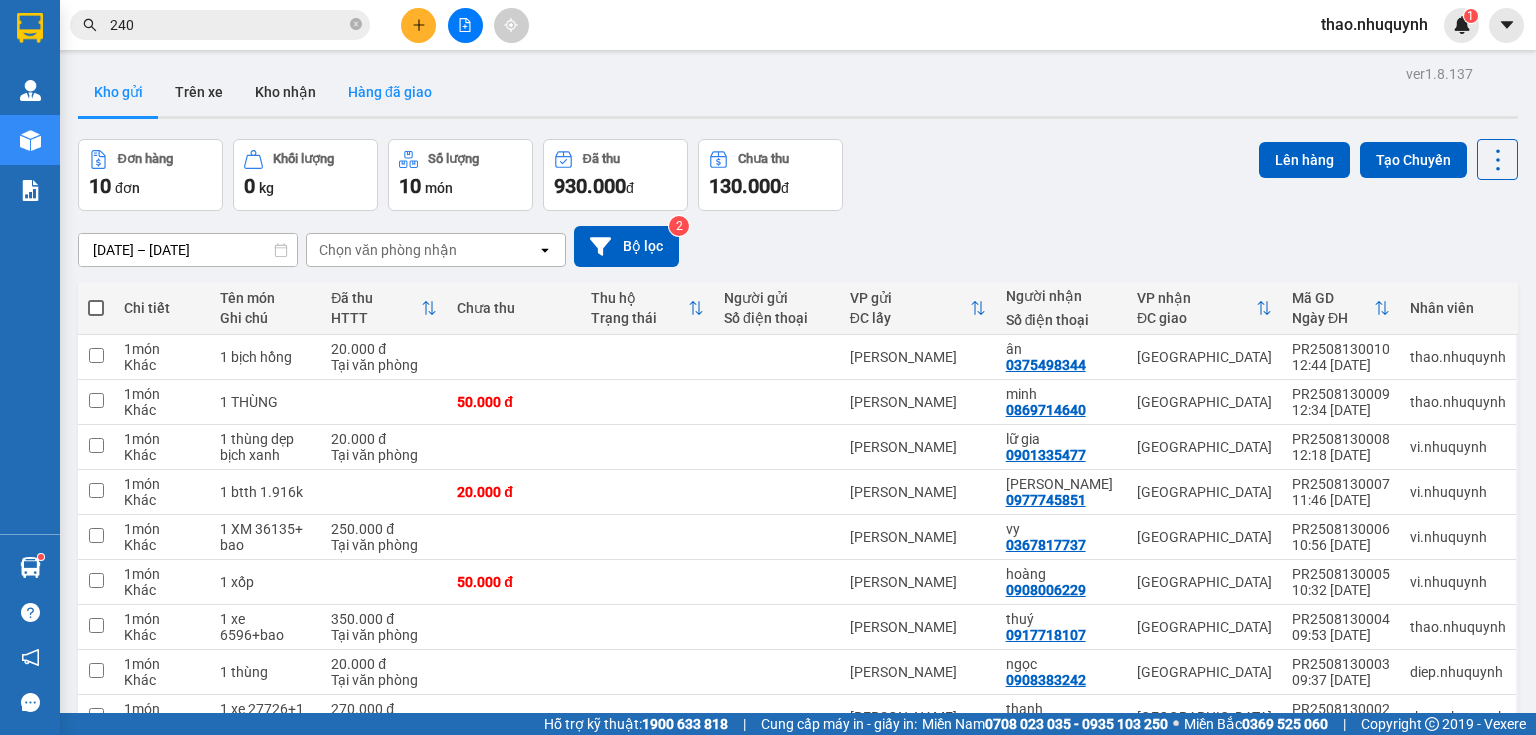
click at [376, 90] on button "Hàng đã giao" at bounding box center [390, 92] width 116 height 48
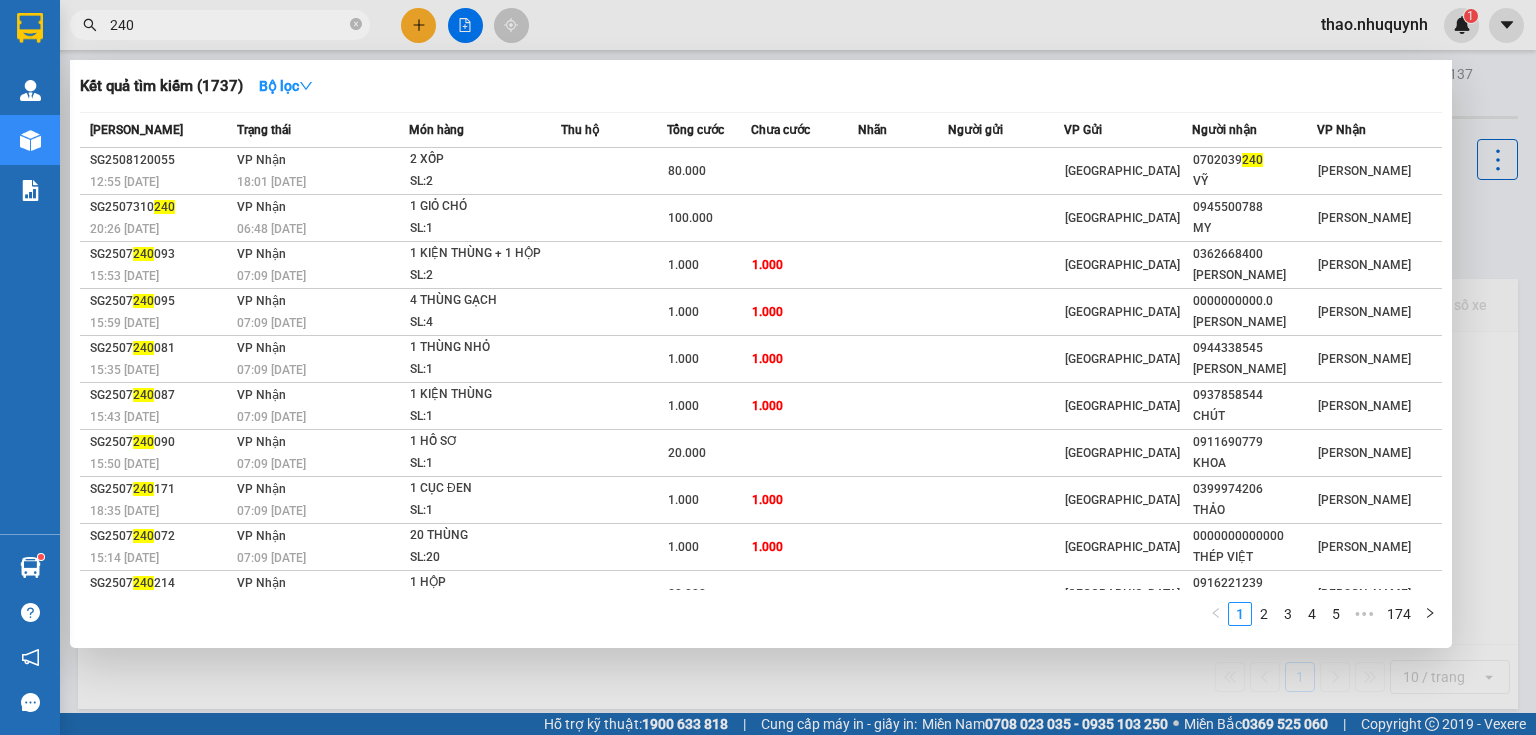
click at [228, 16] on input "240" at bounding box center [228, 25] width 236 height 22
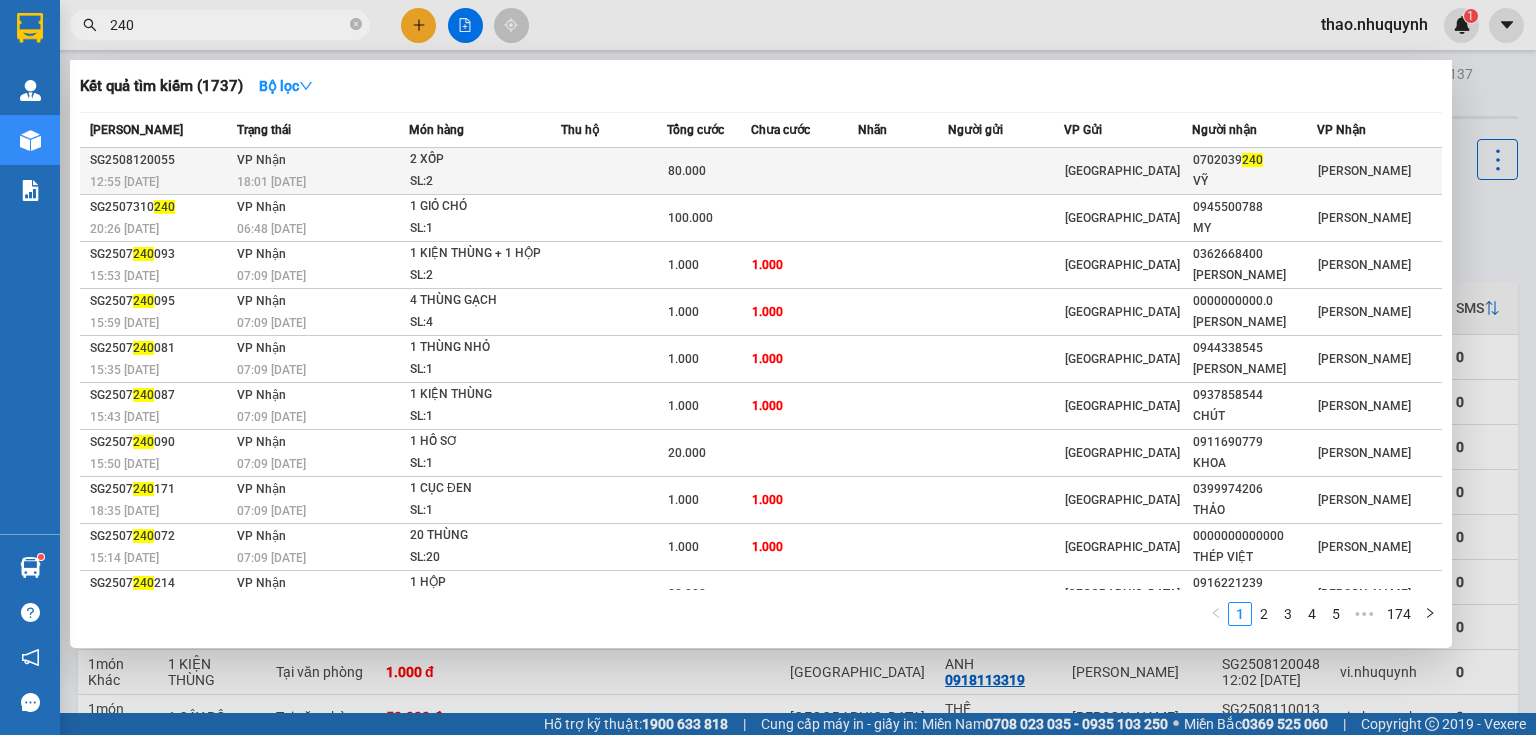
click at [445, 154] on div "2 XỐP" at bounding box center [485, 160] width 150 height 22
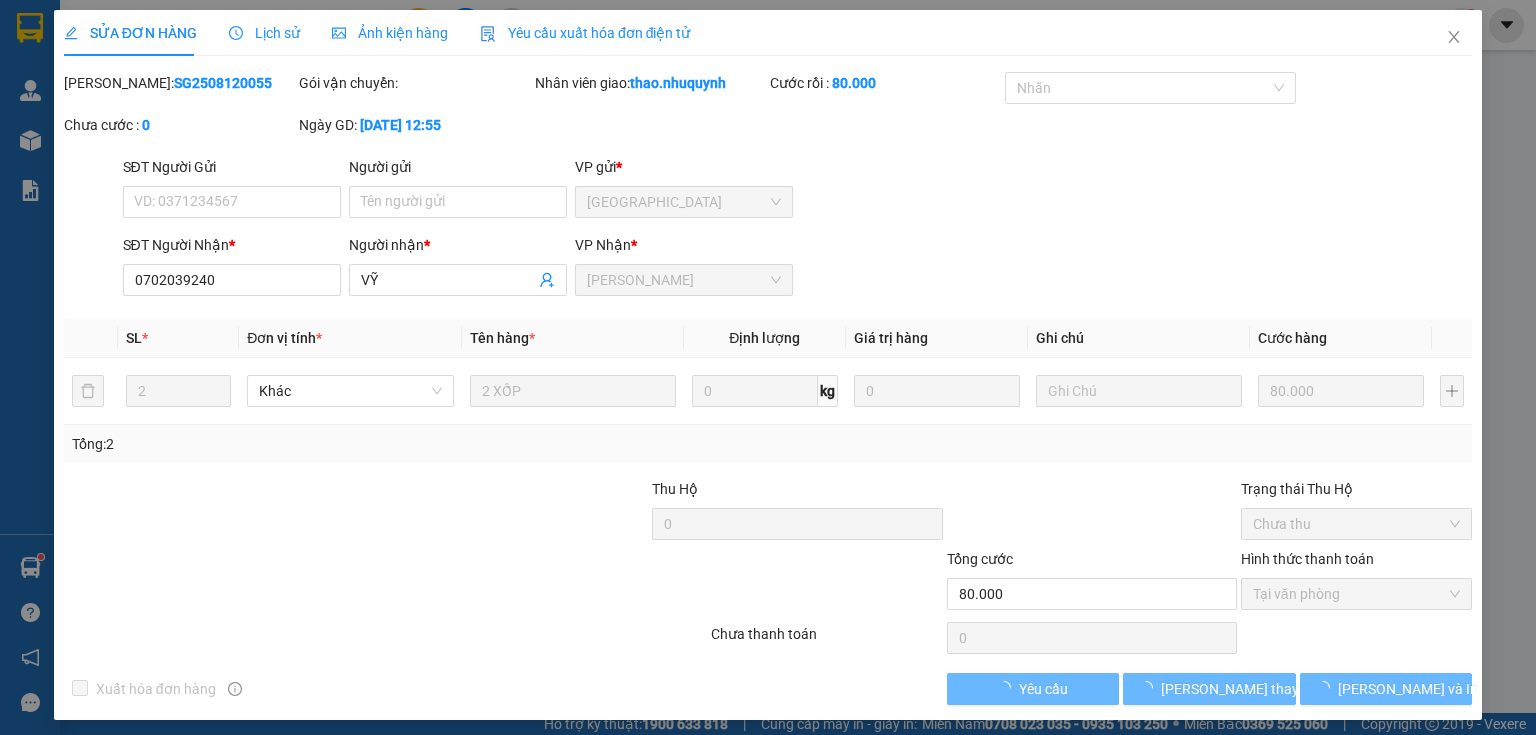
type input "0702039240"
type input "VỸ"
type input "80.000"
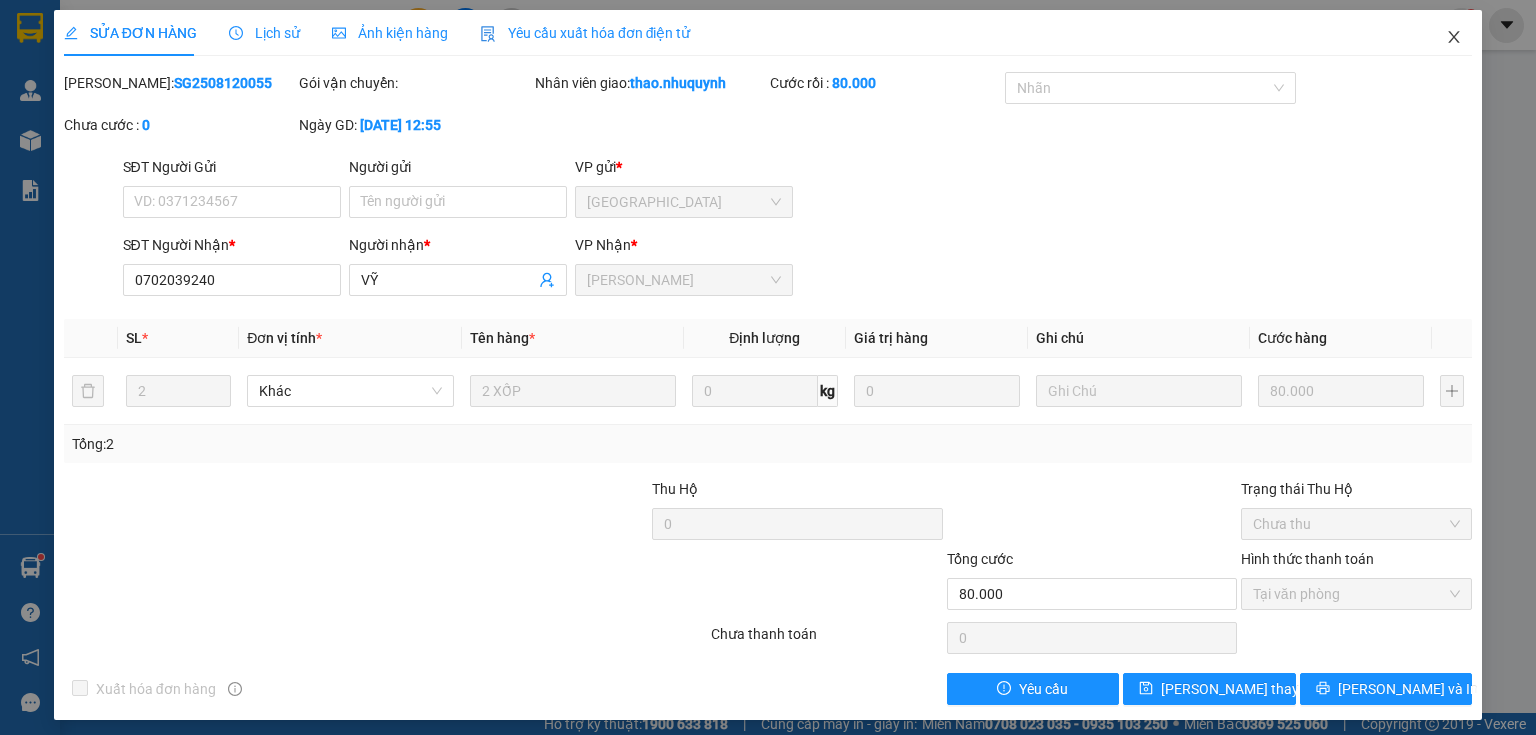
click at [1452, 43] on span "Close" at bounding box center [1454, 38] width 56 height 56
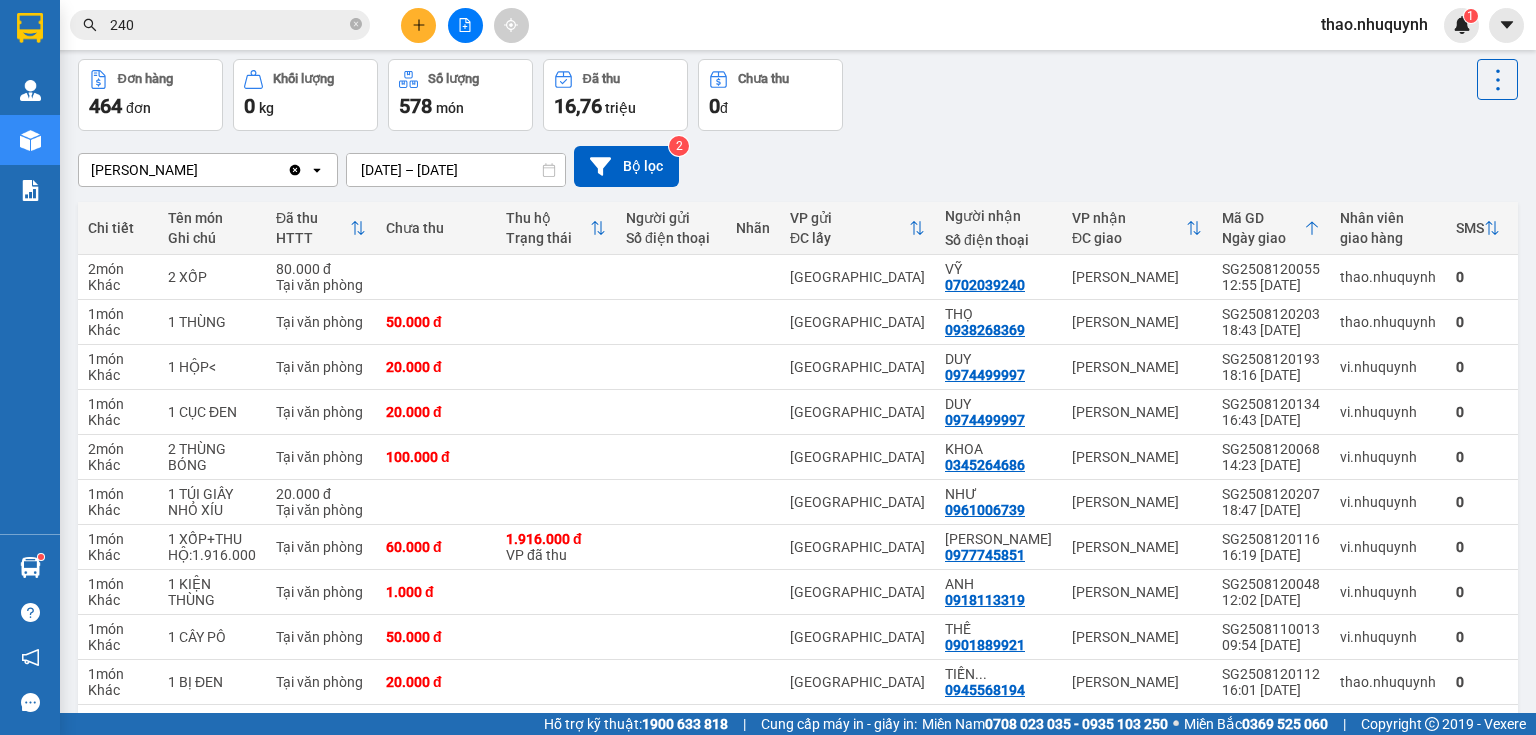
scroll to position [158, 0]
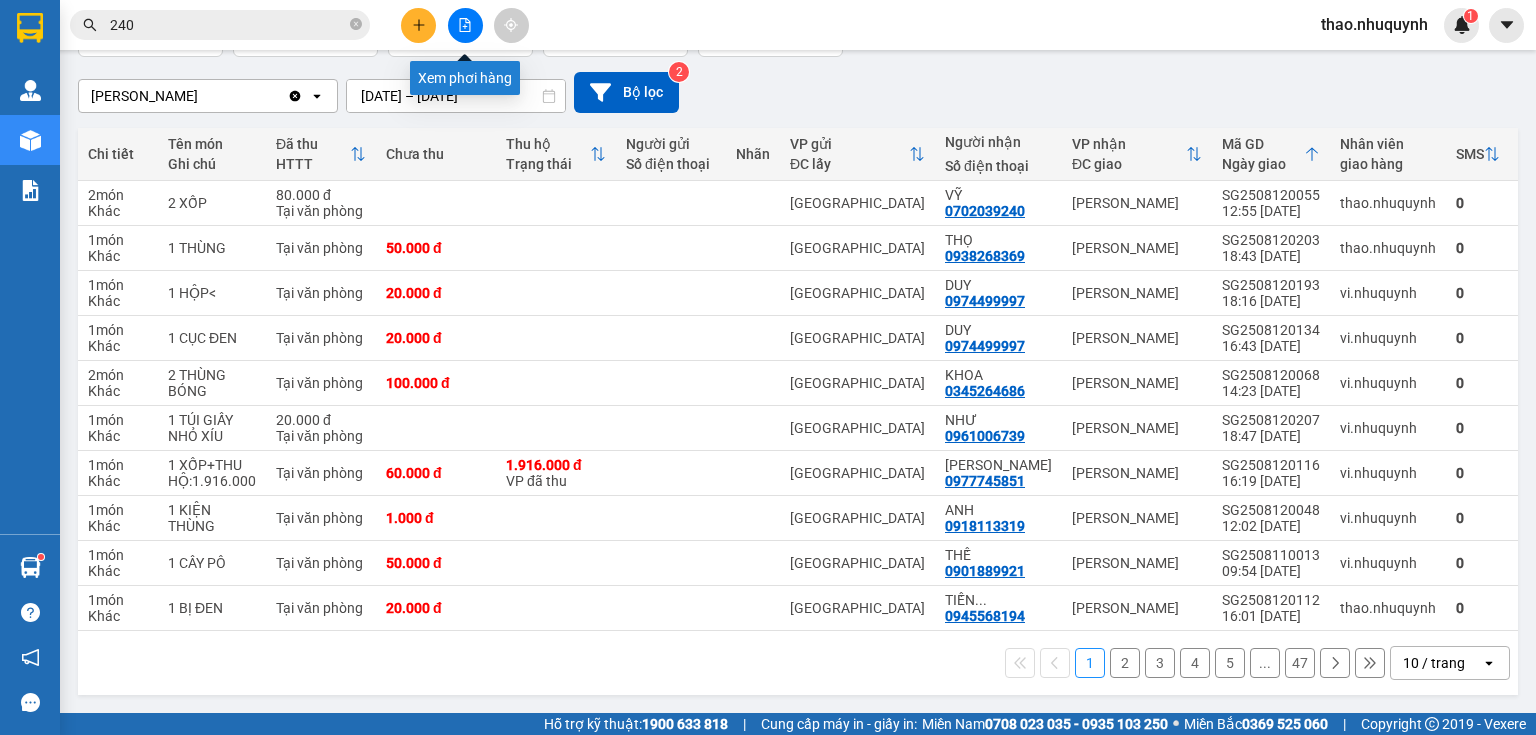
click at [459, 19] on icon "file-add" at bounding box center [465, 25] width 14 height 14
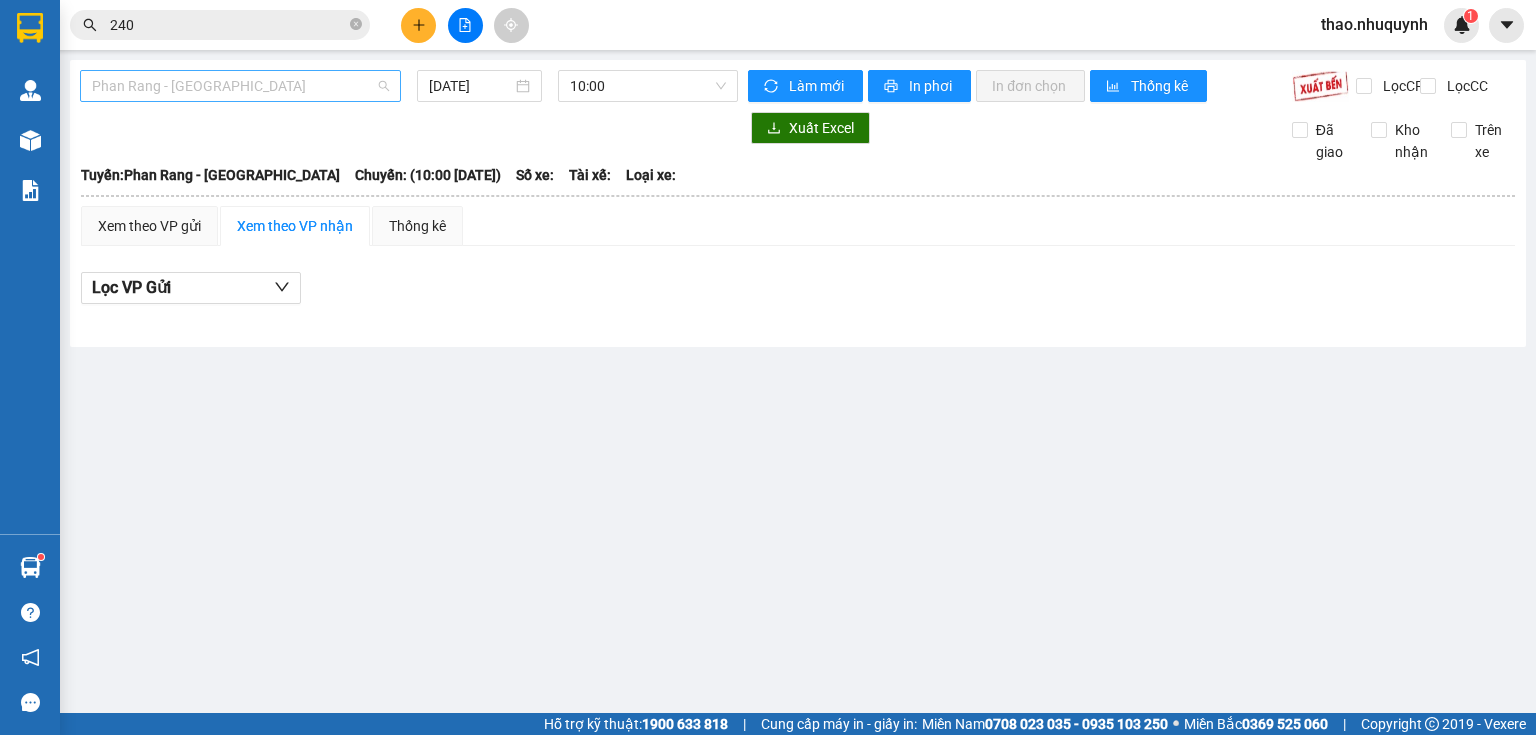
click at [220, 85] on span "Phan Rang - [GEOGRAPHIC_DATA]" at bounding box center [240, 86] width 297 height 30
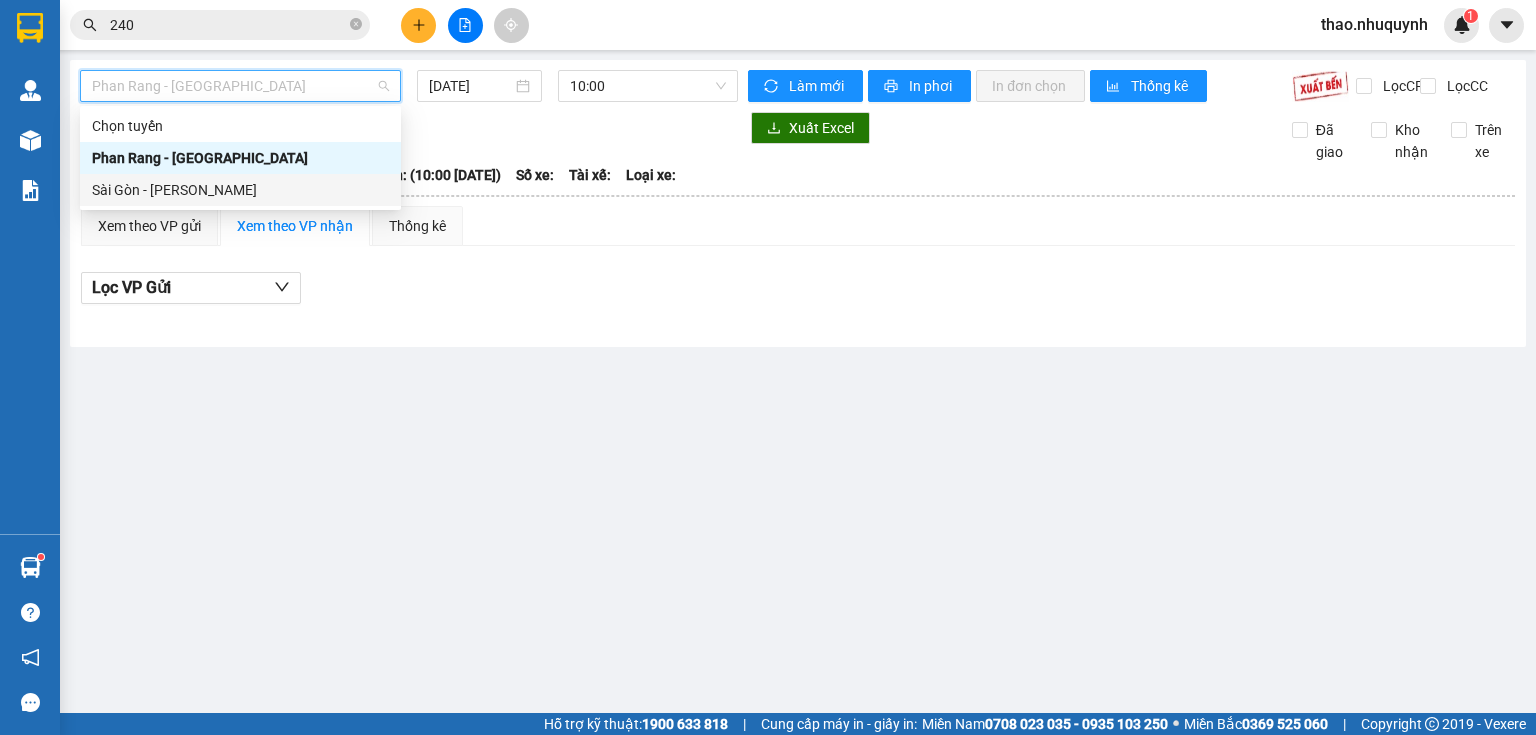
click at [204, 195] on div "Sài Gòn - [PERSON_NAME]" at bounding box center [240, 190] width 297 height 22
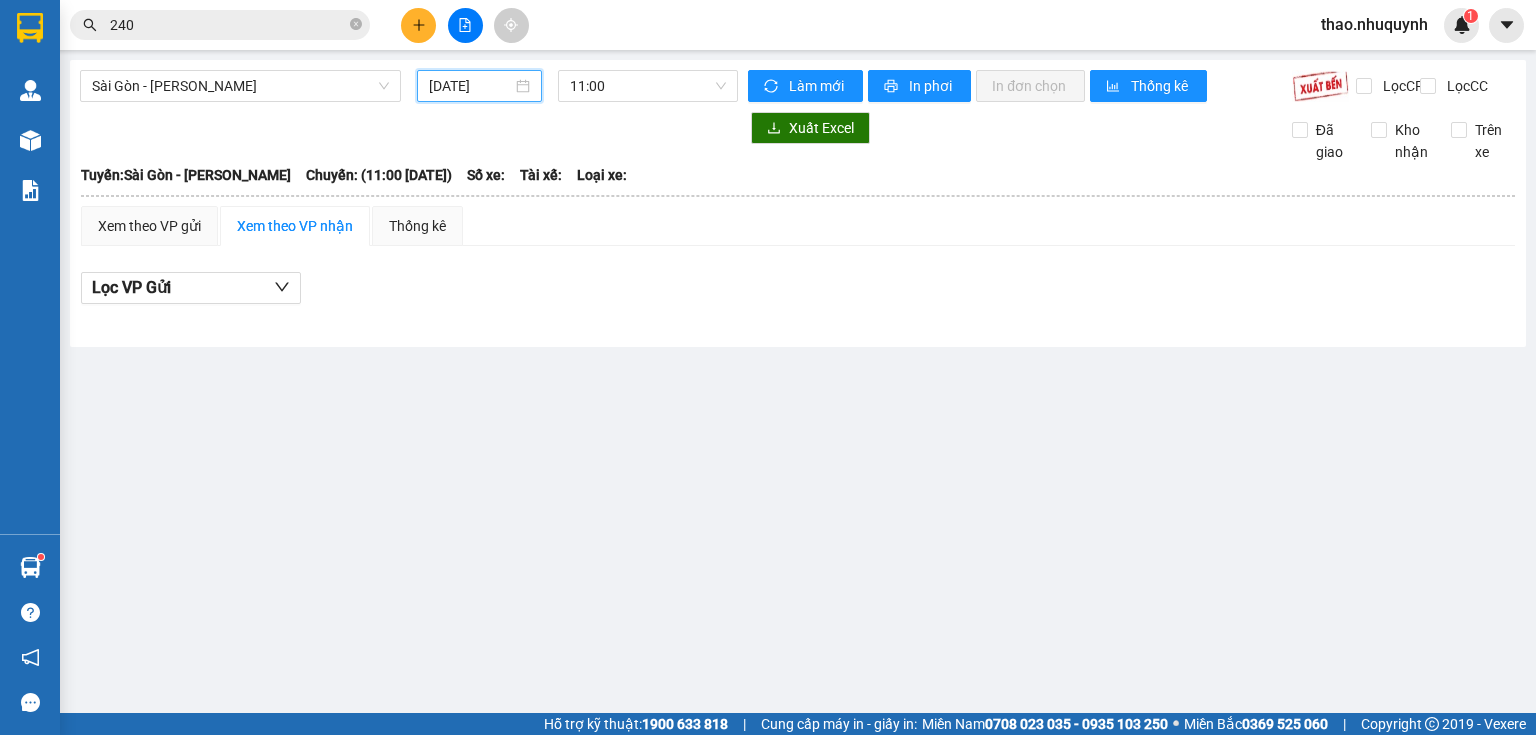
click at [481, 83] on input "[DATE]" at bounding box center [470, 86] width 82 height 22
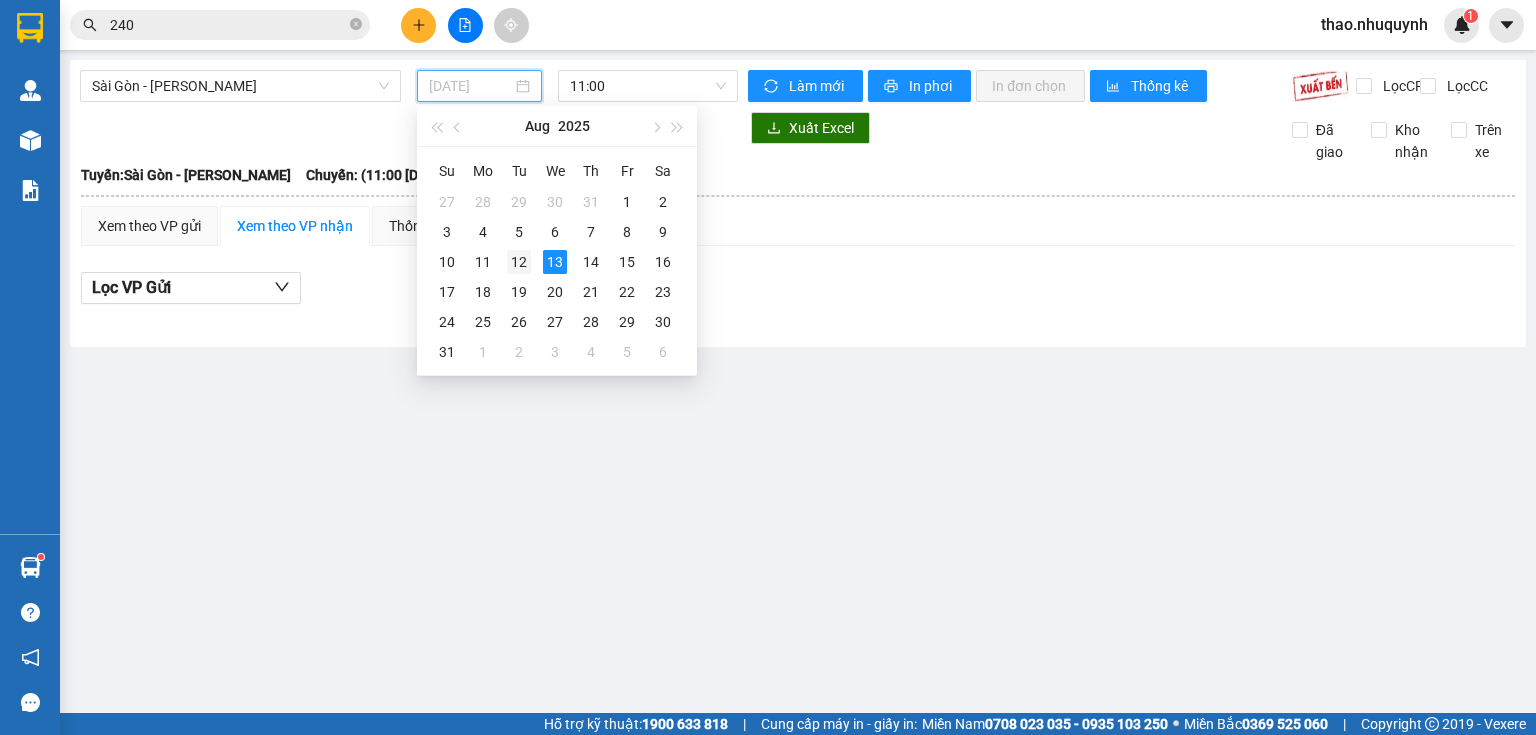
click at [522, 265] on div "12" at bounding box center [519, 262] width 24 height 24
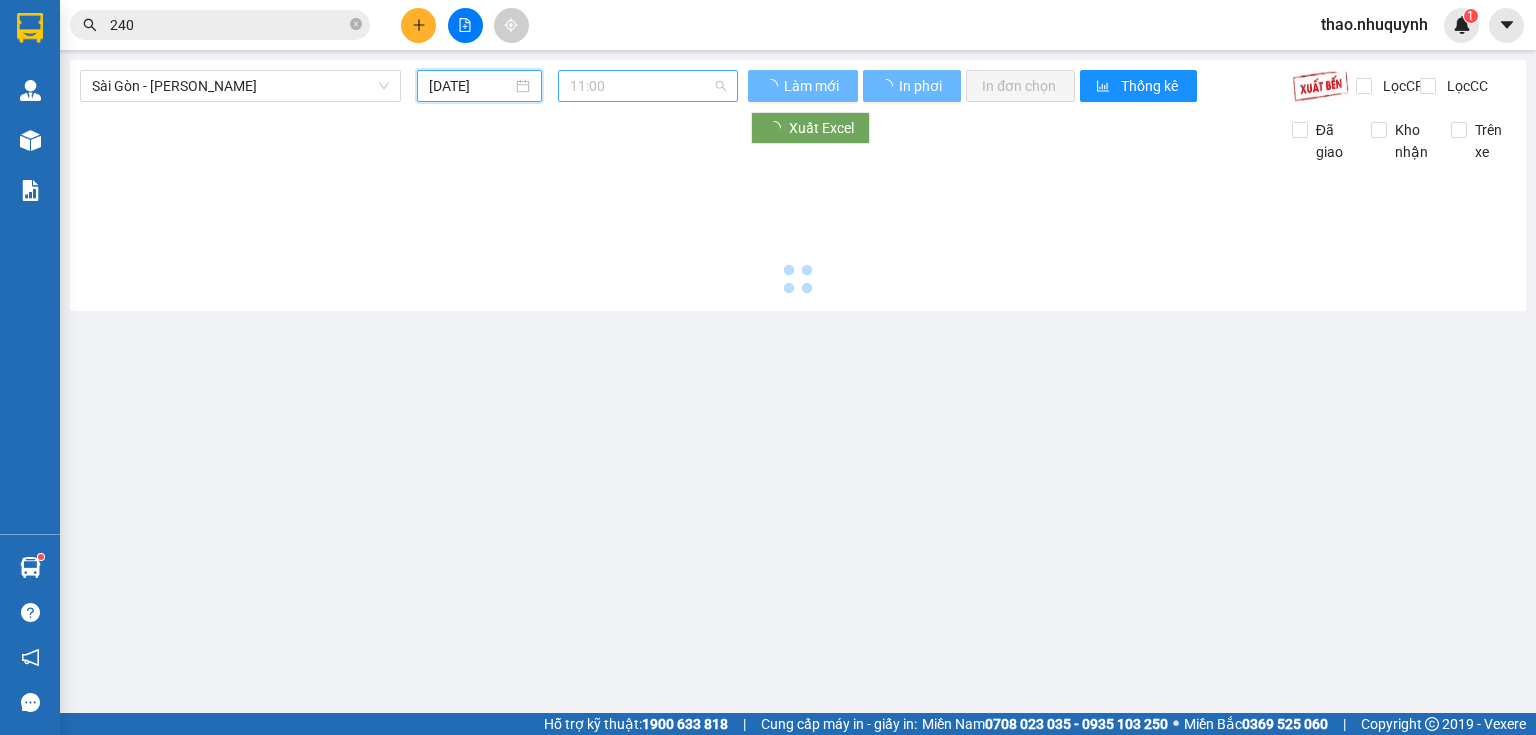
click at [649, 77] on span "11:00" at bounding box center [648, 86] width 157 height 30
type input "[DATE]"
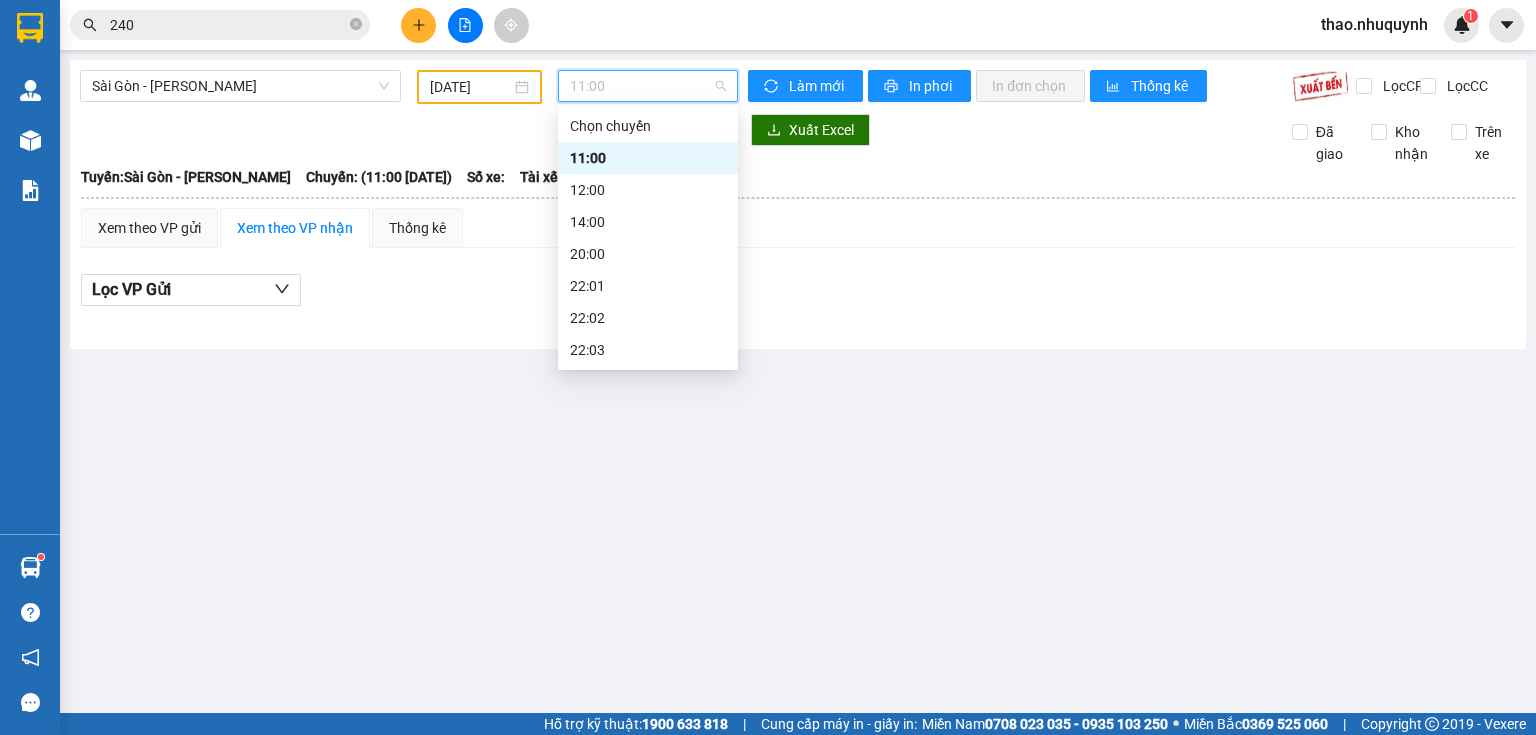
scroll to position [96, 0]
click at [593, 356] on div "22:06" at bounding box center [648, 350] width 156 height 22
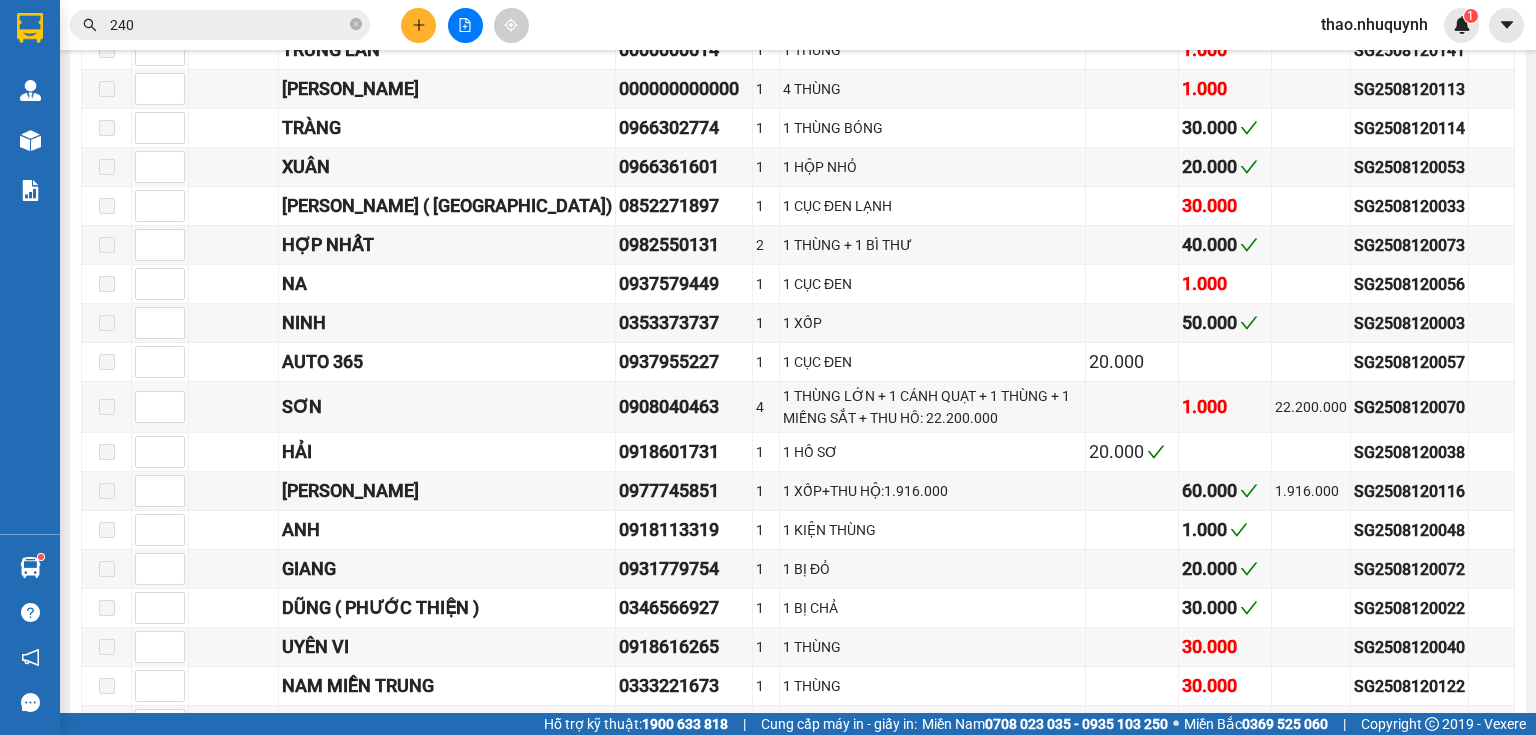
scroll to position [4835, 0]
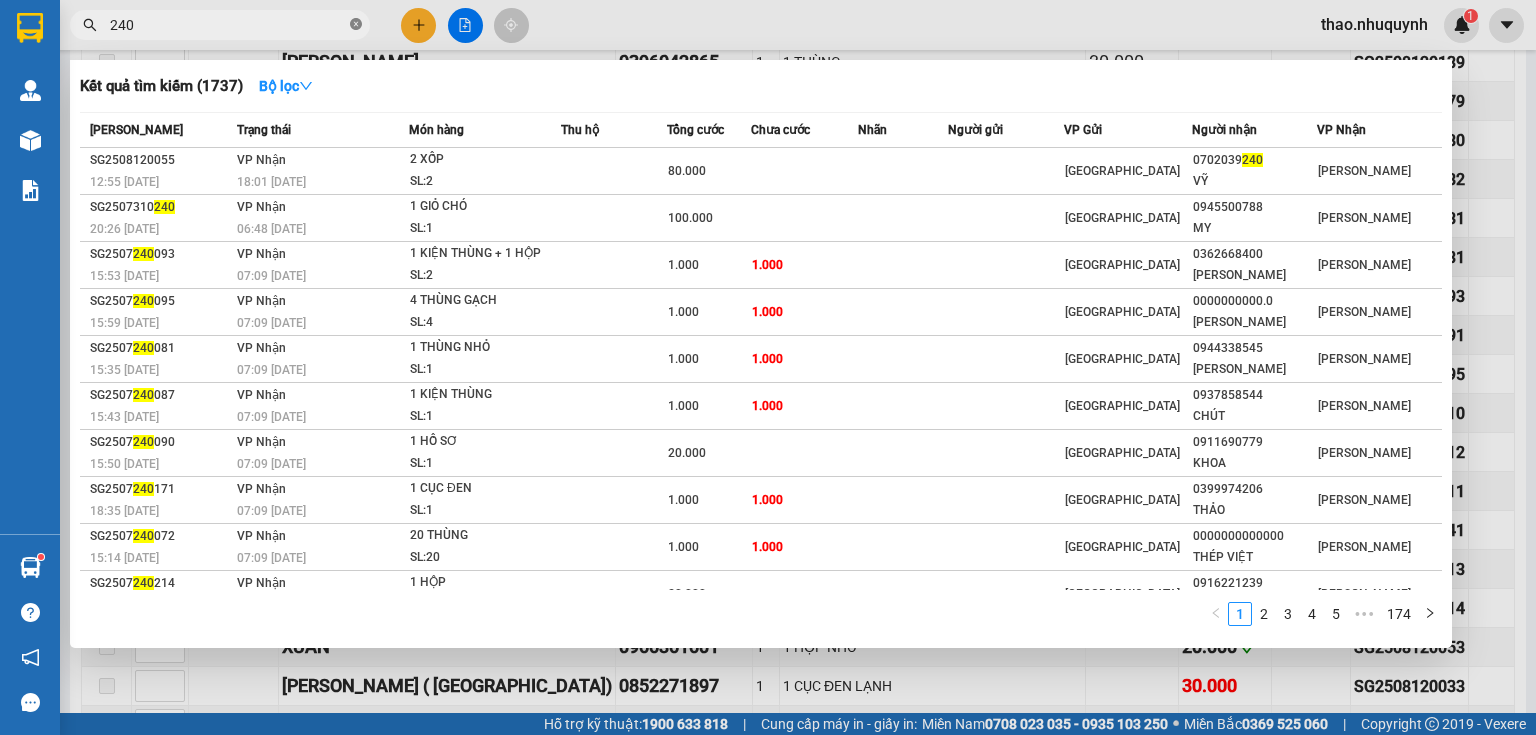
click at [356, 22] on icon "close-circle" at bounding box center [356, 24] width 12 height 12
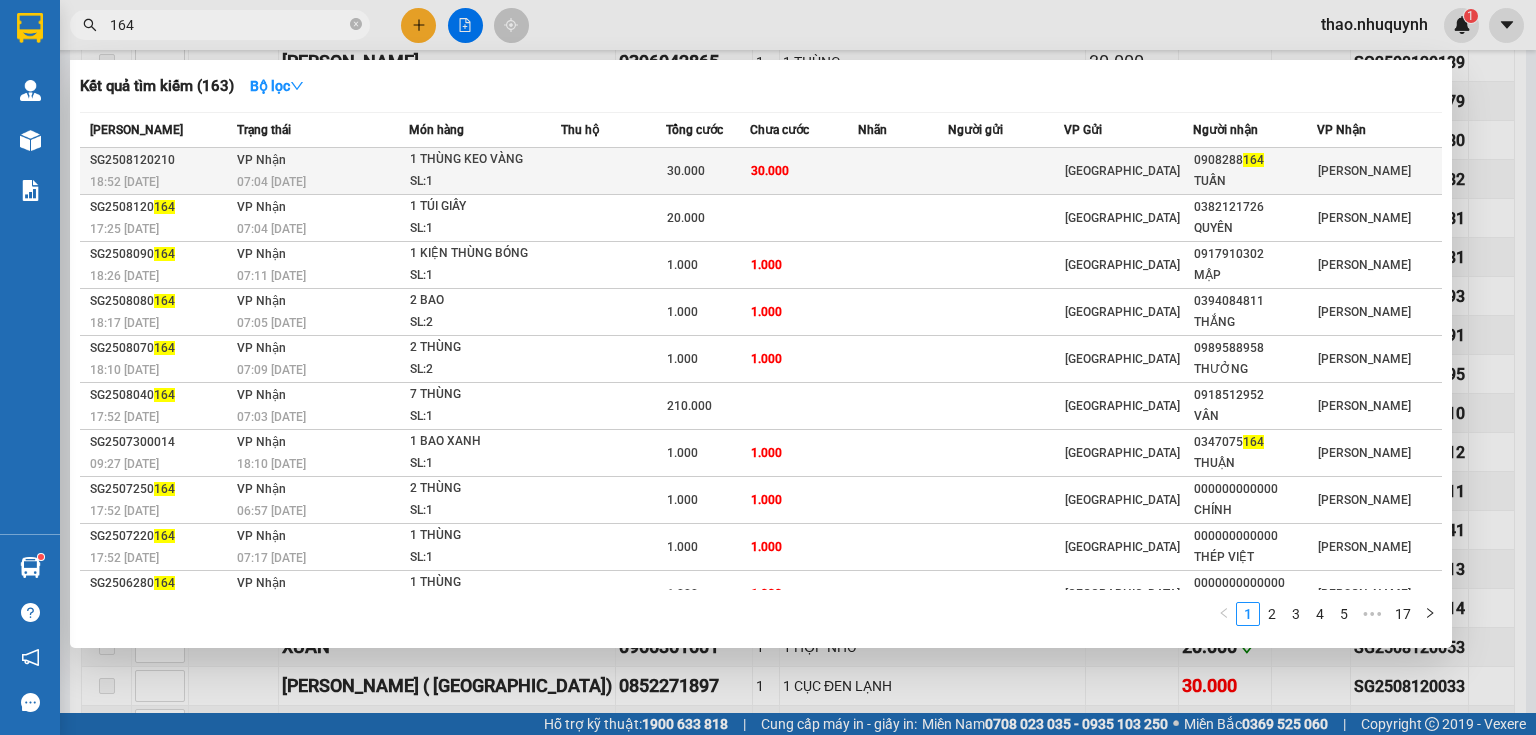
type input "164"
click at [448, 165] on div "1 THÙNG KEO VÀNG" at bounding box center [485, 160] width 150 height 22
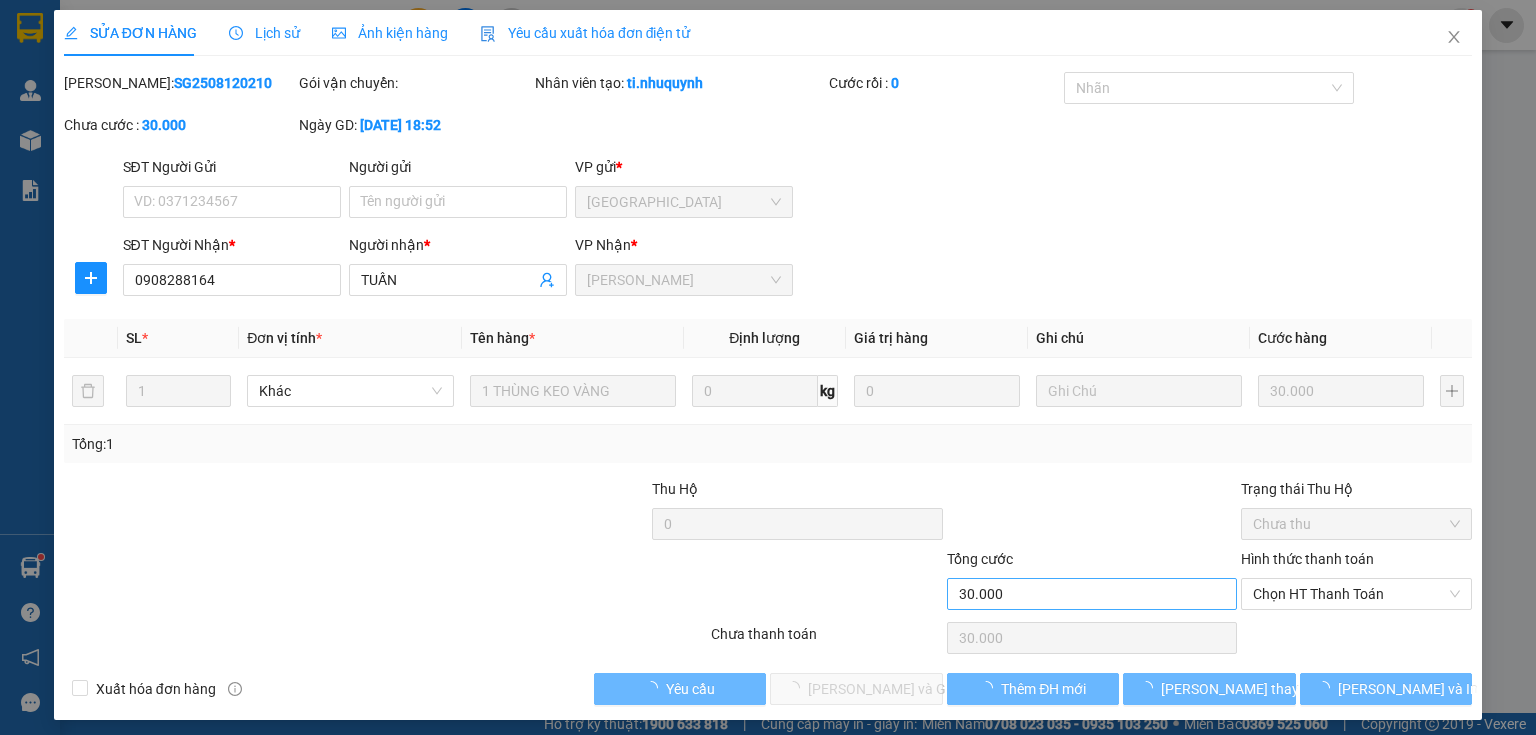
type input "0908288164"
type input "TUẤN"
type input "30.000"
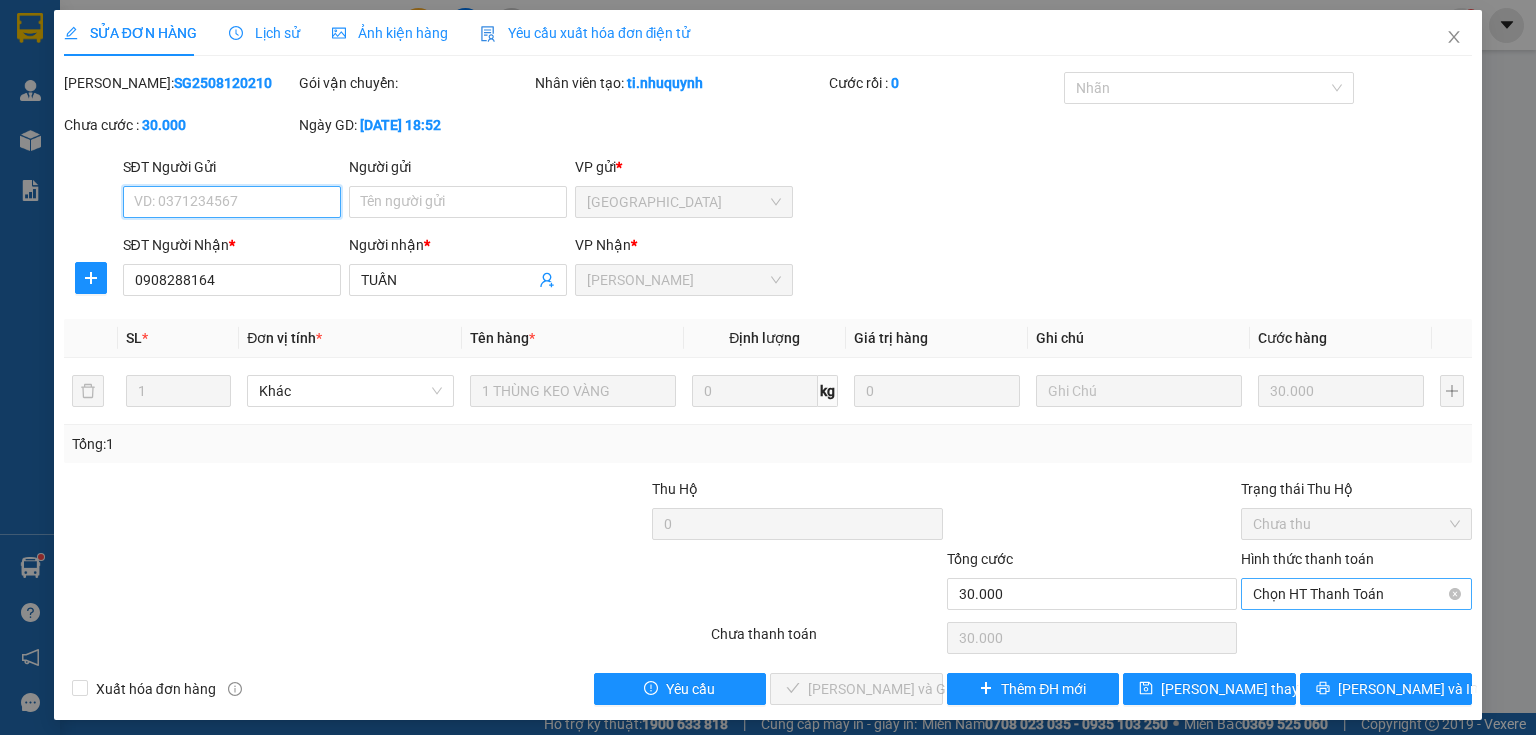
click at [1264, 592] on span "Chọn HT Thanh Toán" at bounding box center [1356, 594] width 207 height 30
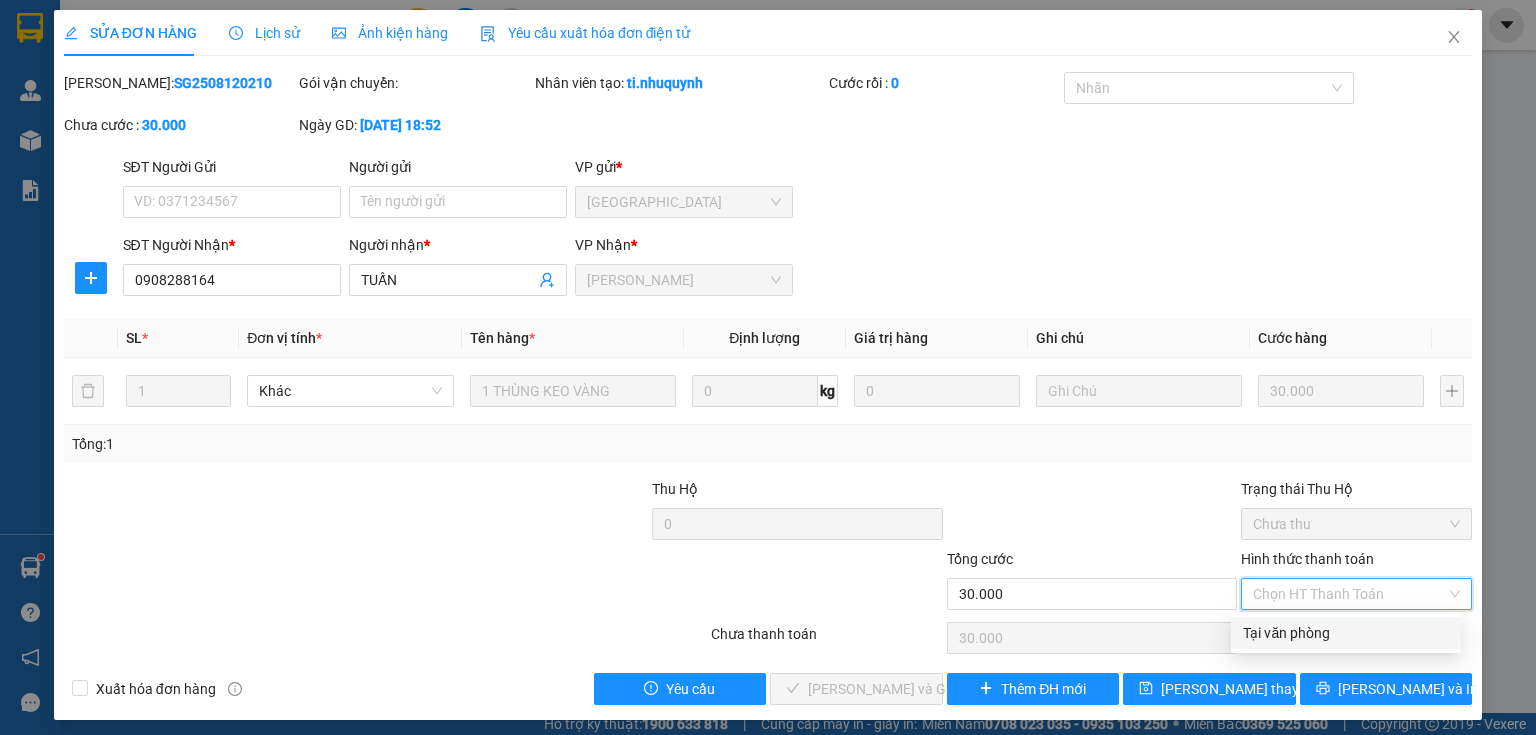
click at [1285, 636] on div "Tại văn phòng" at bounding box center [1346, 633] width 206 height 22
type input "0"
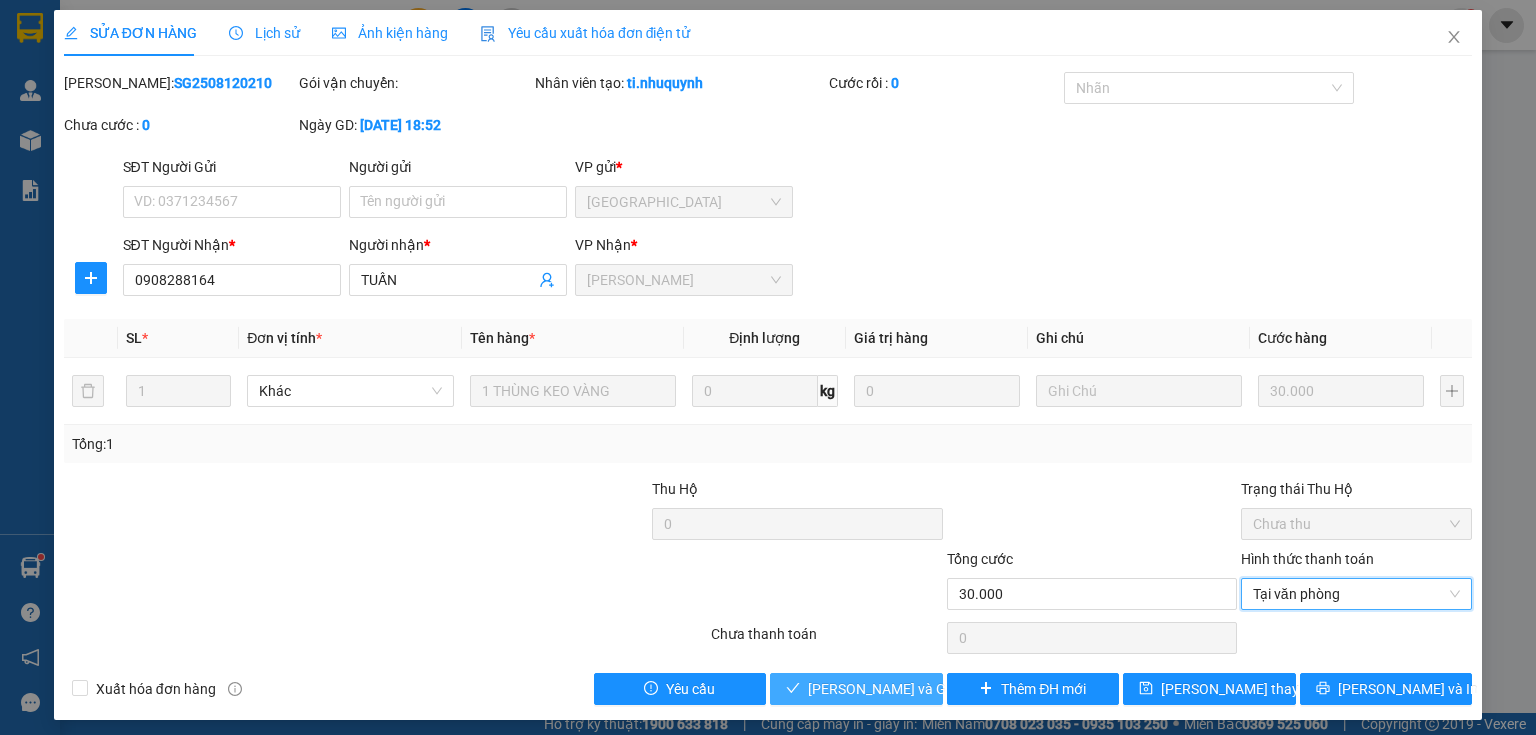
click at [821, 689] on span "[PERSON_NAME] và Giao hàng" at bounding box center [904, 689] width 192 height 22
